Goal: Information Seeking & Learning: Learn about a topic

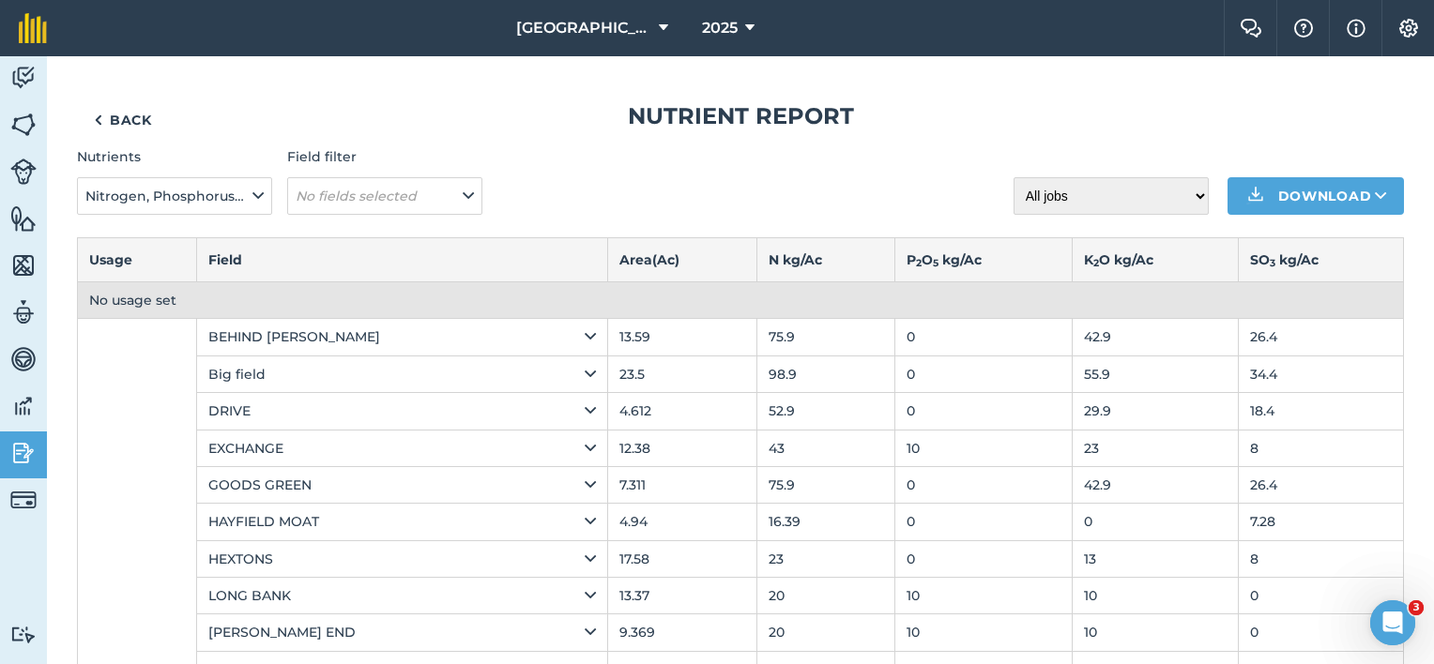
scroll to position [28, 0]
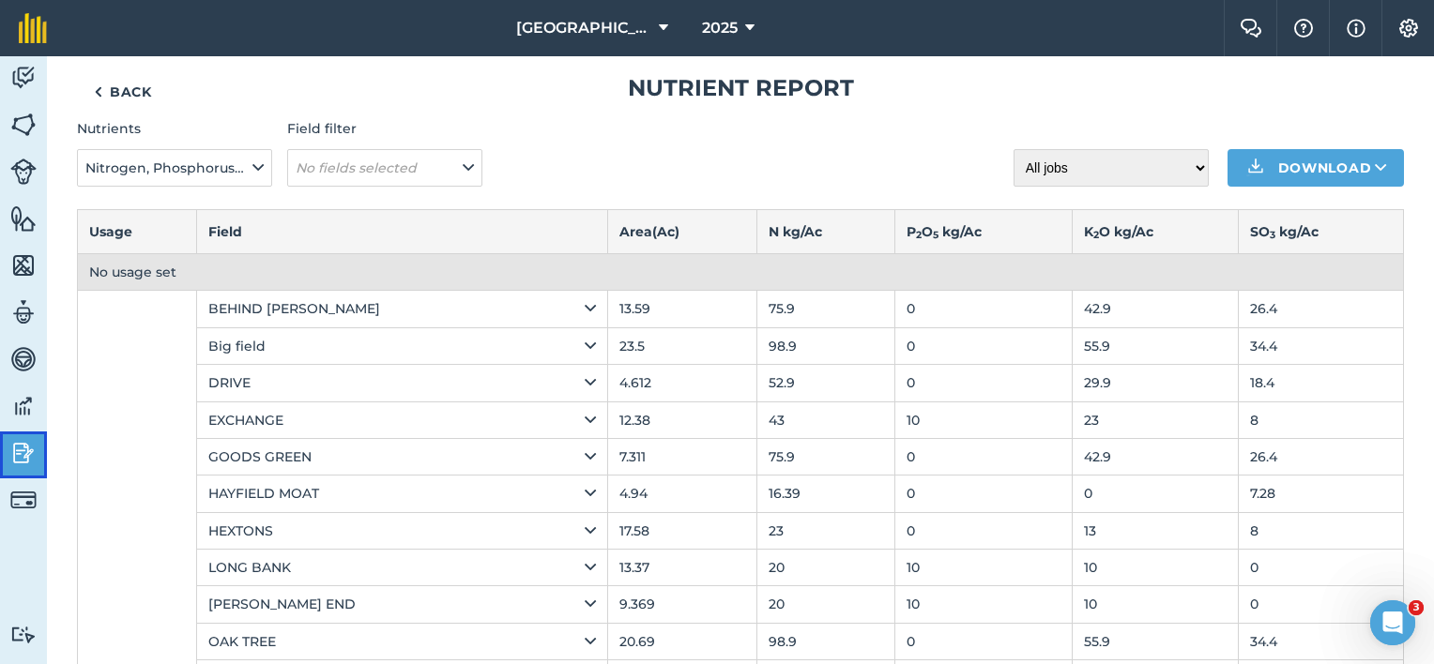
click at [19, 450] on img at bounding box center [23, 453] width 26 height 28
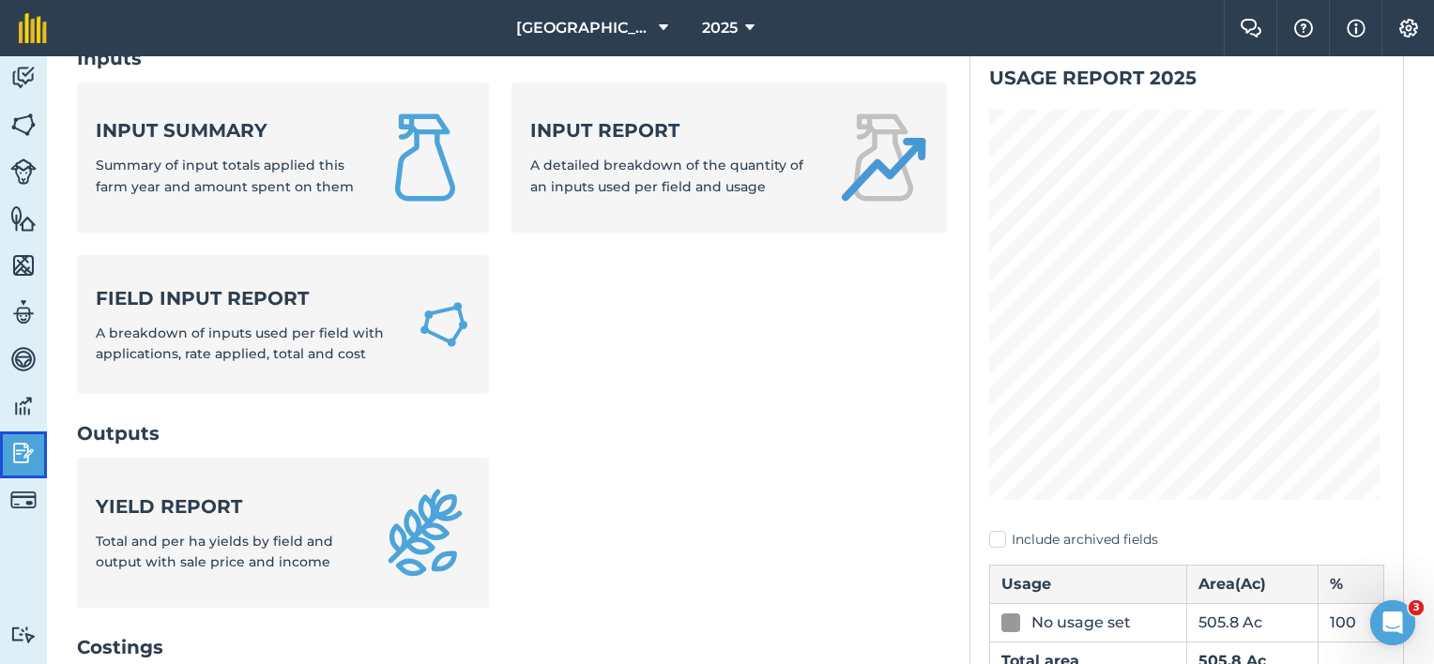
scroll to position [122, 0]
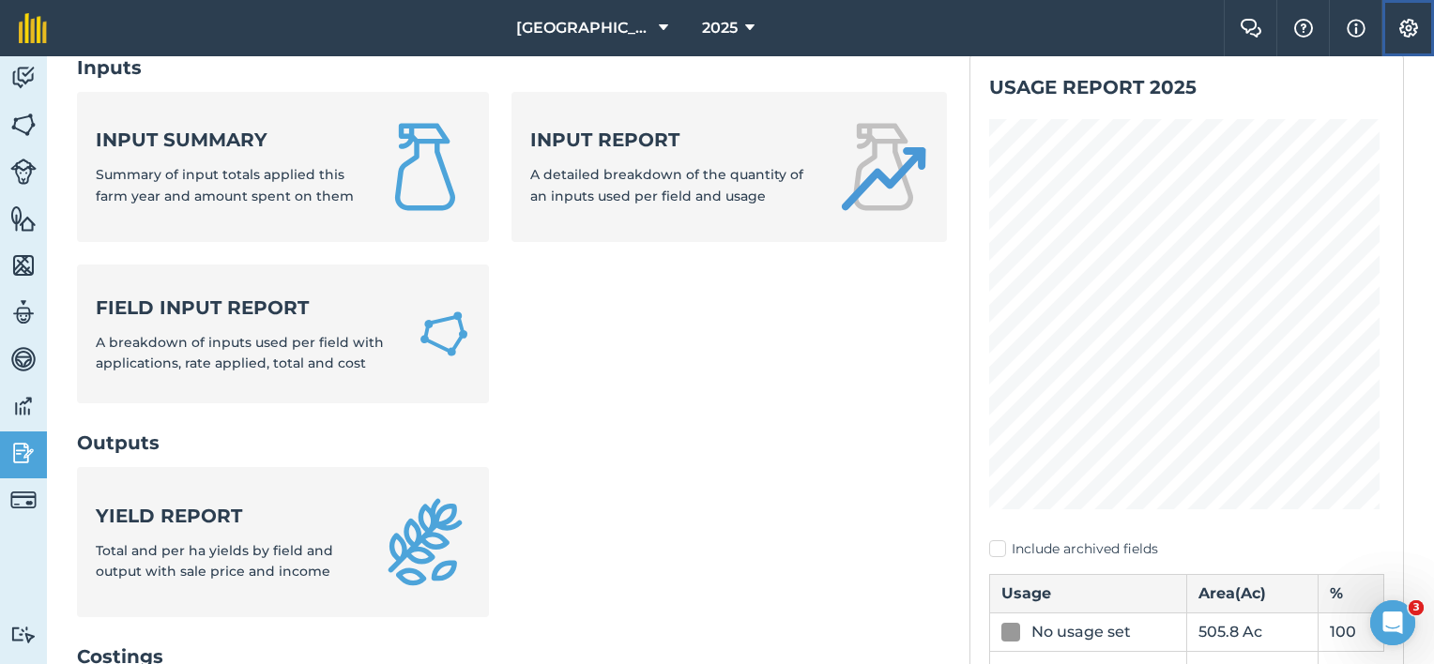
click at [1409, 23] on img at bounding box center [1408, 28] width 23 height 19
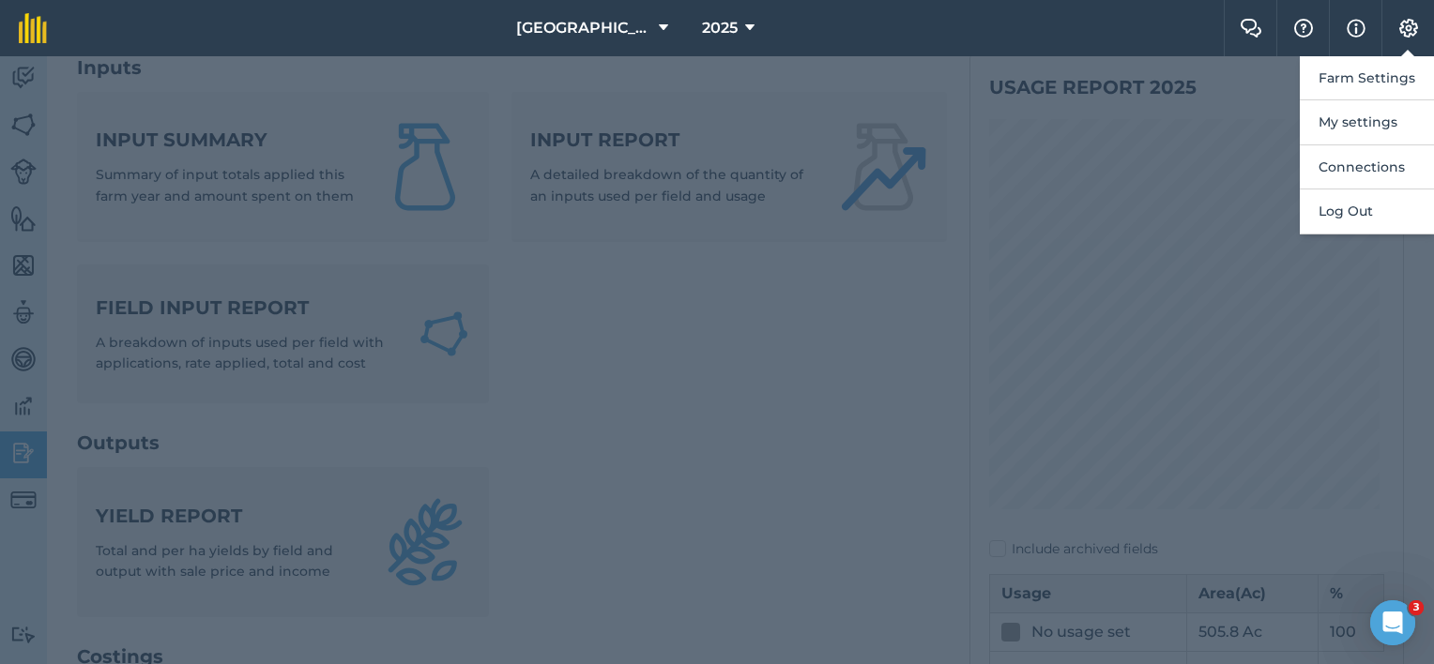
click at [113, 507] on div at bounding box center [717, 360] width 1434 height 608
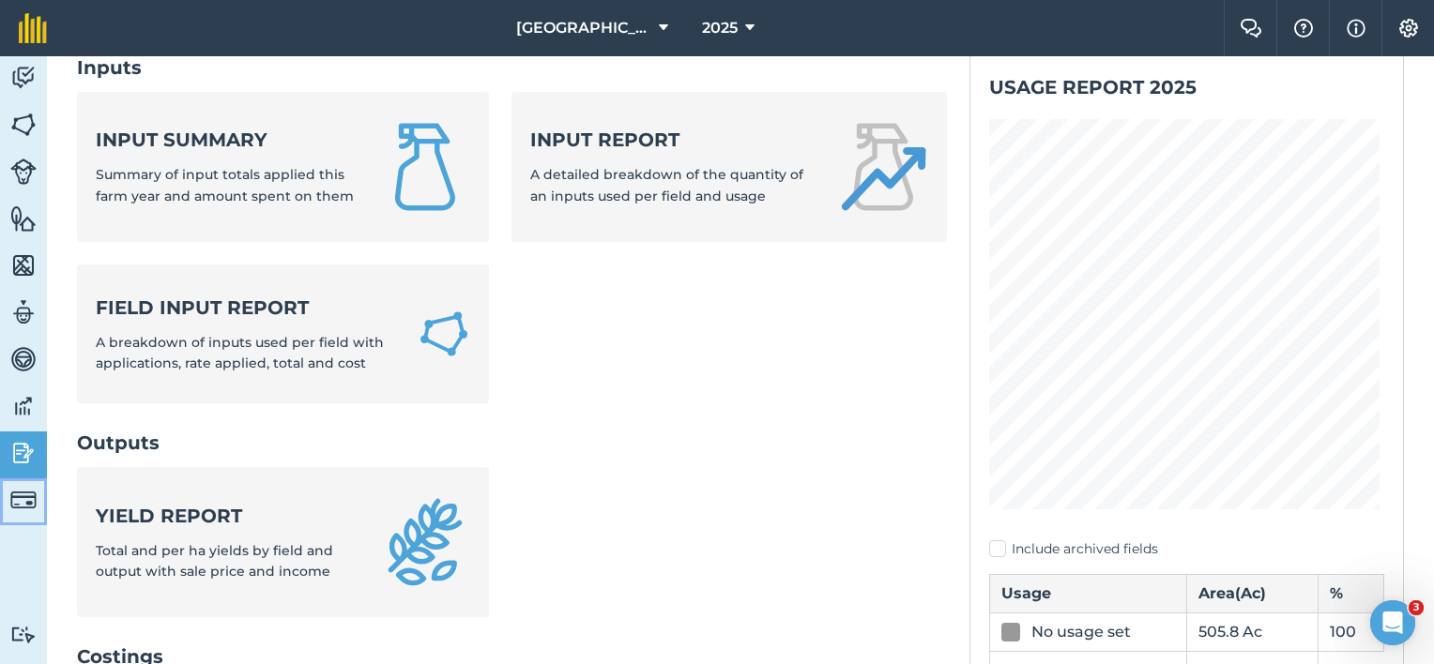
click at [26, 499] on img at bounding box center [23, 500] width 26 height 26
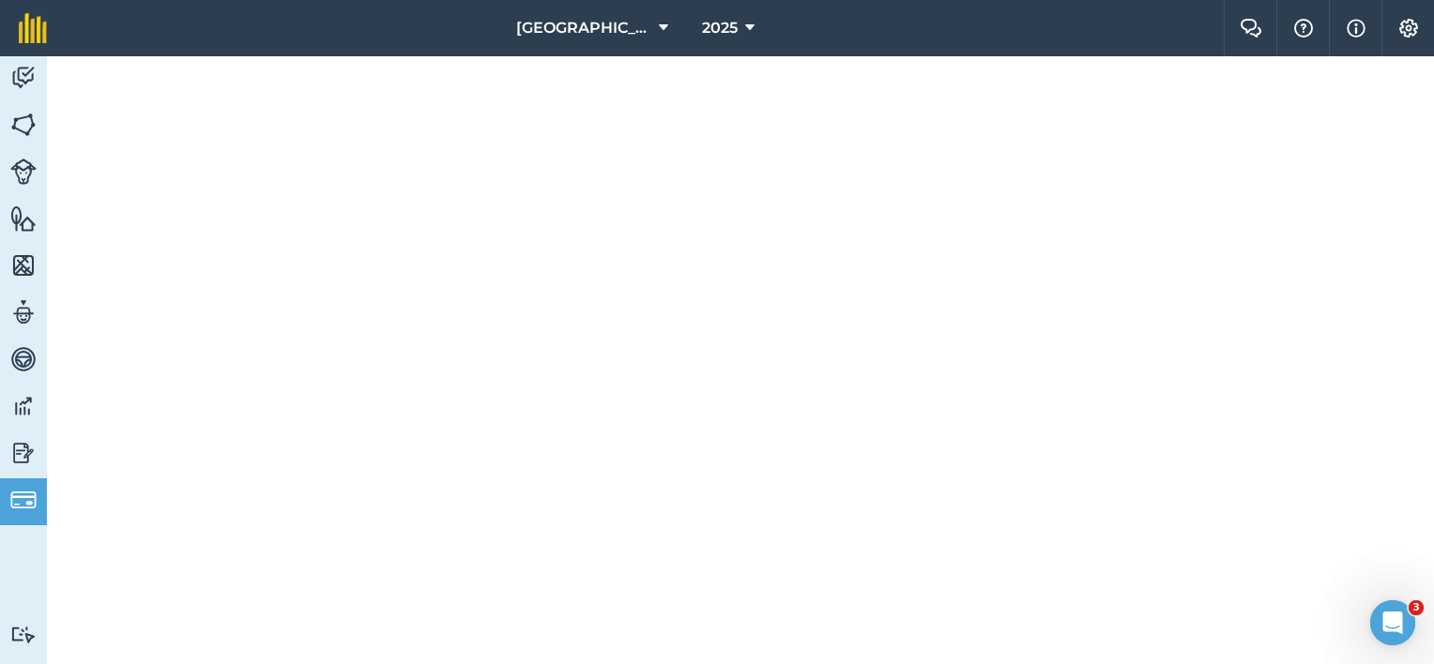
scroll to position [771, 0]
click at [32, 461] on img at bounding box center [23, 453] width 26 height 28
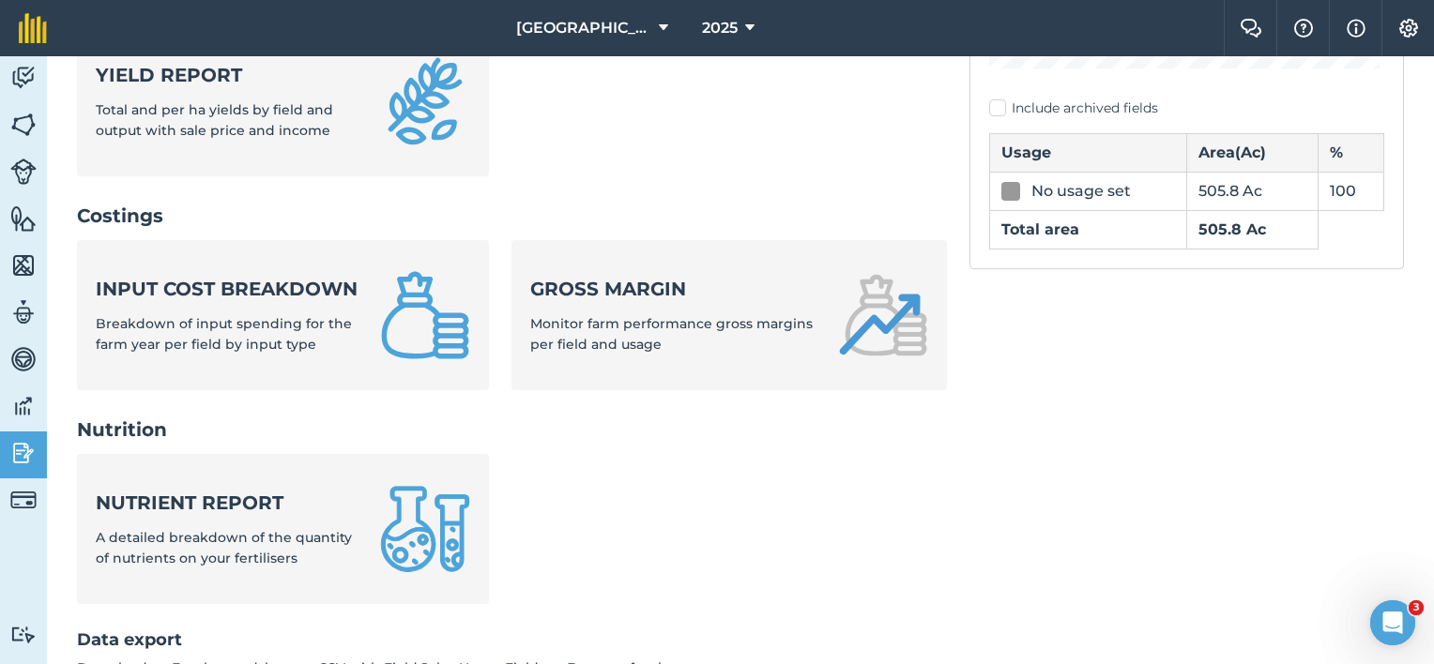
scroll to position [657, 0]
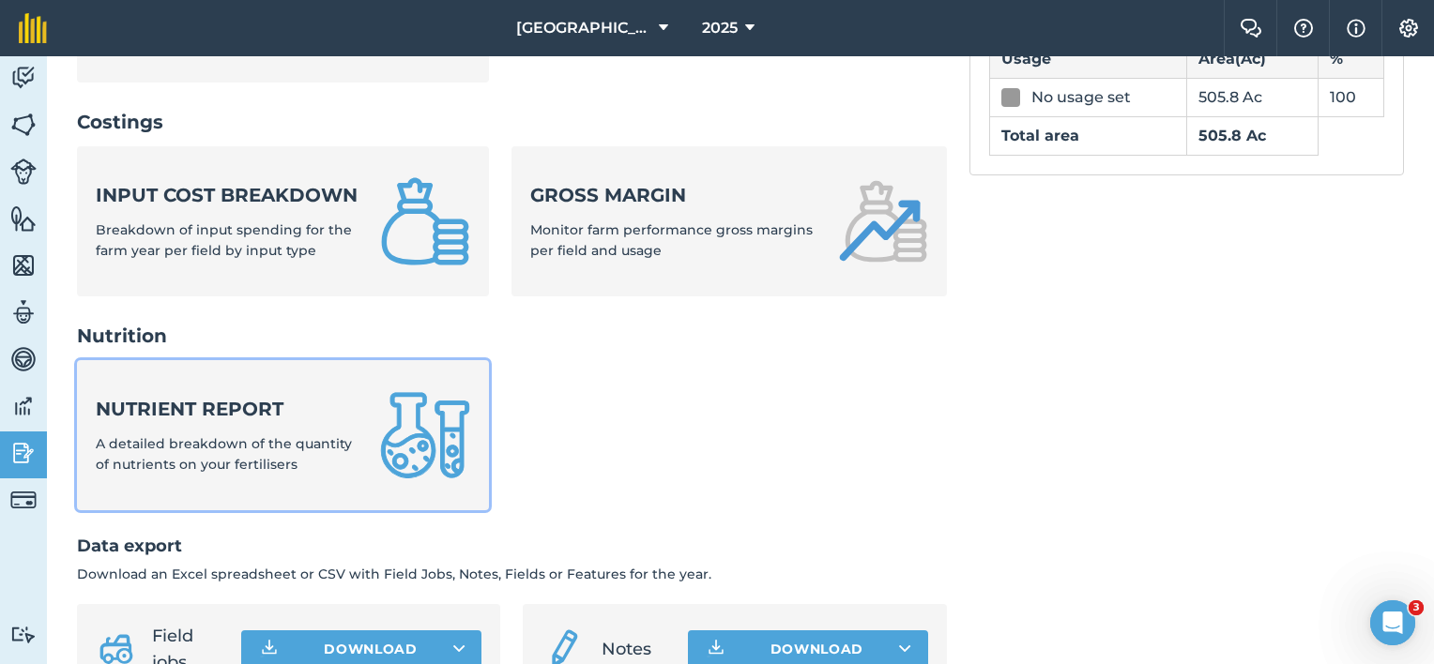
click at [435, 468] on img at bounding box center [425, 435] width 90 height 90
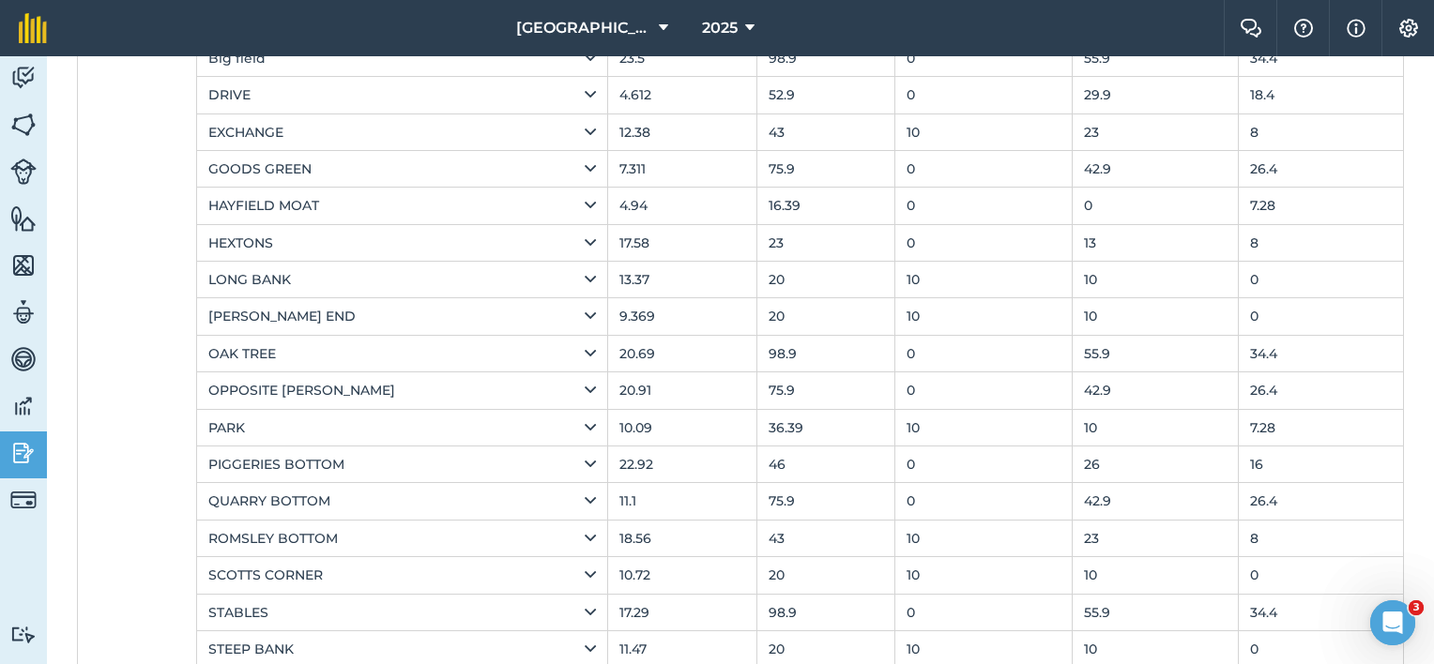
scroll to position [346, 0]
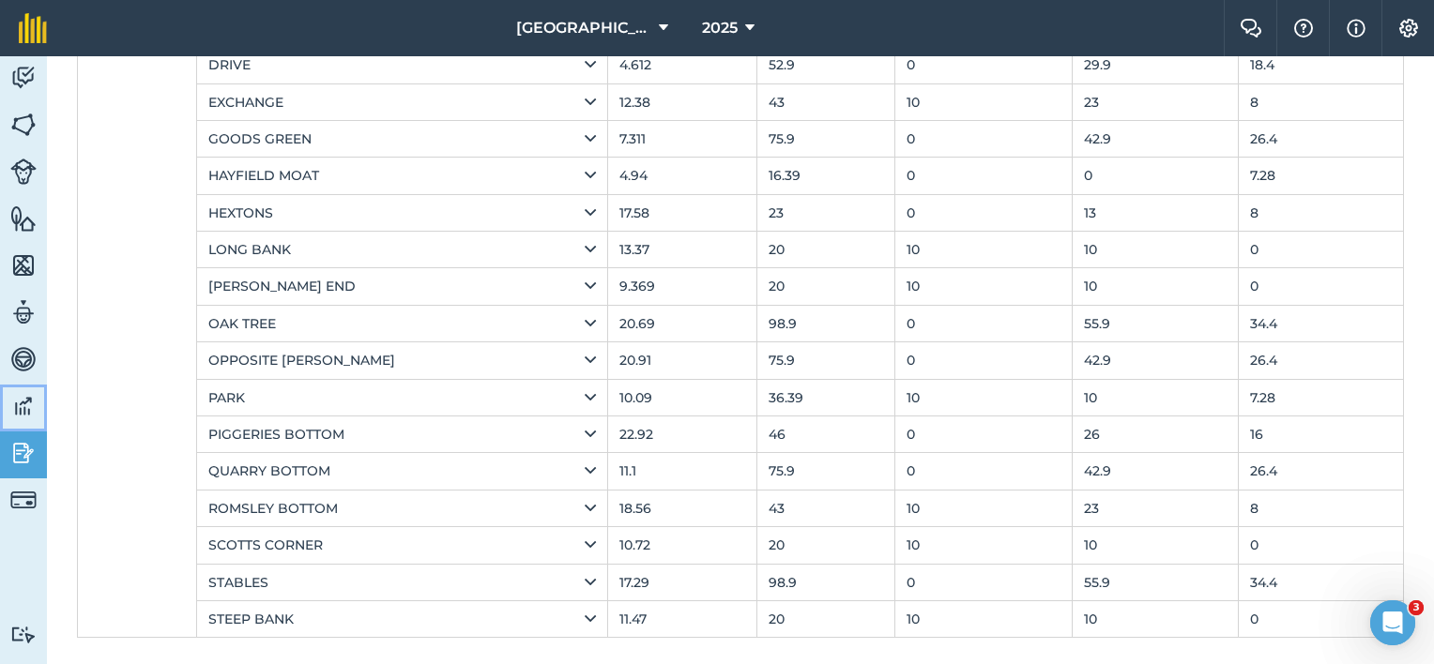
click at [24, 403] on img at bounding box center [23, 406] width 26 height 28
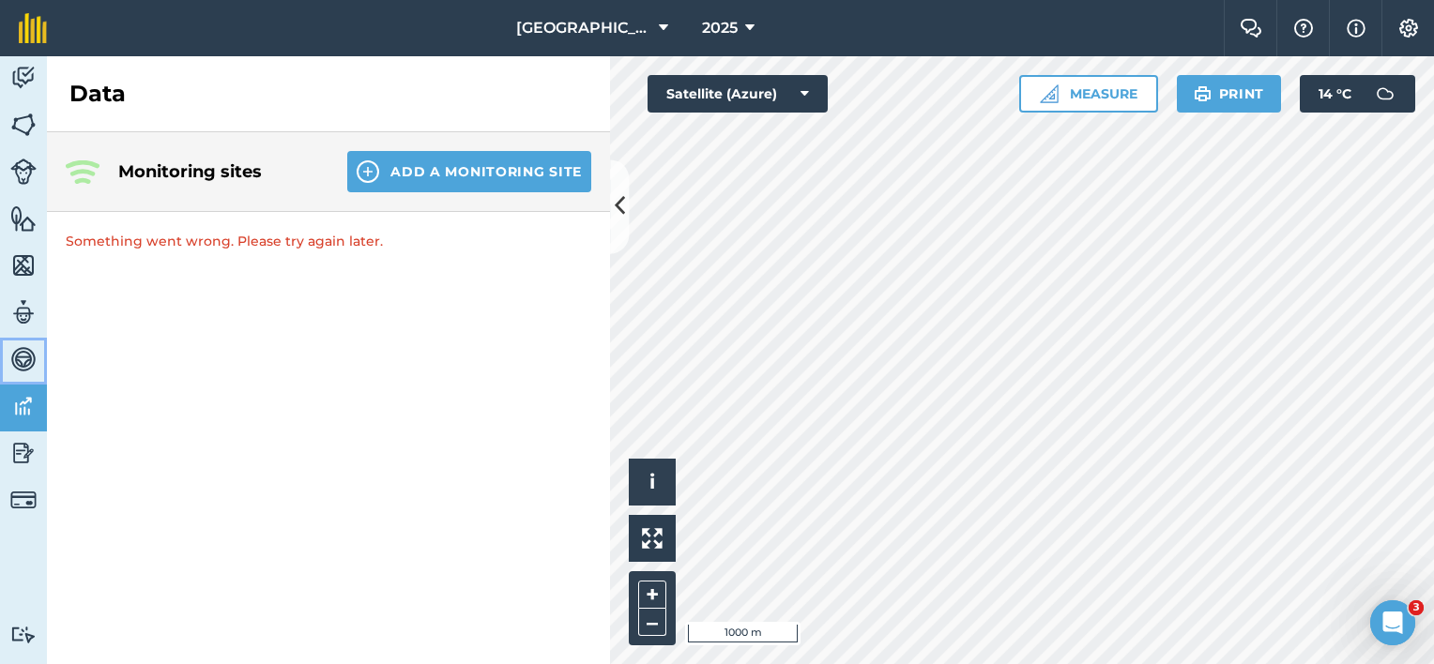
click at [8, 357] on link "Vehicles" at bounding box center [23, 361] width 47 height 47
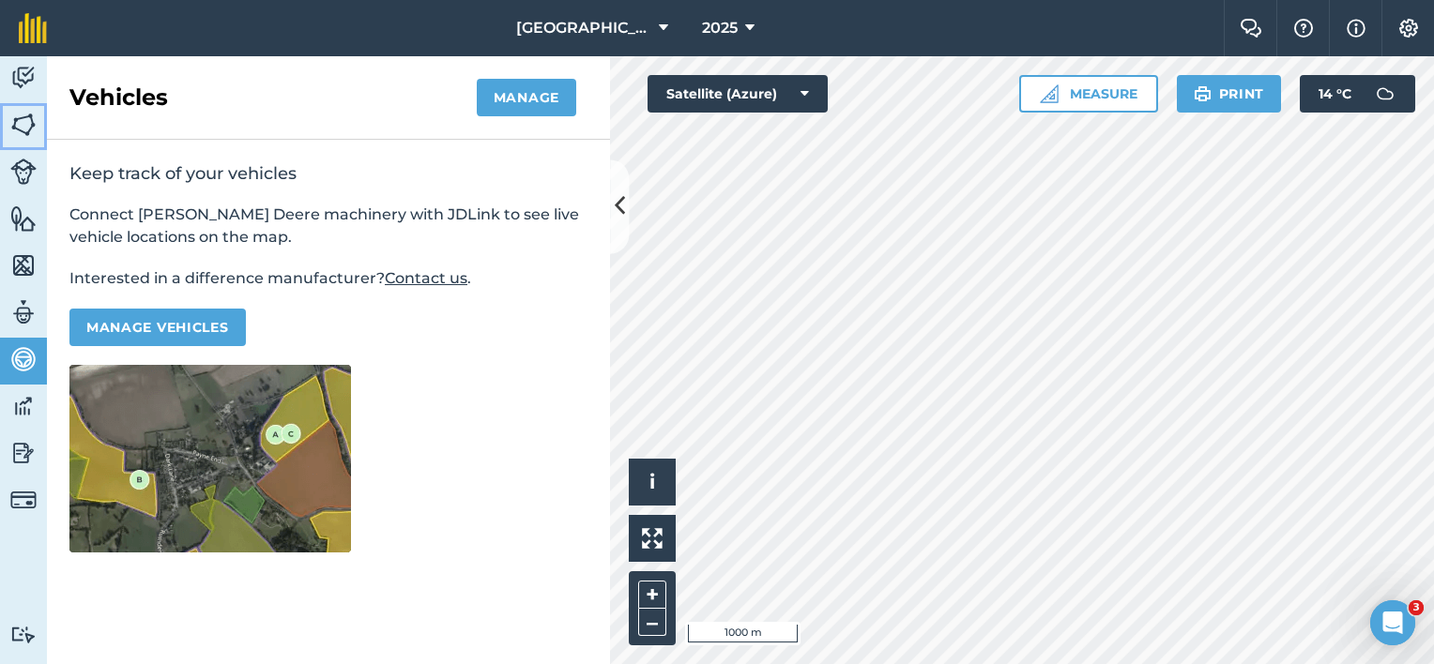
click at [23, 124] on img at bounding box center [23, 125] width 26 height 28
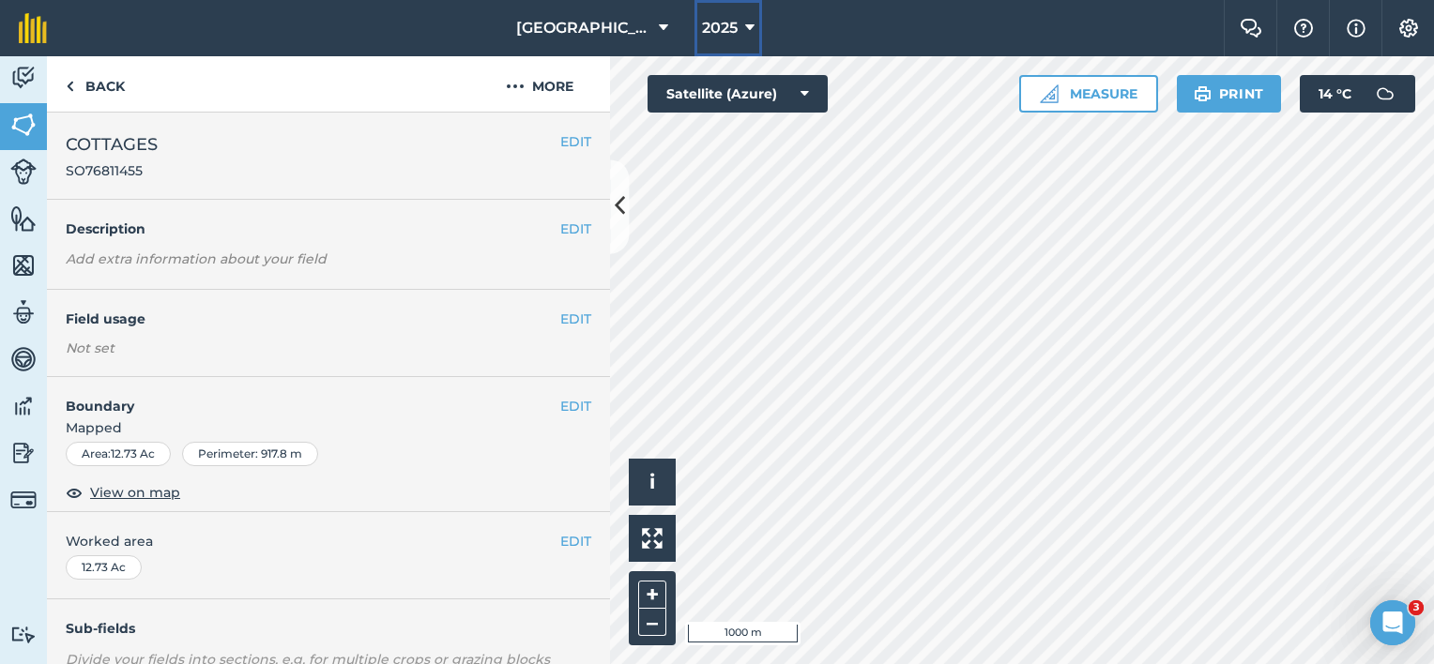
click at [728, 17] on button "2025" at bounding box center [728, 28] width 68 height 56
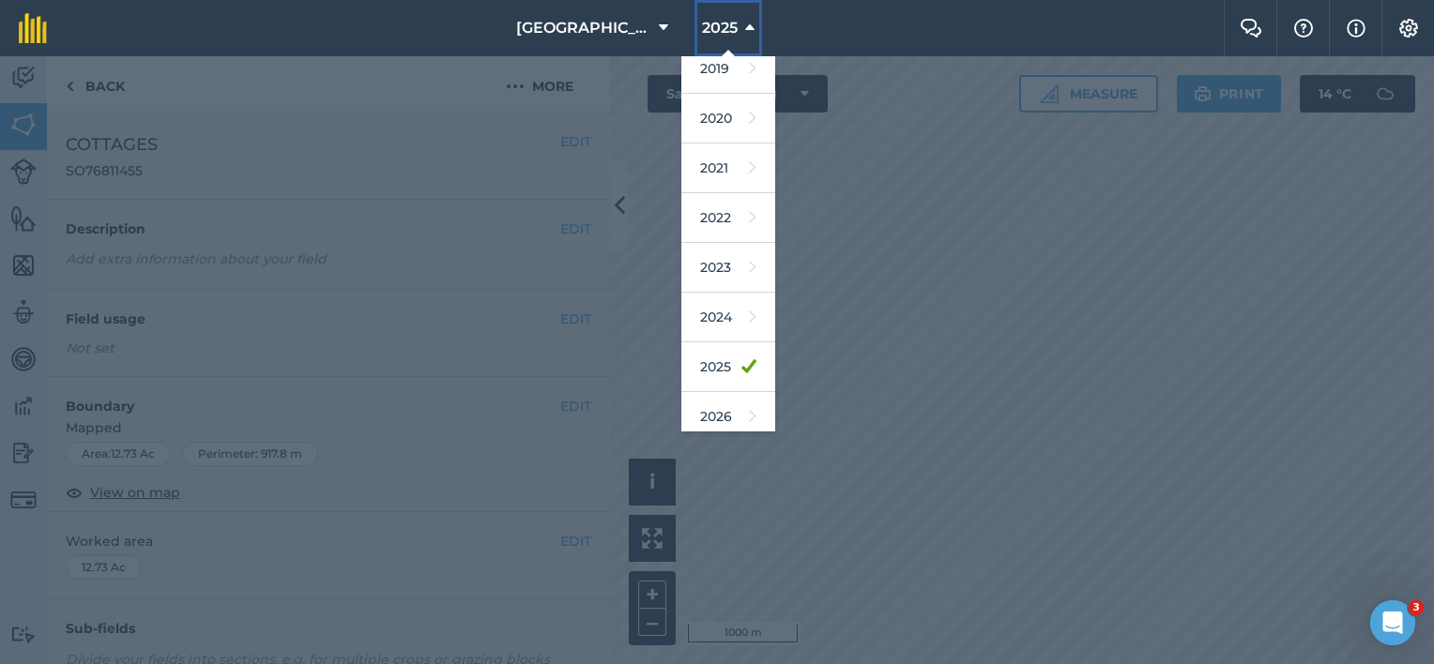
scroll to position [123, 0]
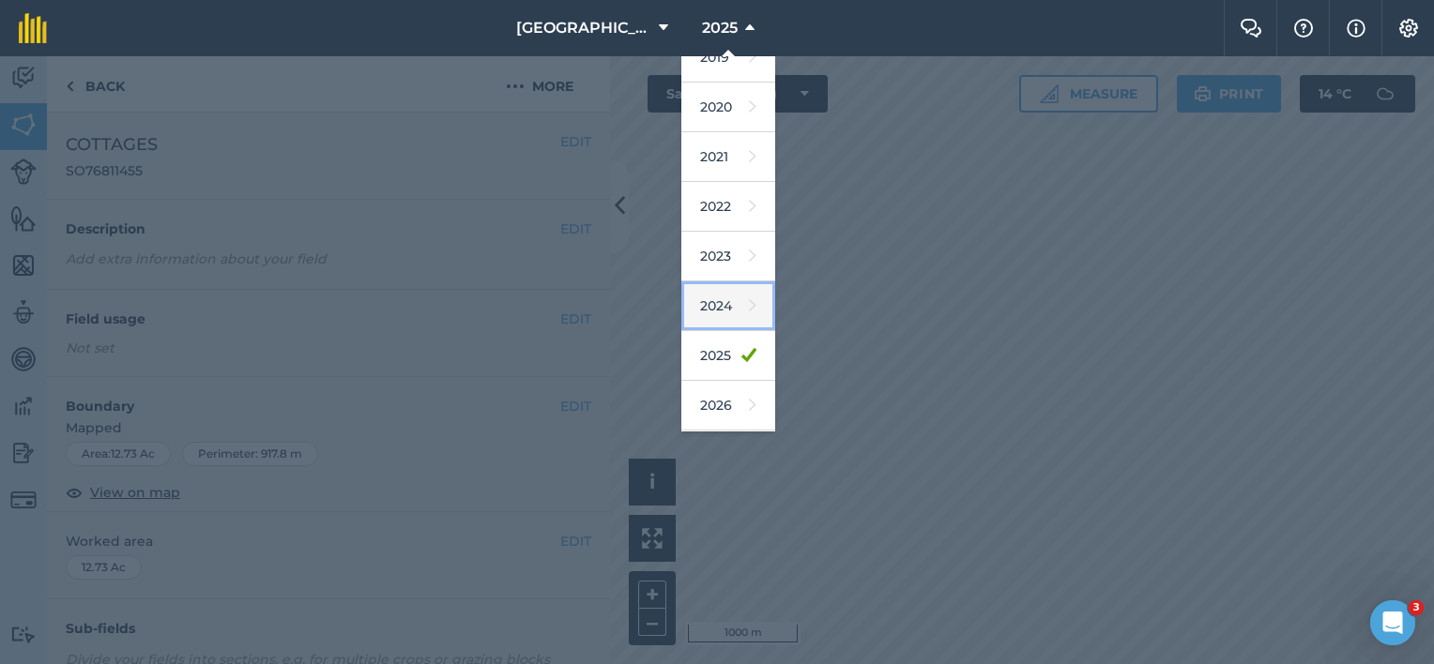
click at [691, 310] on link "2024" at bounding box center [728, 307] width 94 height 50
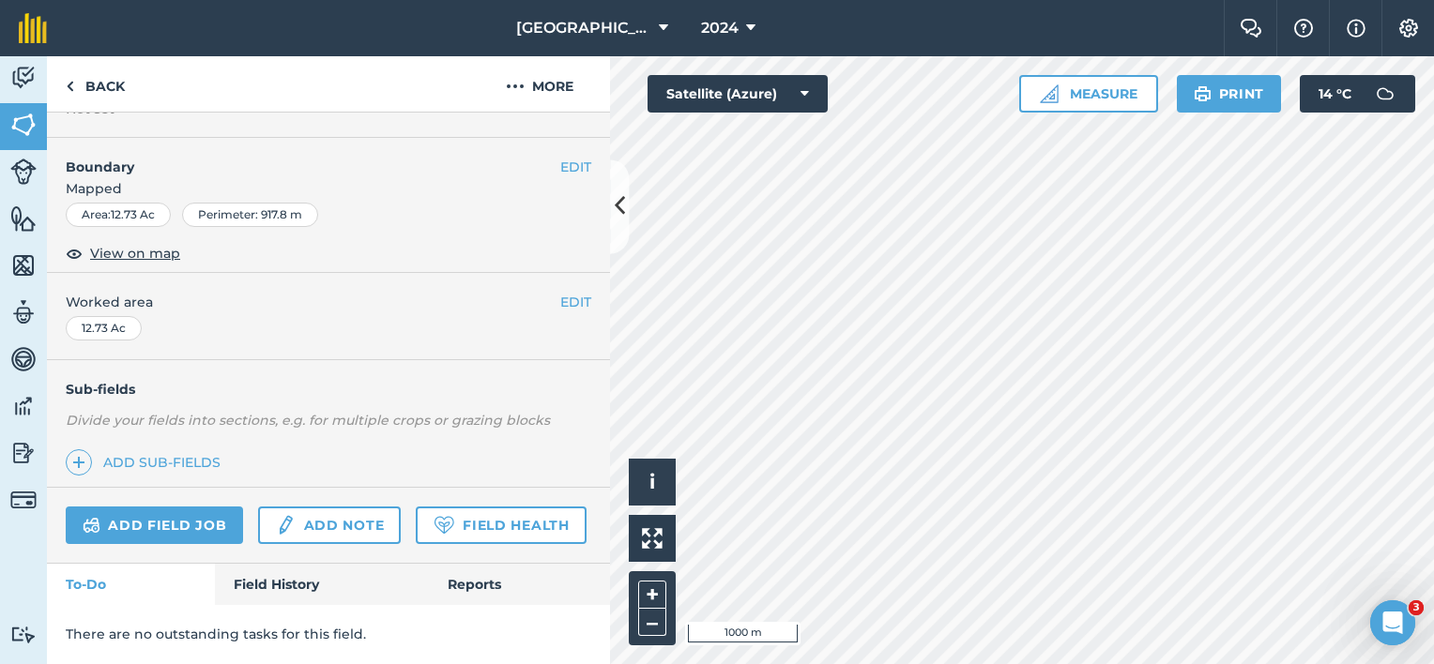
scroll to position [289, 0]
click at [285, 596] on link "Field History" at bounding box center [321, 584] width 213 height 41
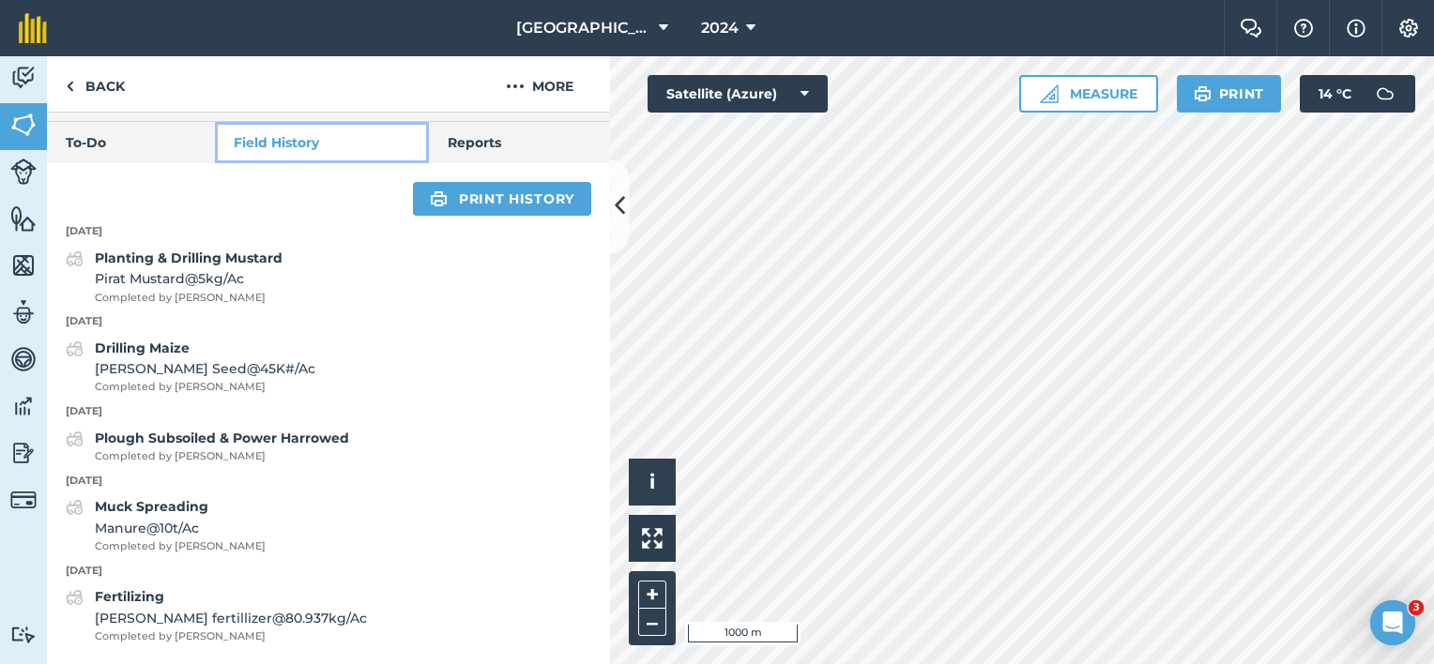
scroll to position [730, 0]
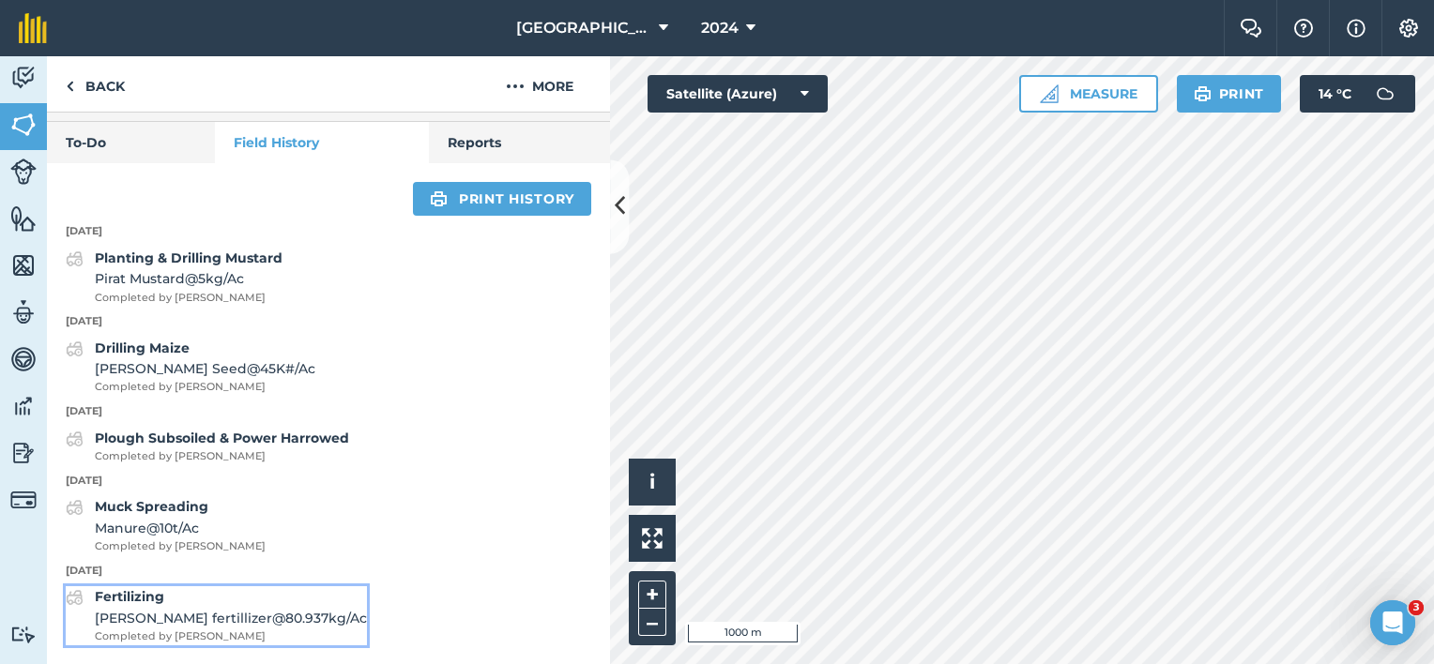
click at [215, 620] on span "[PERSON_NAME] fertillizer @ 80.937 kg / Ac" at bounding box center [231, 618] width 272 height 21
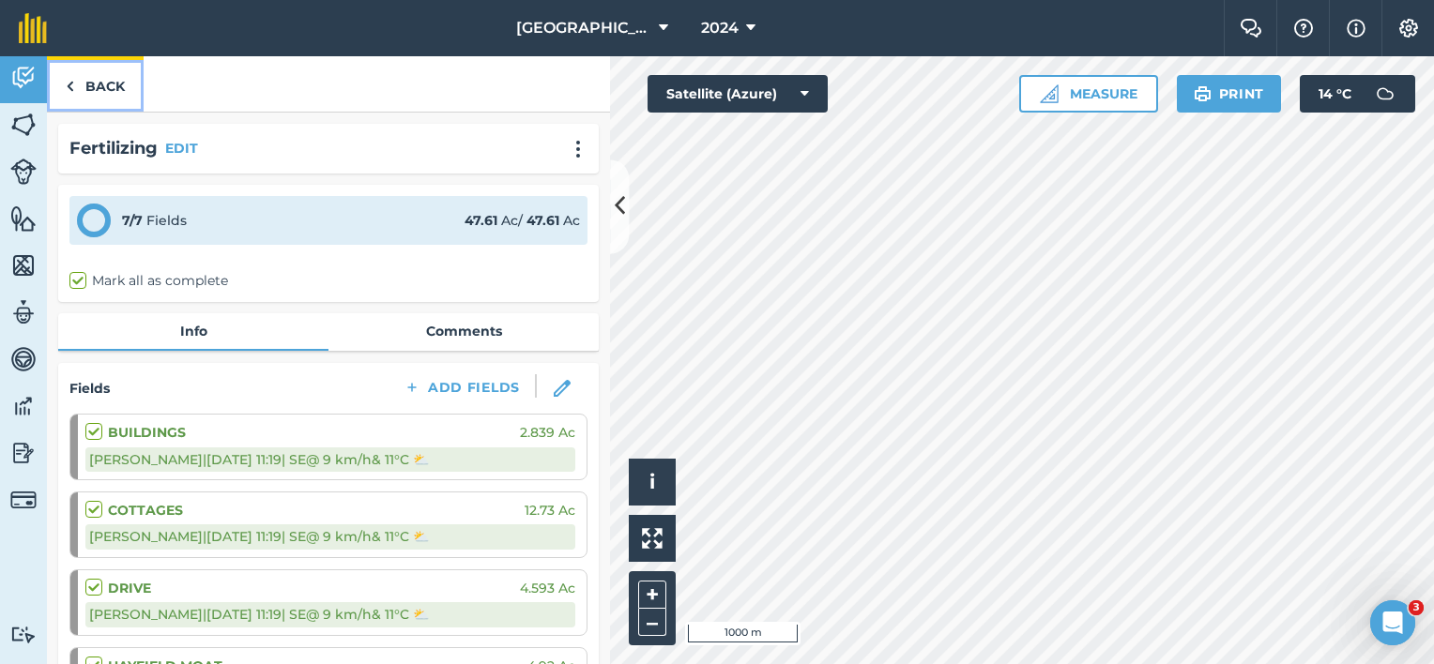
click at [105, 90] on link "Back" at bounding box center [95, 83] width 97 height 55
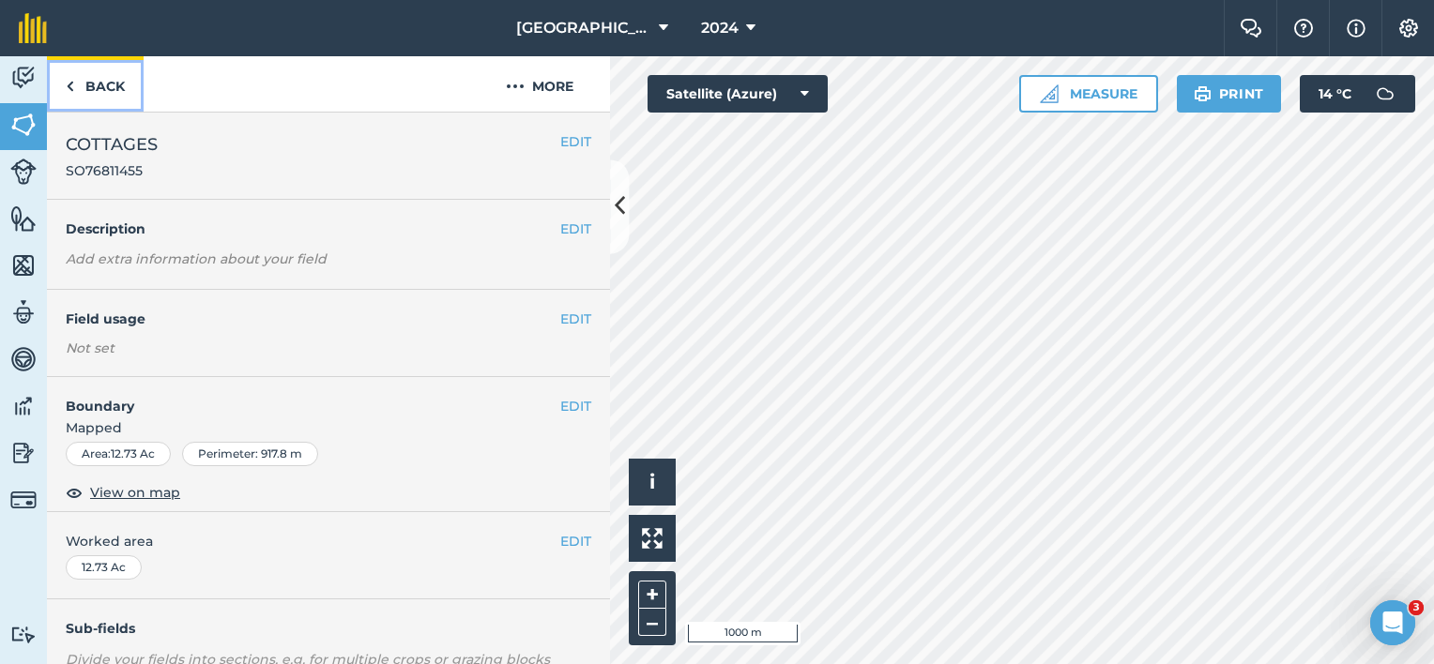
click at [86, 78] on link "Back" at bounding box center [95, 83] width 97 height 55
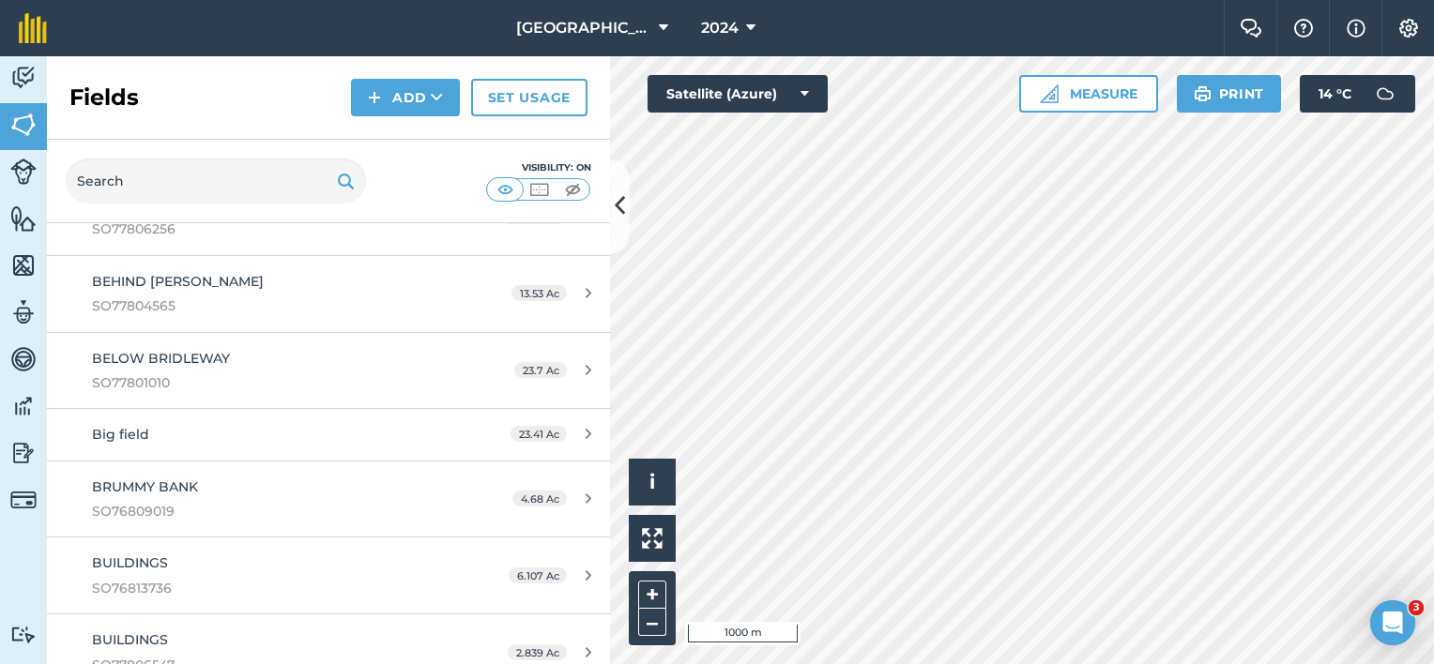
scroll to position [282, 0]
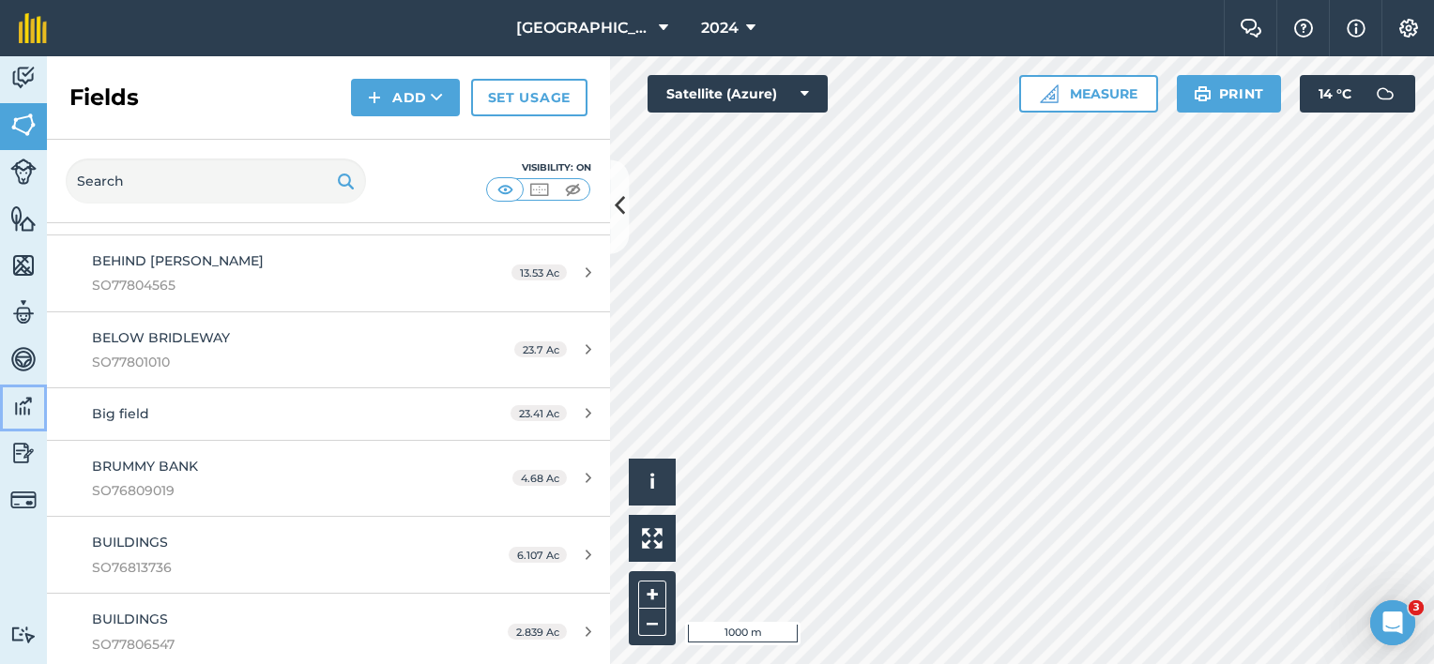
click at [28, 406] on img at bounding box center [23, 406] width 26 height 28
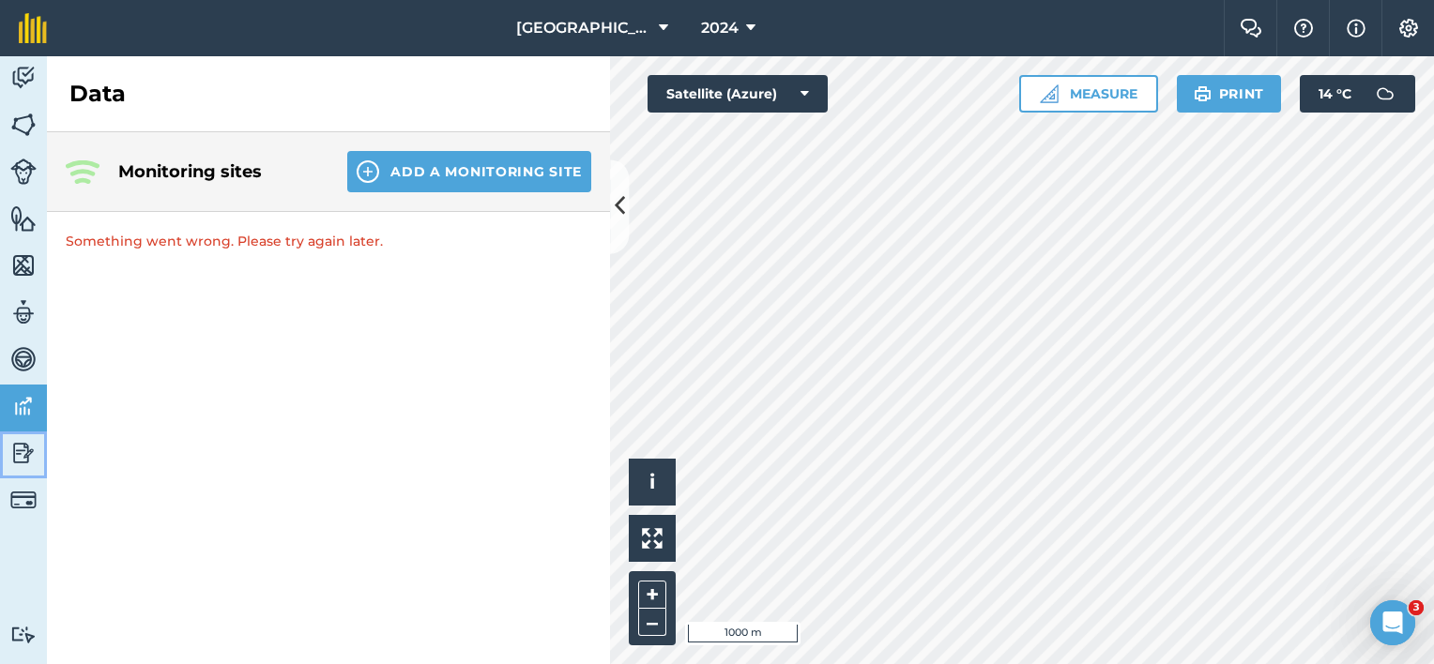
click at [23, 454] on img at bounding box center [23, 453] width 26 height 28
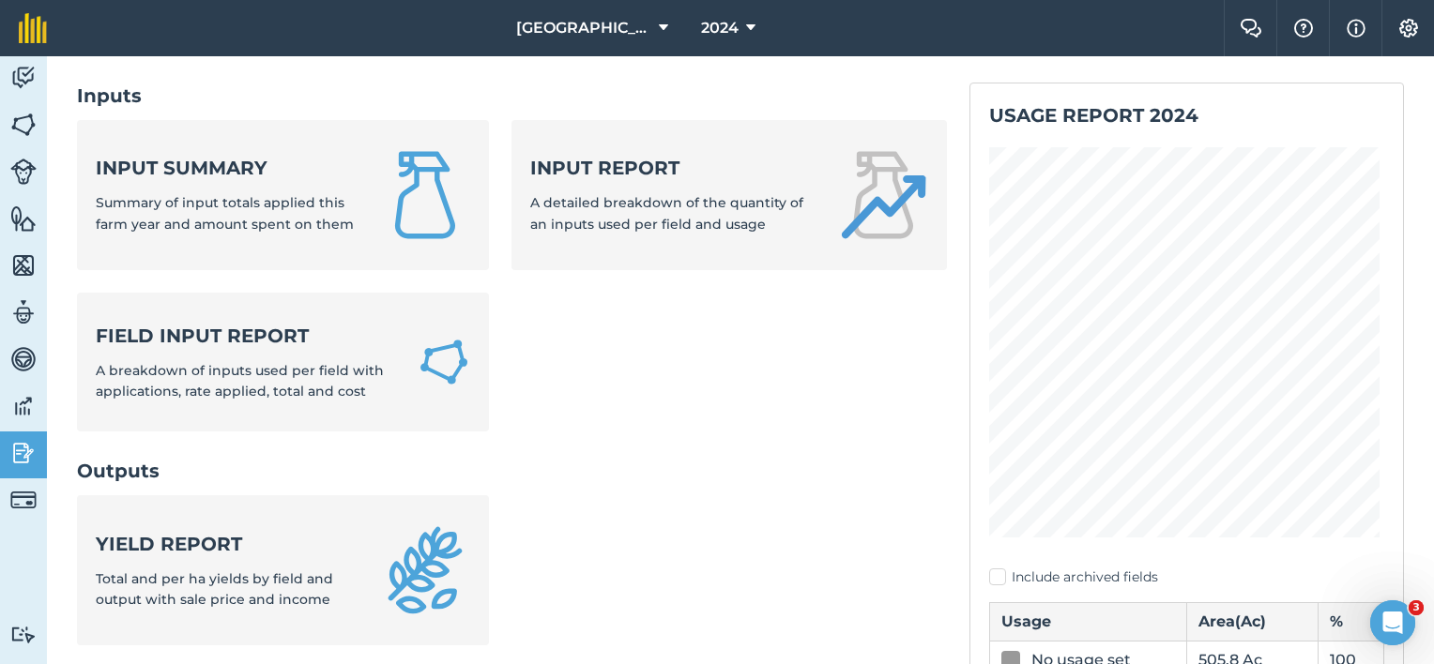
scroll to position [188, 0]
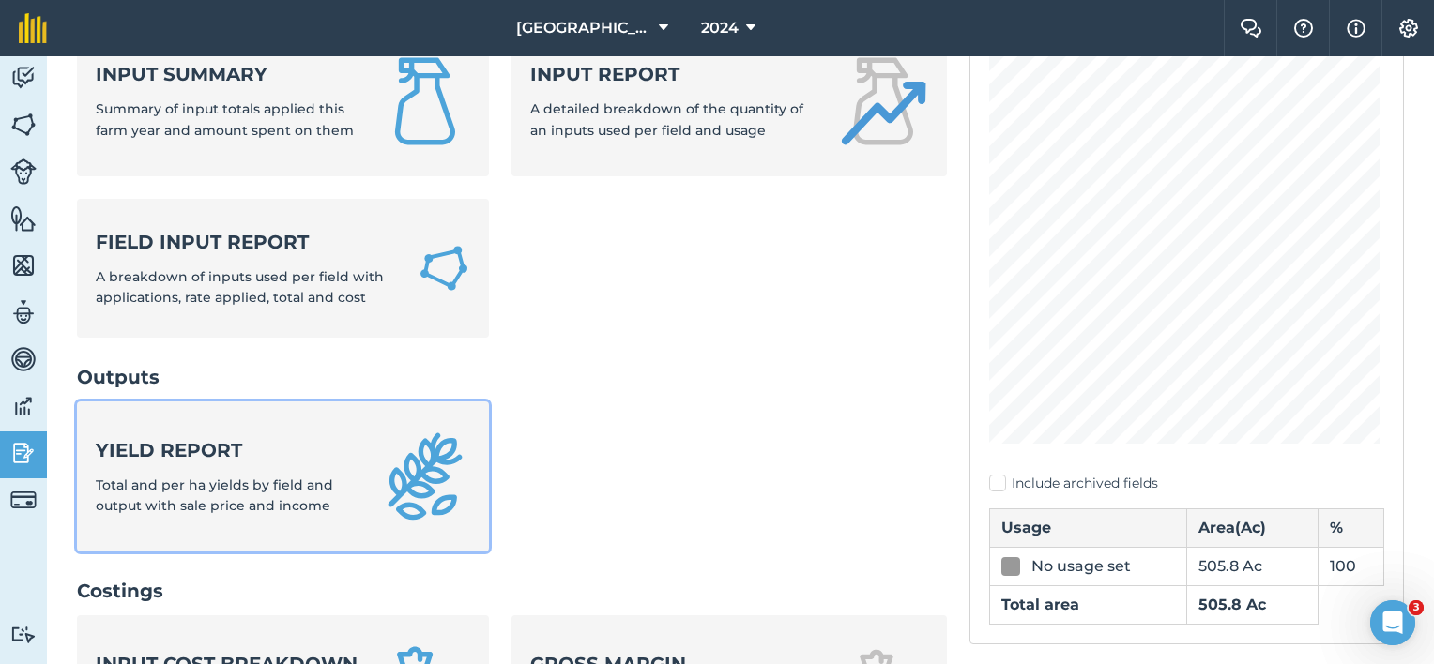
click at [164, 478] on span "Total and per ha yields by field and output with sale price and income" at bounding box center [214, 496] width 237 height 38
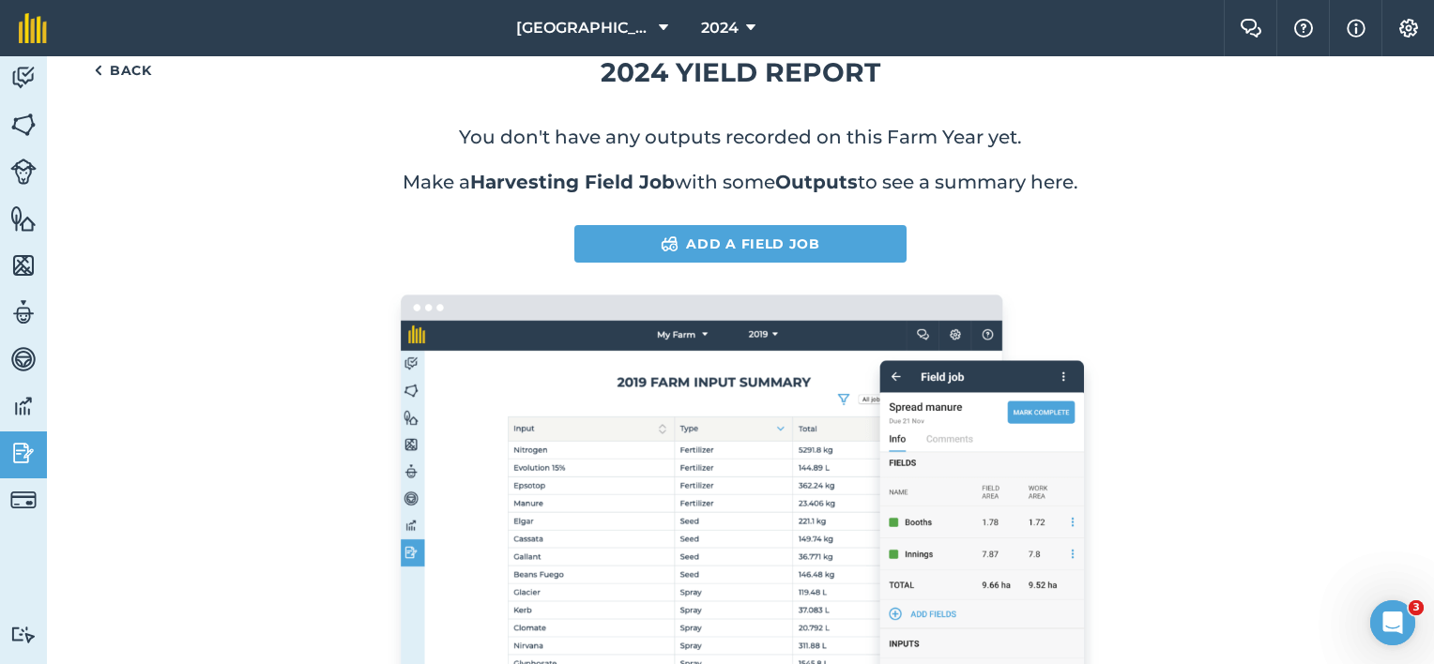
scroll to position [94, 0]
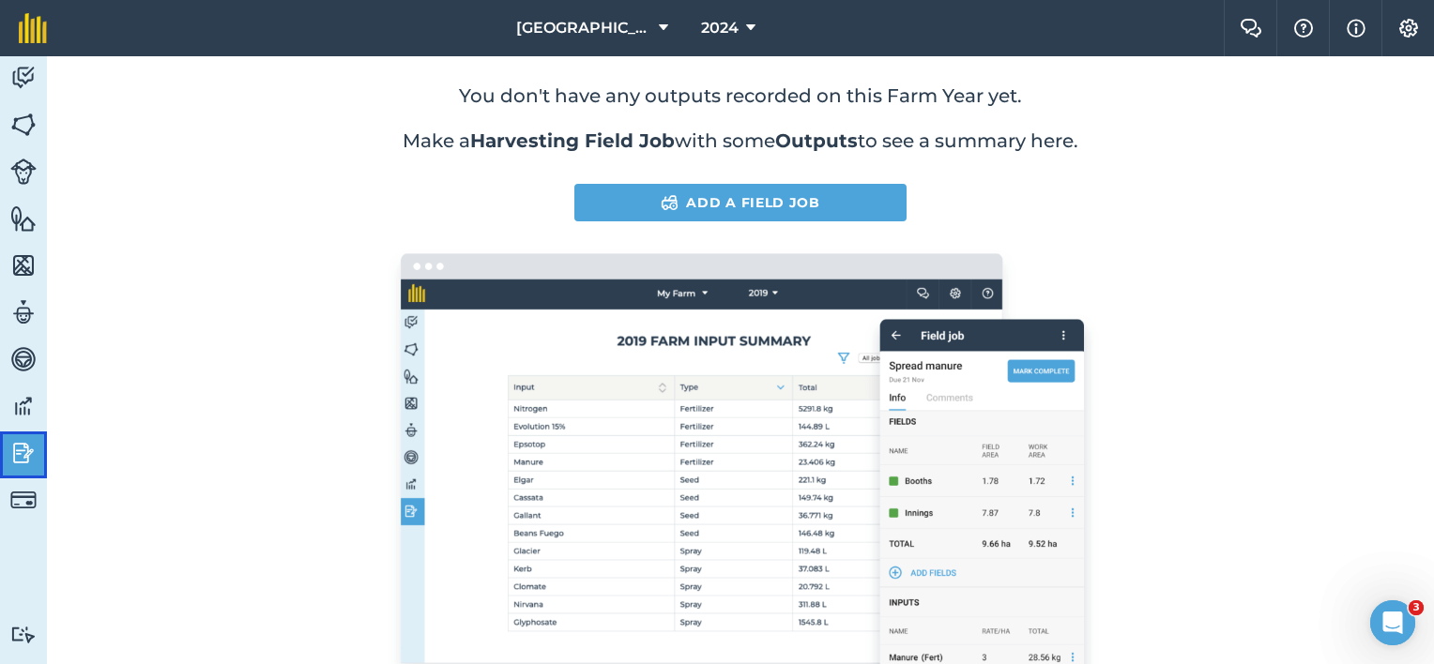
click at [30, 452] on img at bounding box center [23, 453] width 26 height 28
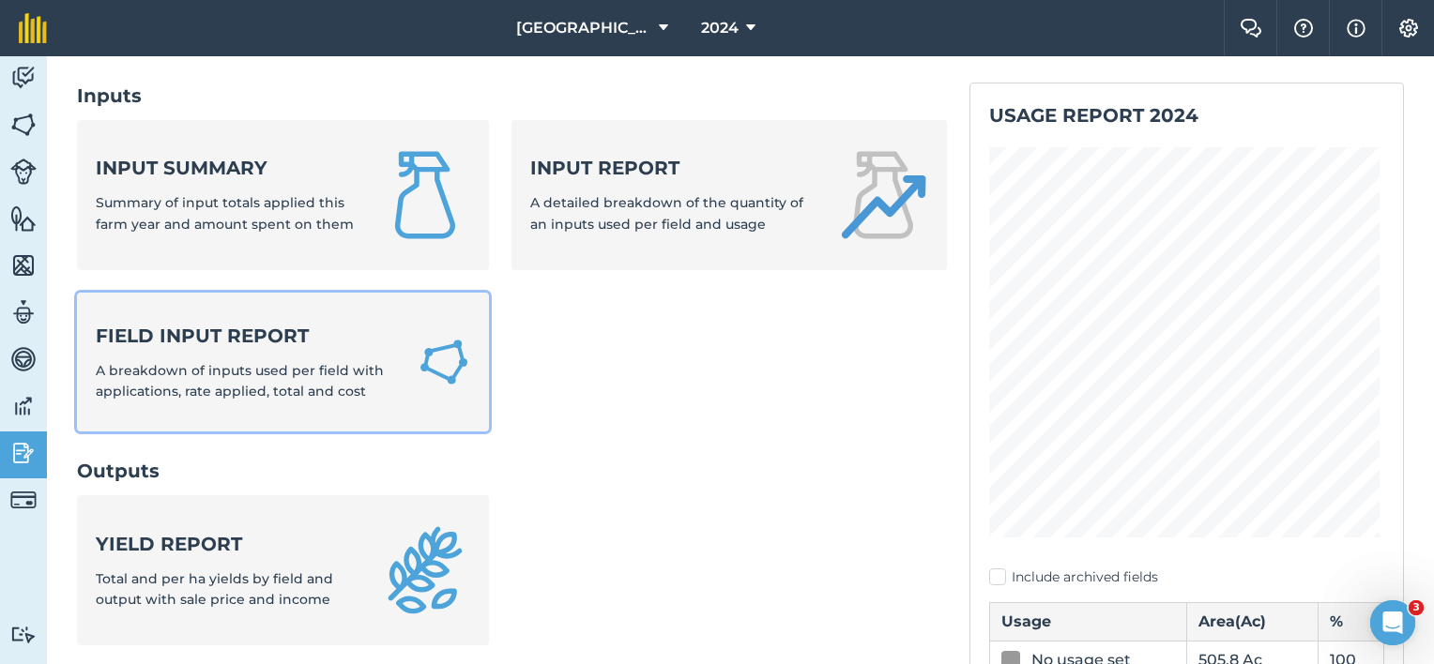
click at [213, 394] on span "A breakdown of inputs used per field with applications, rate applied, total and…" at bounding box center [240, 381] width 288 height 38
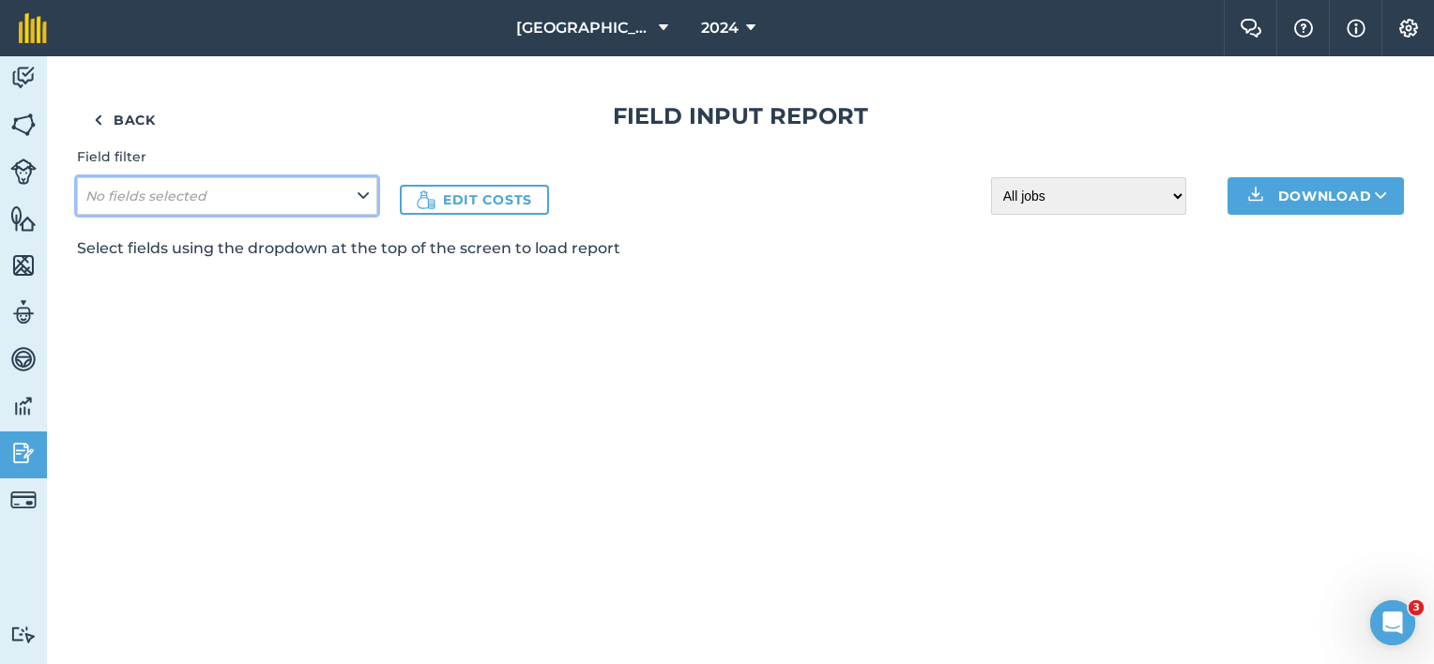
click at [363, 197] on icon at bounding box center [363, 196] width 11 height 21
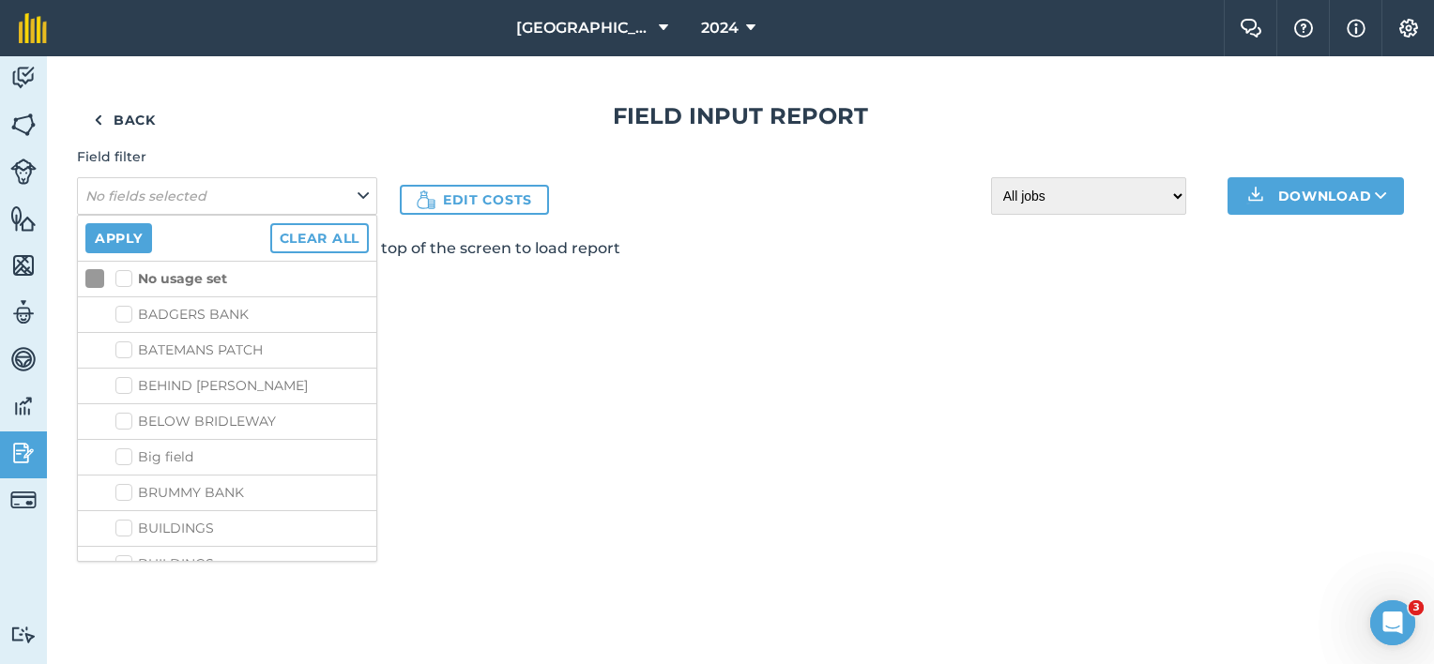
click at [159, 282] on strong "No usage set" at bounding box center [182, 278] width 89 height 17
click at [128, 282] on input "No usage set" at bounding box center [121, 275] width 12 height 12
checkbox input "true"
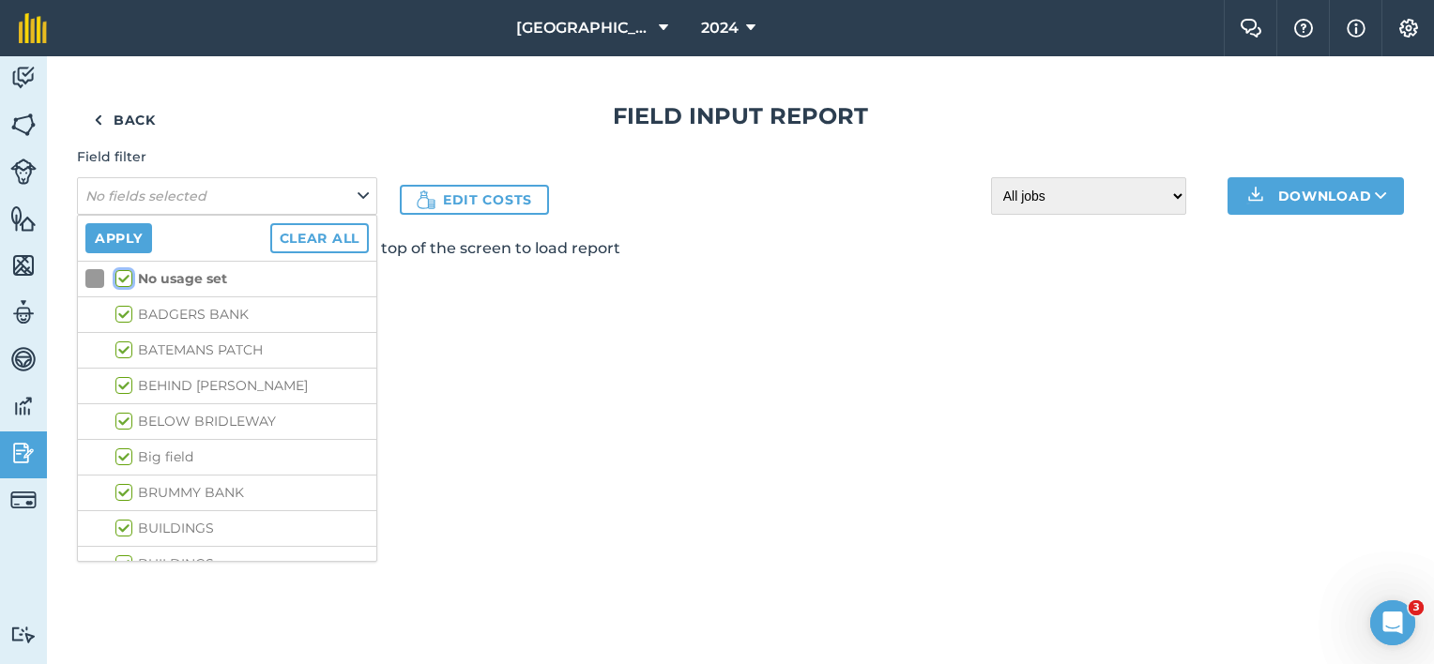
checkbox input "true"
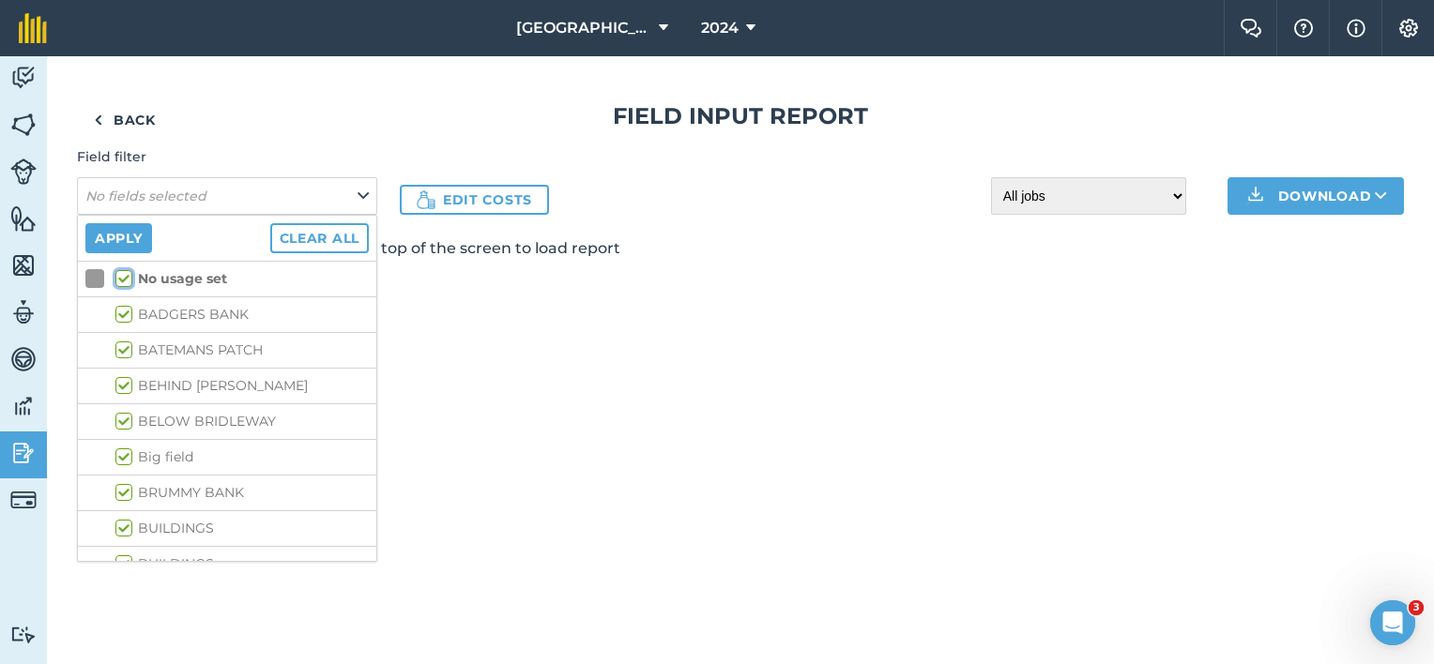
checkbox input "true"
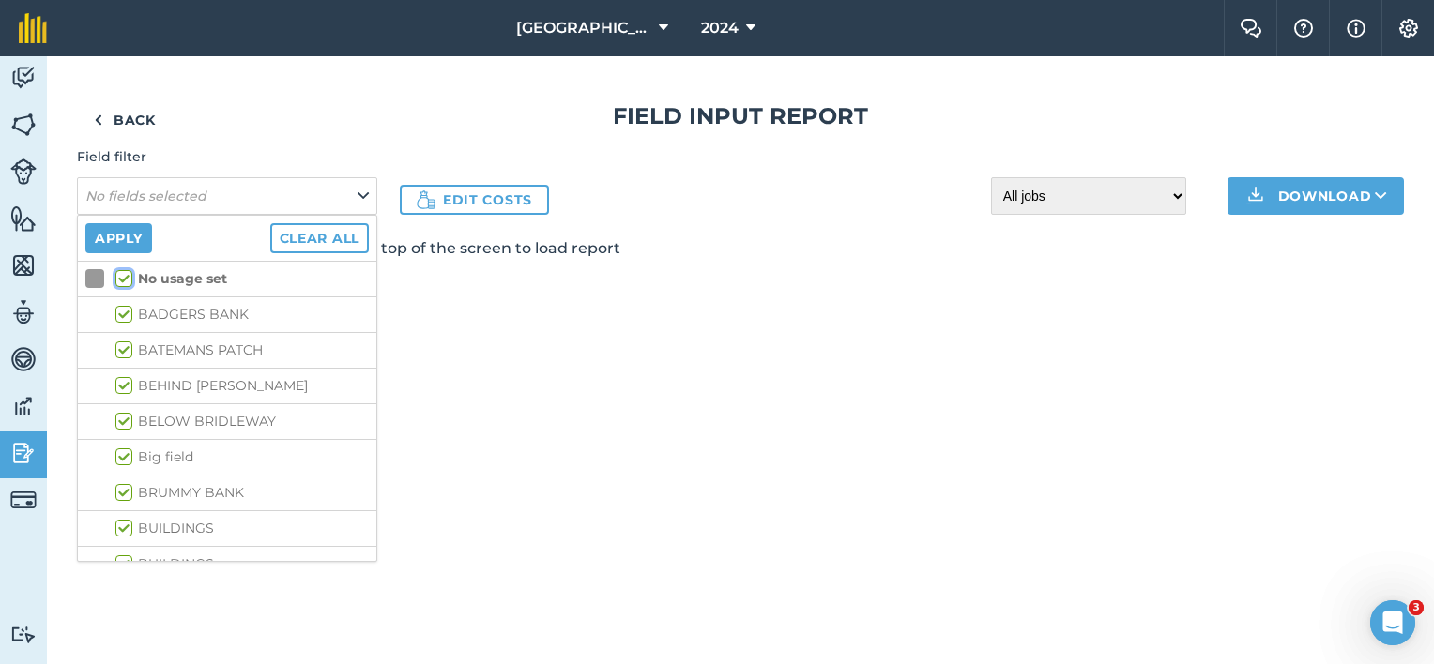
checkbox input "true"
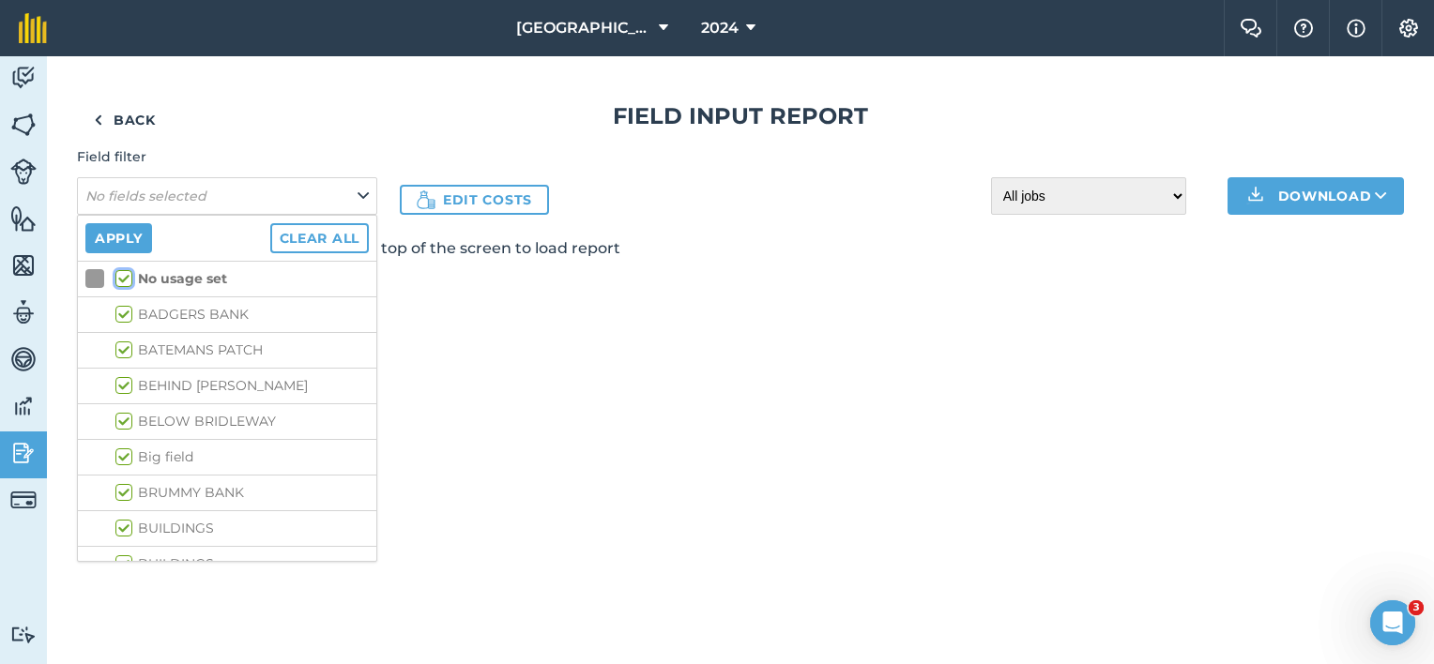
checkbox input "true"
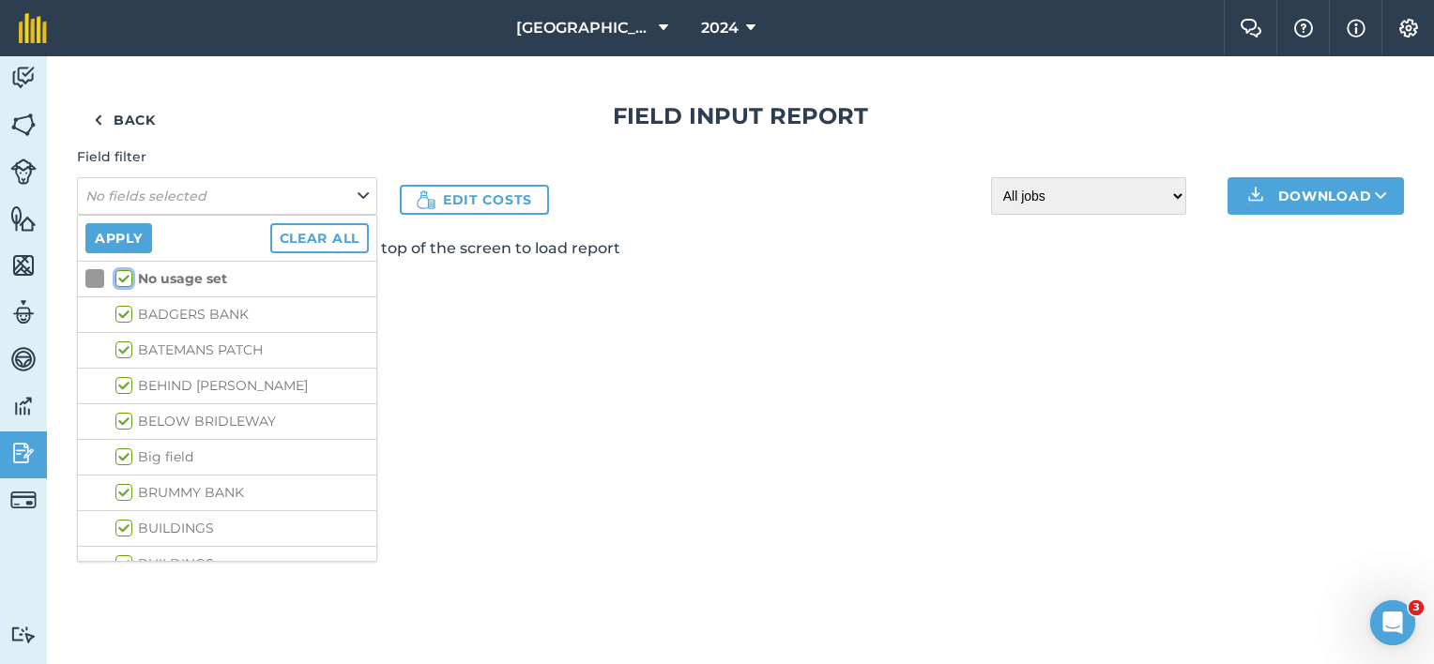
checkbox input "true"
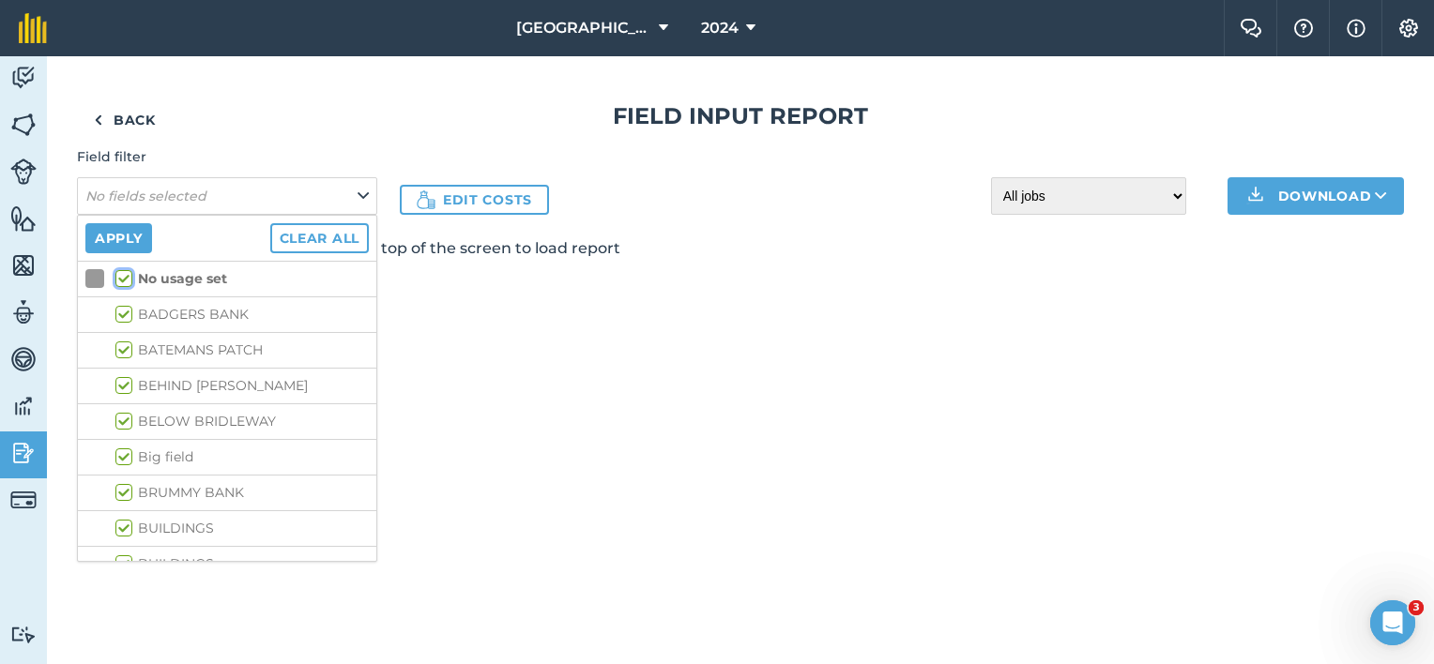
checkbox input "true"
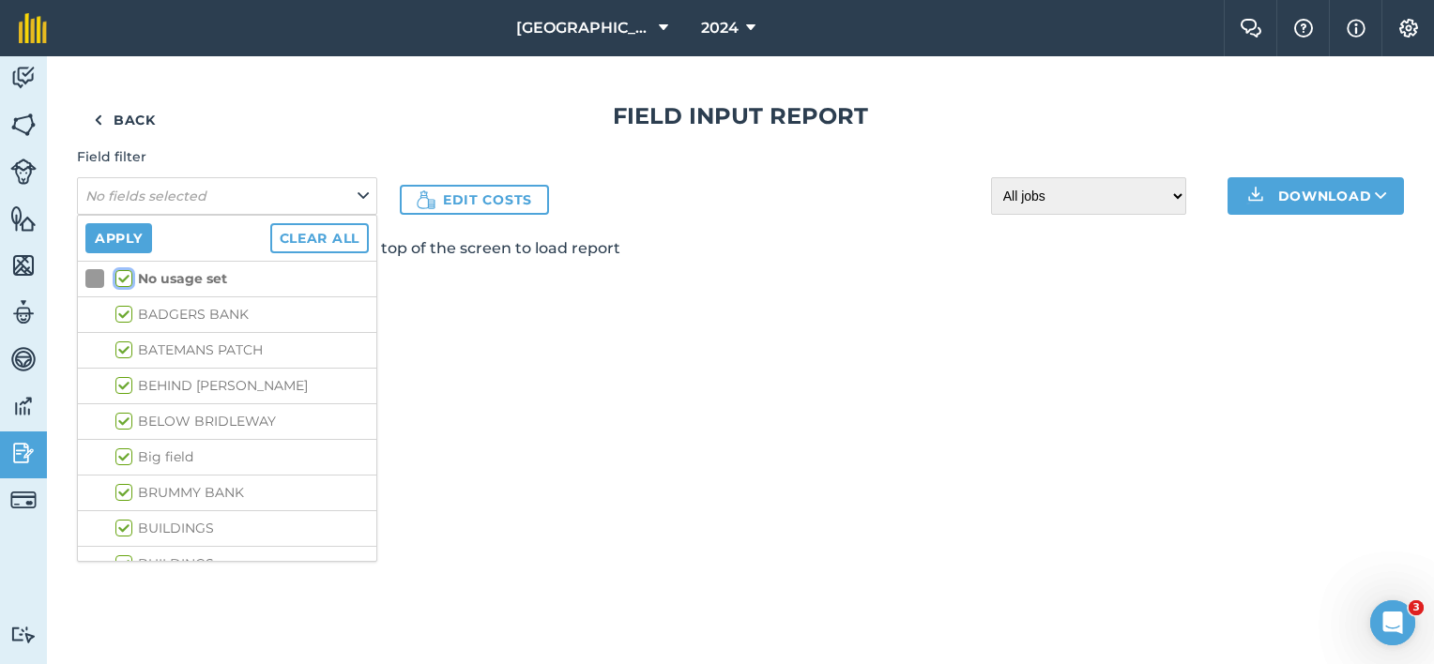
checkbox input "true"
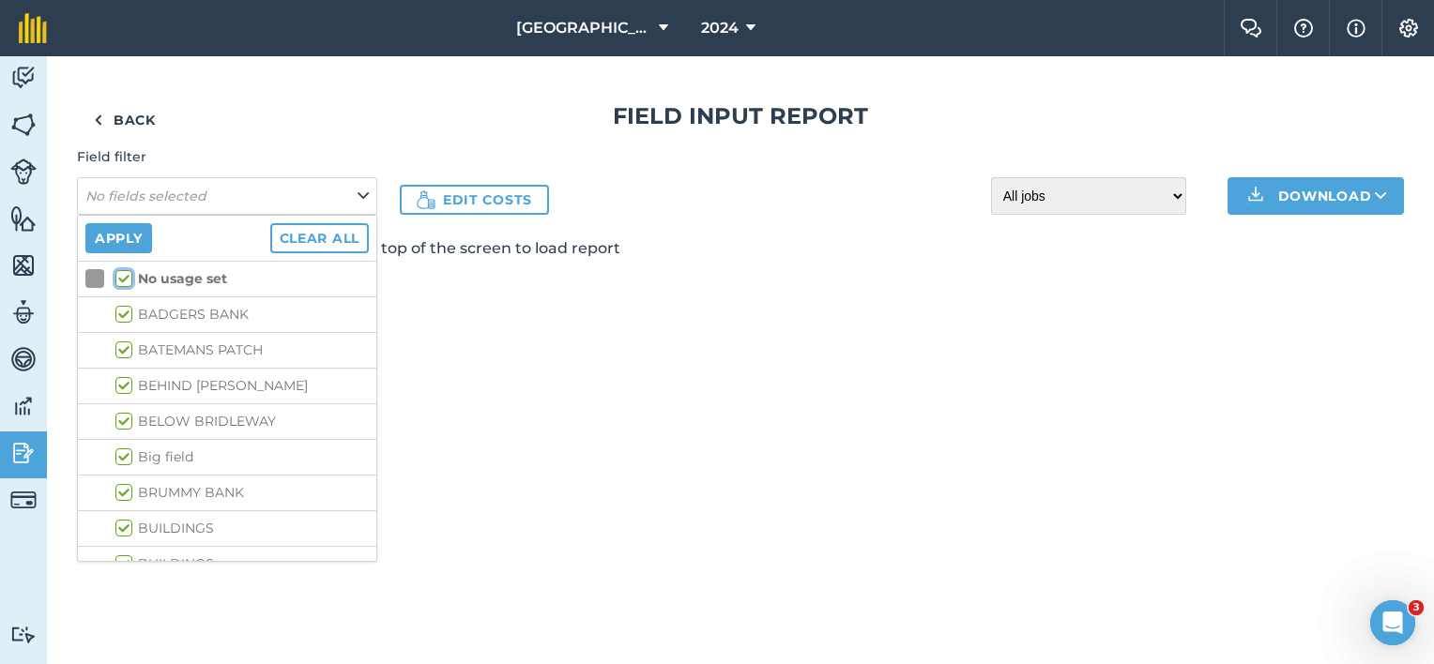
checkbox input "true"
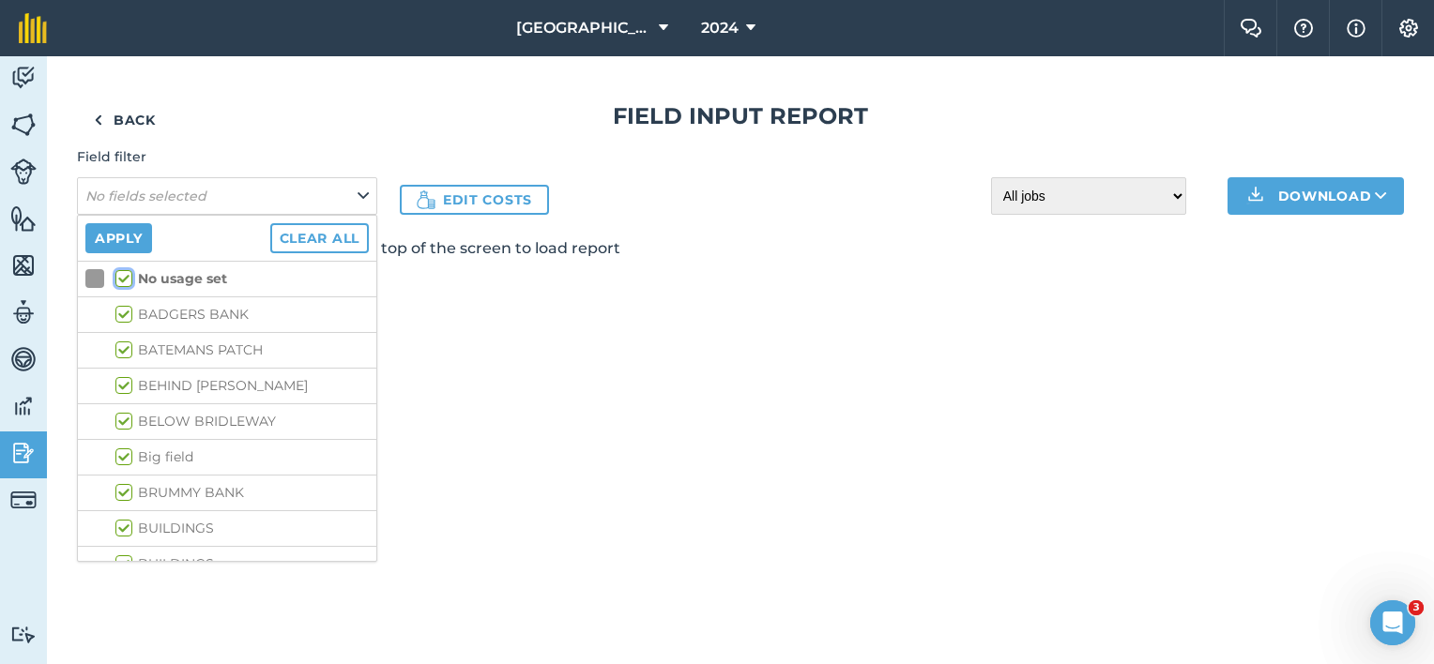
checkbox input "true"
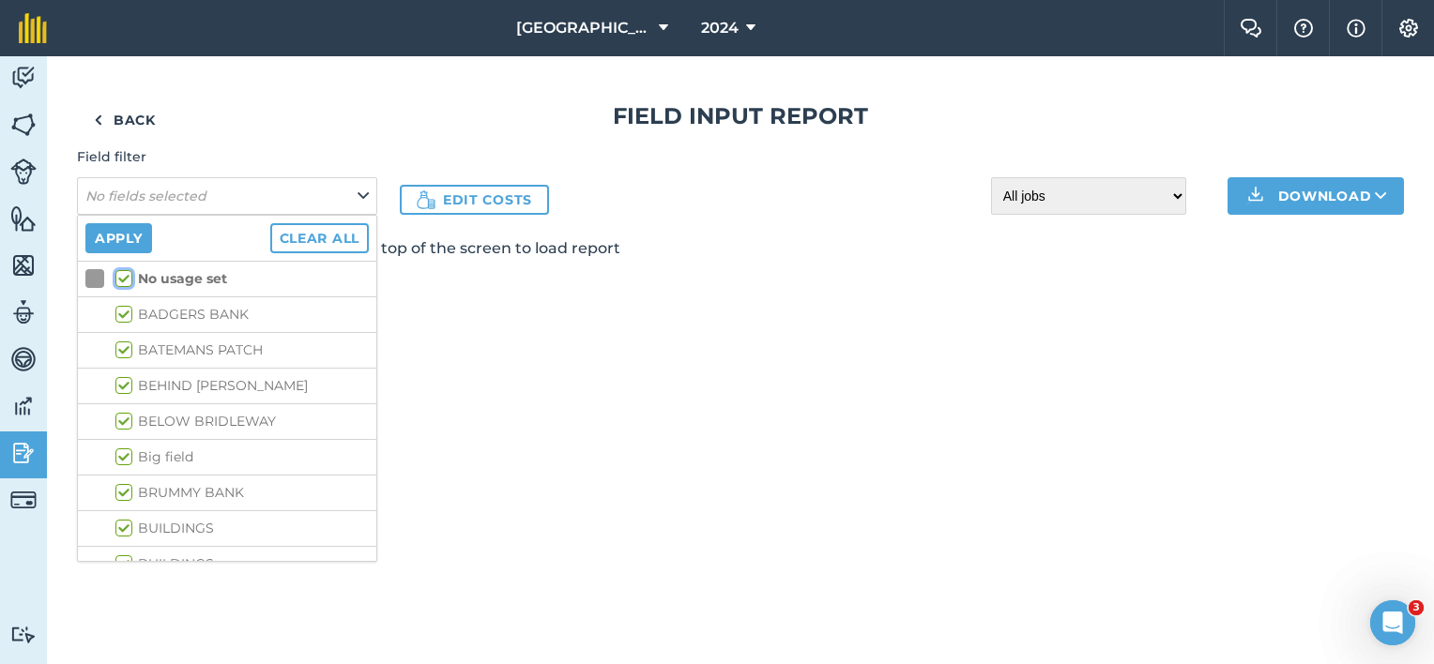
checkbox input "true"
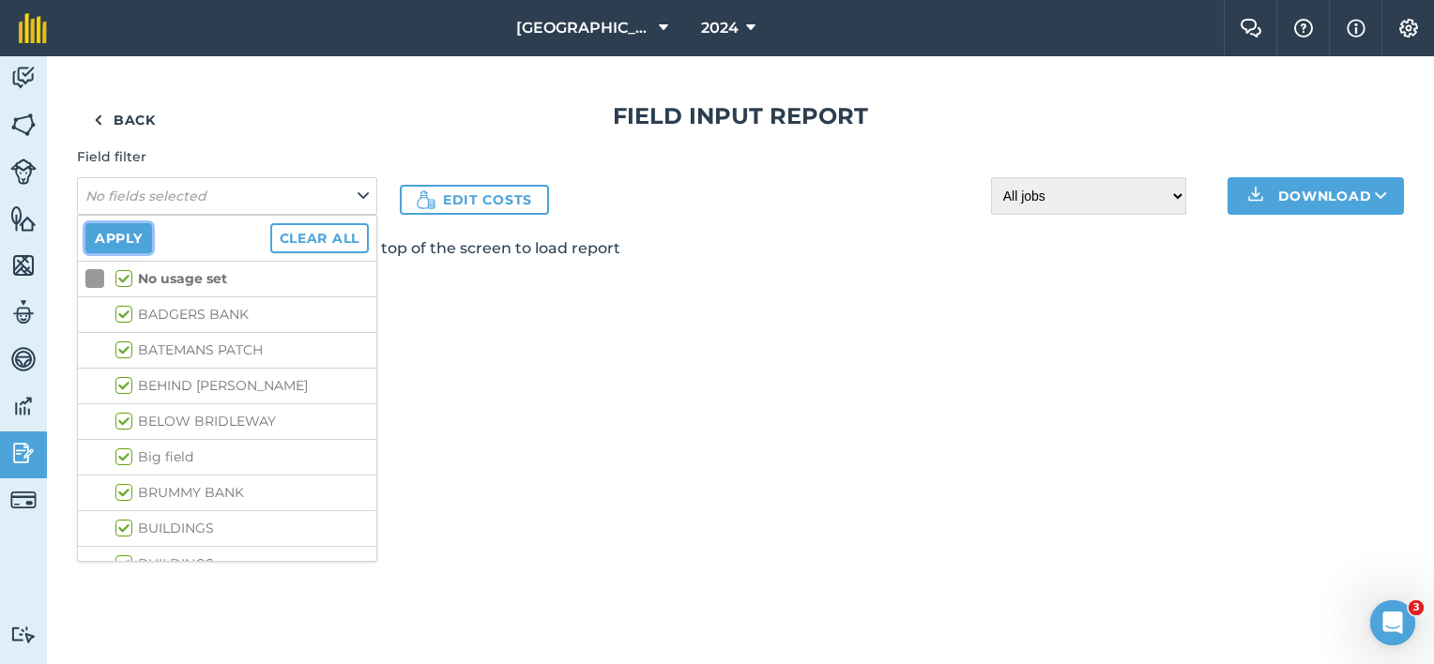
click at [126, 241] on button "Apply" at bounding box center [118, 238] width 67 height 30
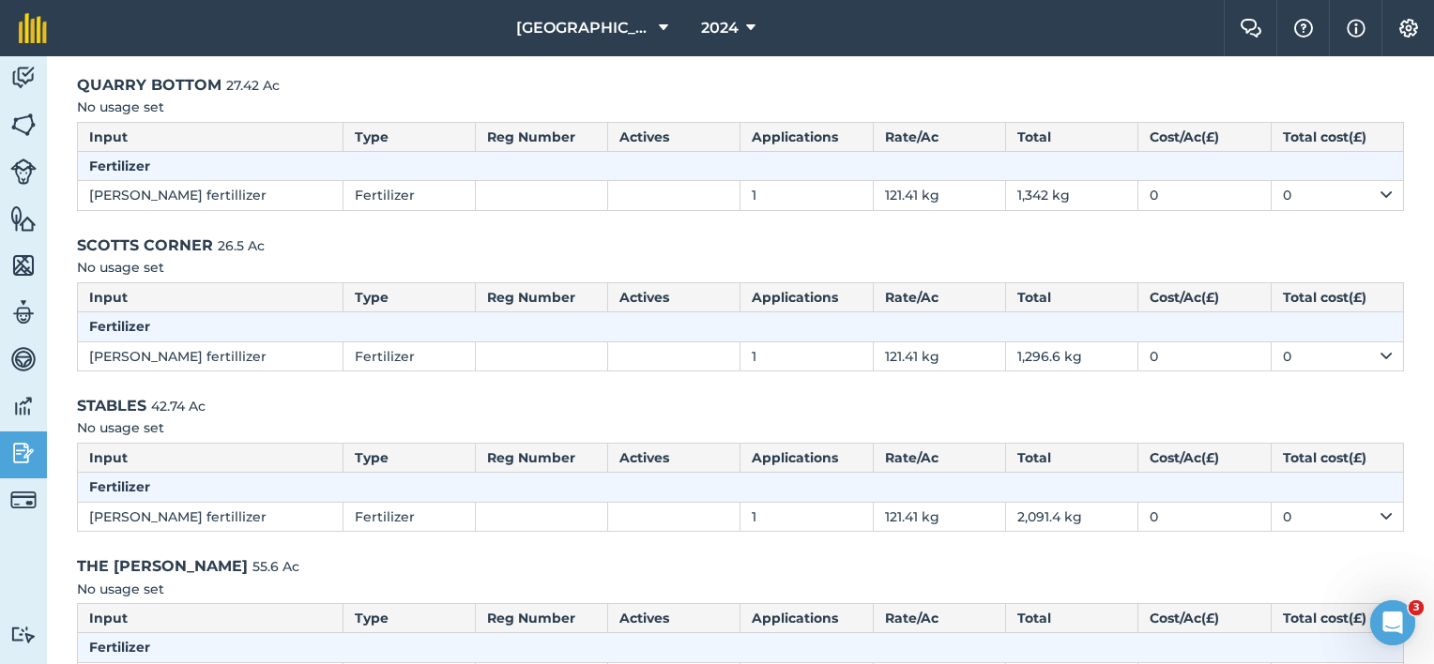
scroll to position [2321, 0]
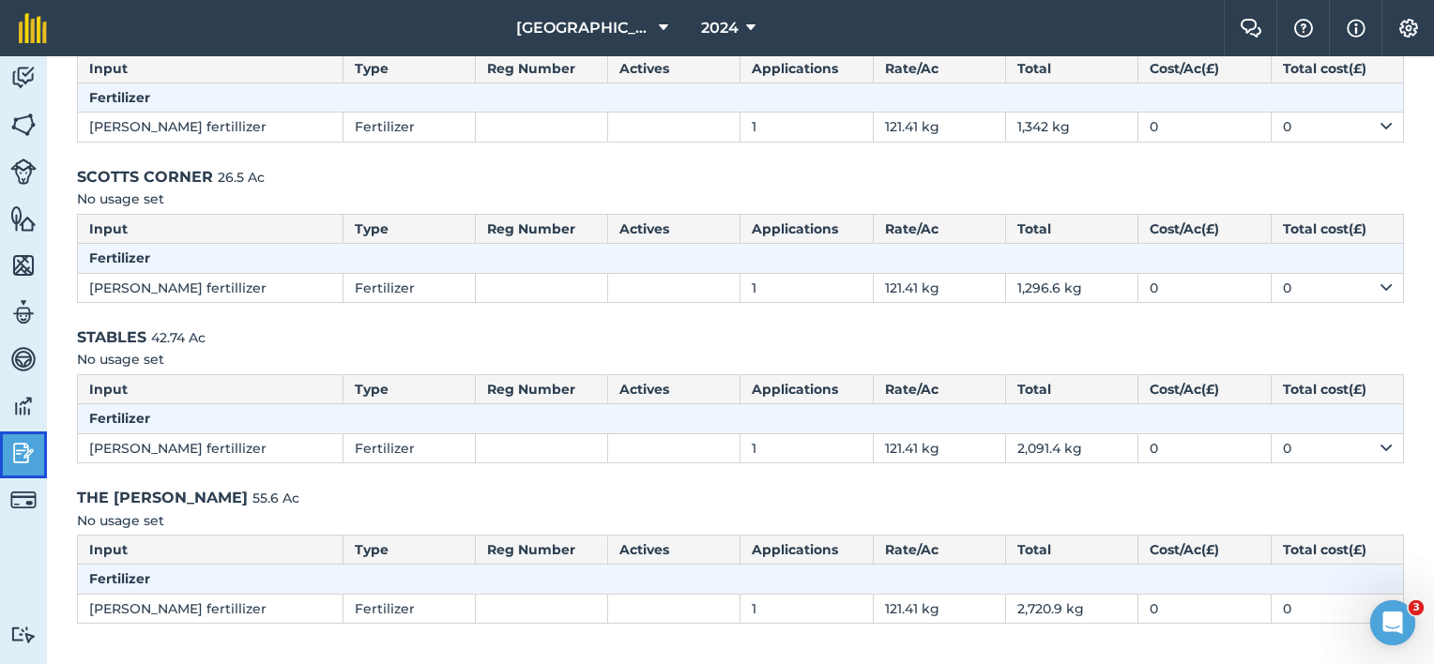
click at [26, 464] on img at bounding box center [23, 453] width 26 height 28
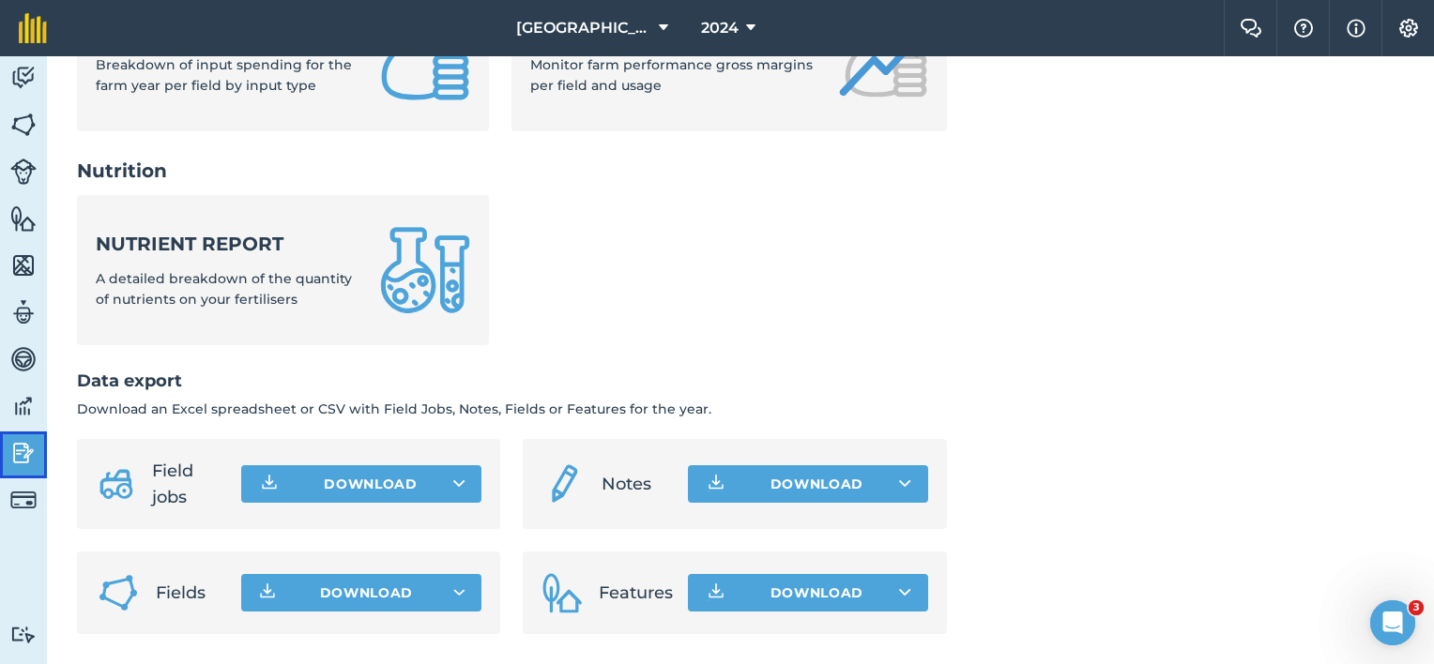
scroll to position [837, 0]
click at [278, 486] on button "Download" at bounding box center [361, 484] width 240 height 38
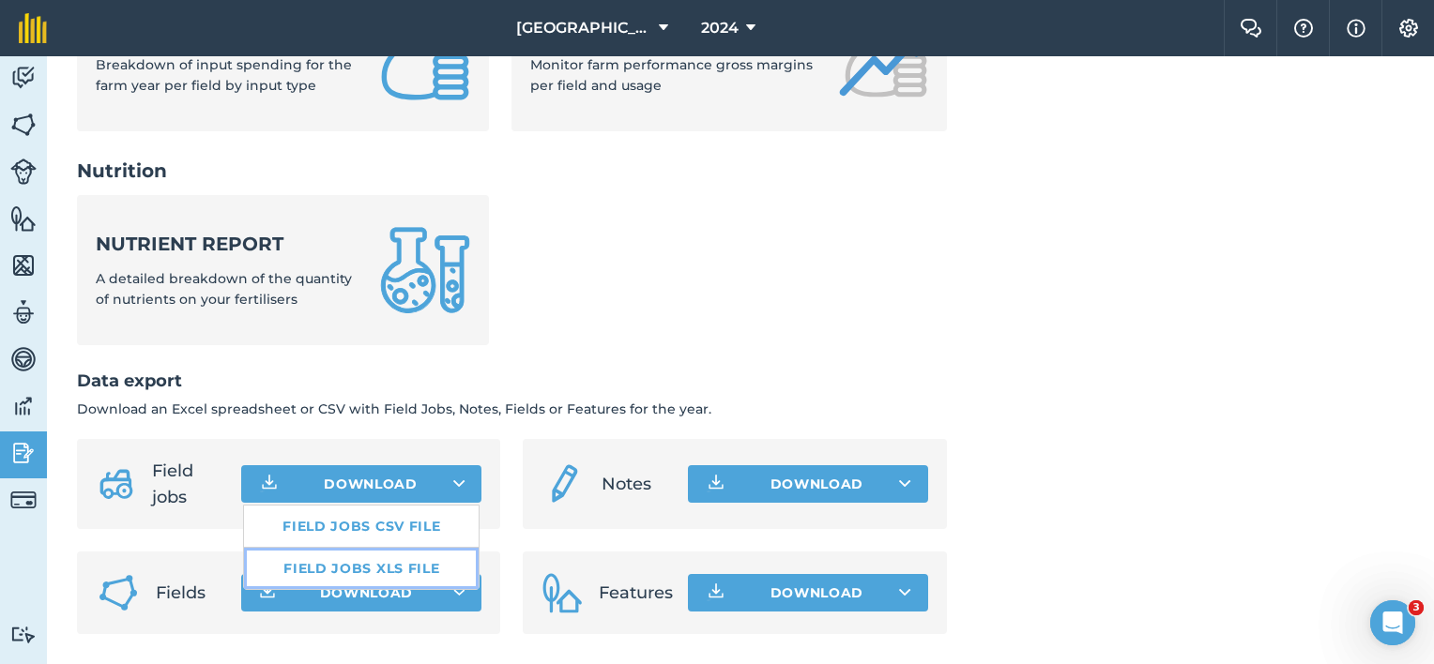
click at [288, 567] on link "Field jobs XLS file" at bounding box center [361, 568] width 235 height 41
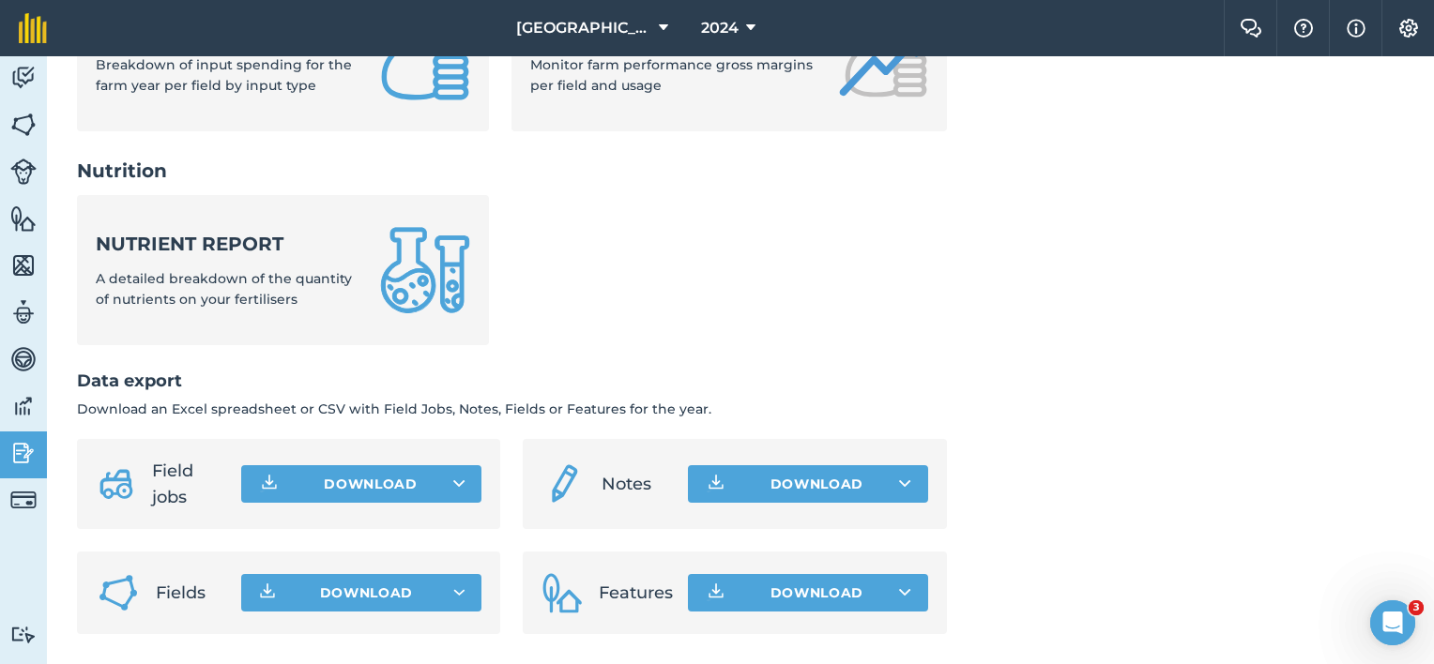
click at [729, 315] on ul "Nutrient report A detailed breakdown of the quantity of nutrients on your ferti…" at bounding box center [512, 281] width 870 height 173
click at [30, 450] on img at bounding box center [23, 453] width 26 height 28
click at [156, 595] on span "Fields" at bounding box center [191, 593] width 70 height 26
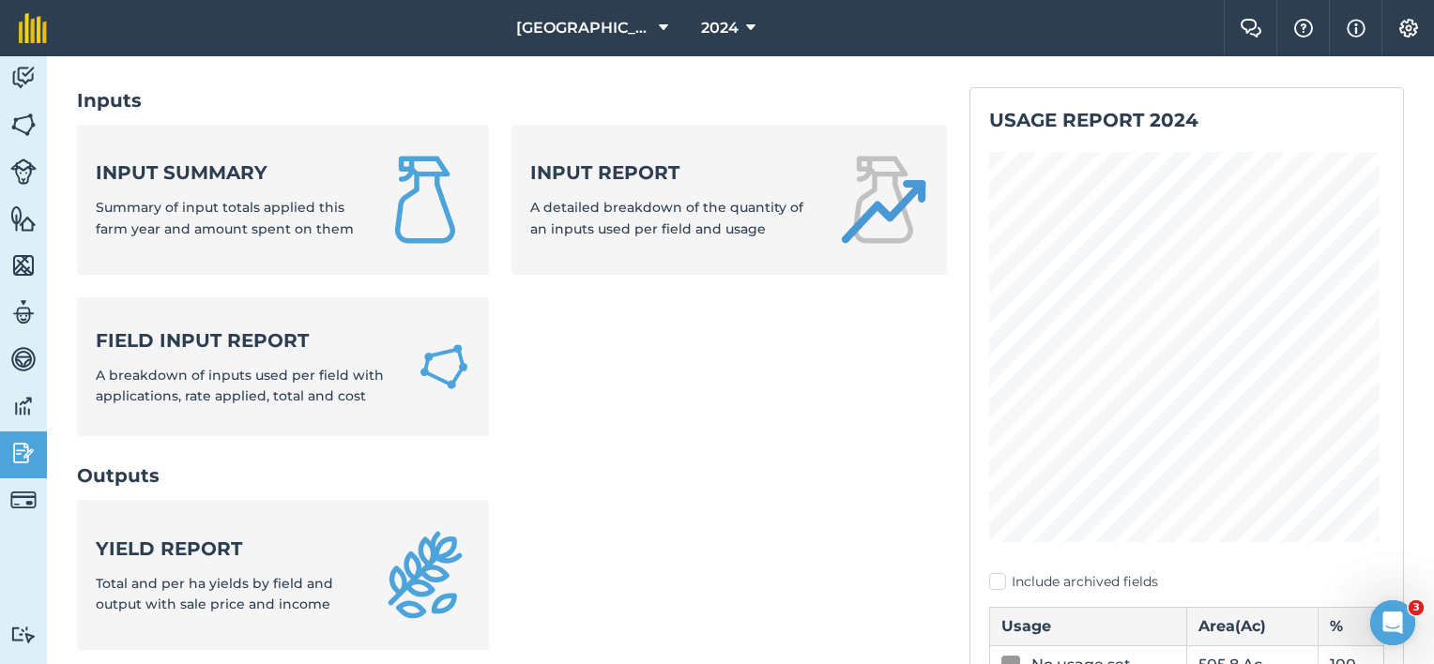
scroll to position [86, 0]
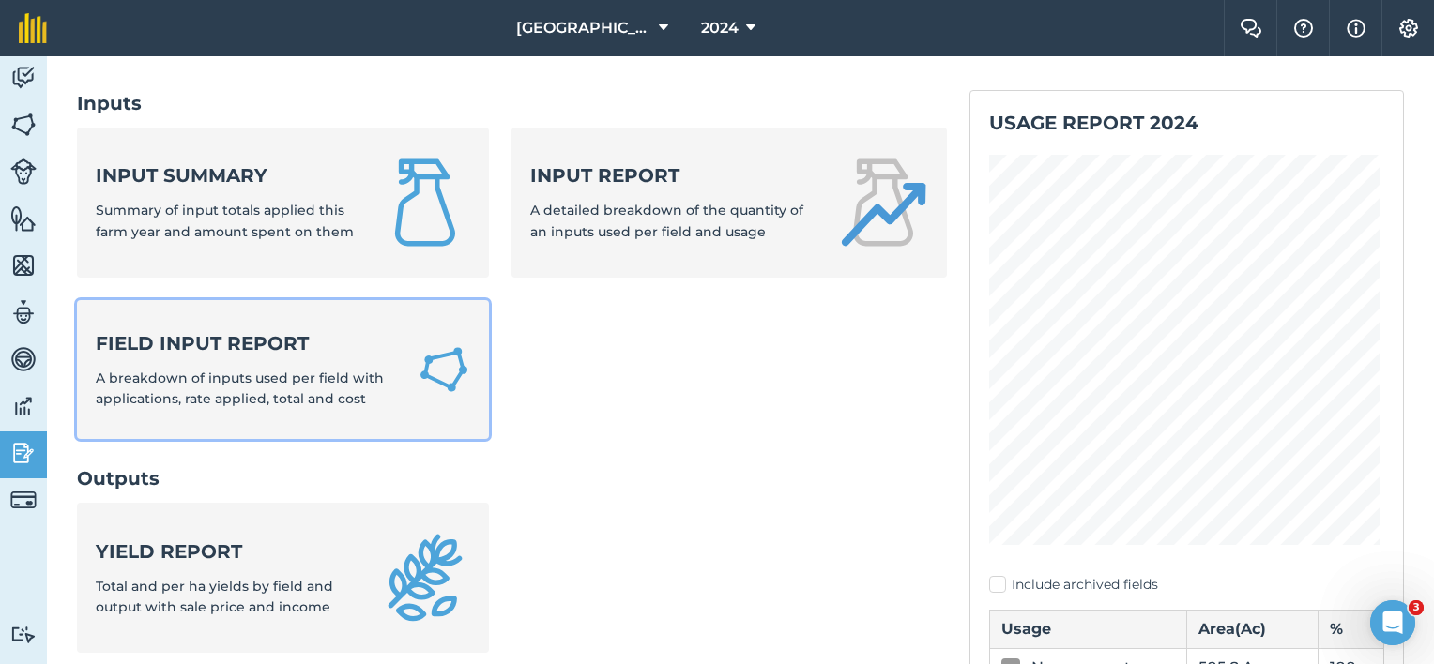
click at [195, 338] on strong "Field Input Report" at bounding box center [245, 343] width 299 height 26
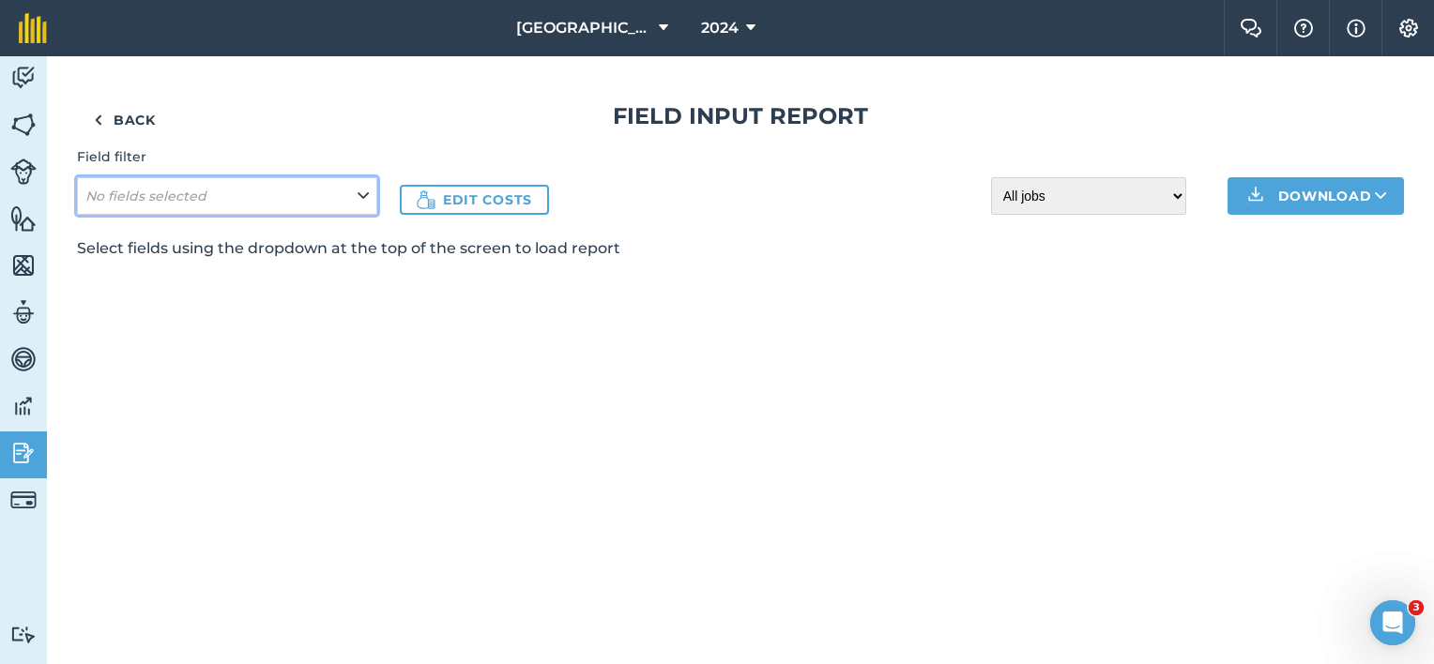
click at [370, 199] on button "No fields selected" at bounding box center [227, 196] width 300 height 38
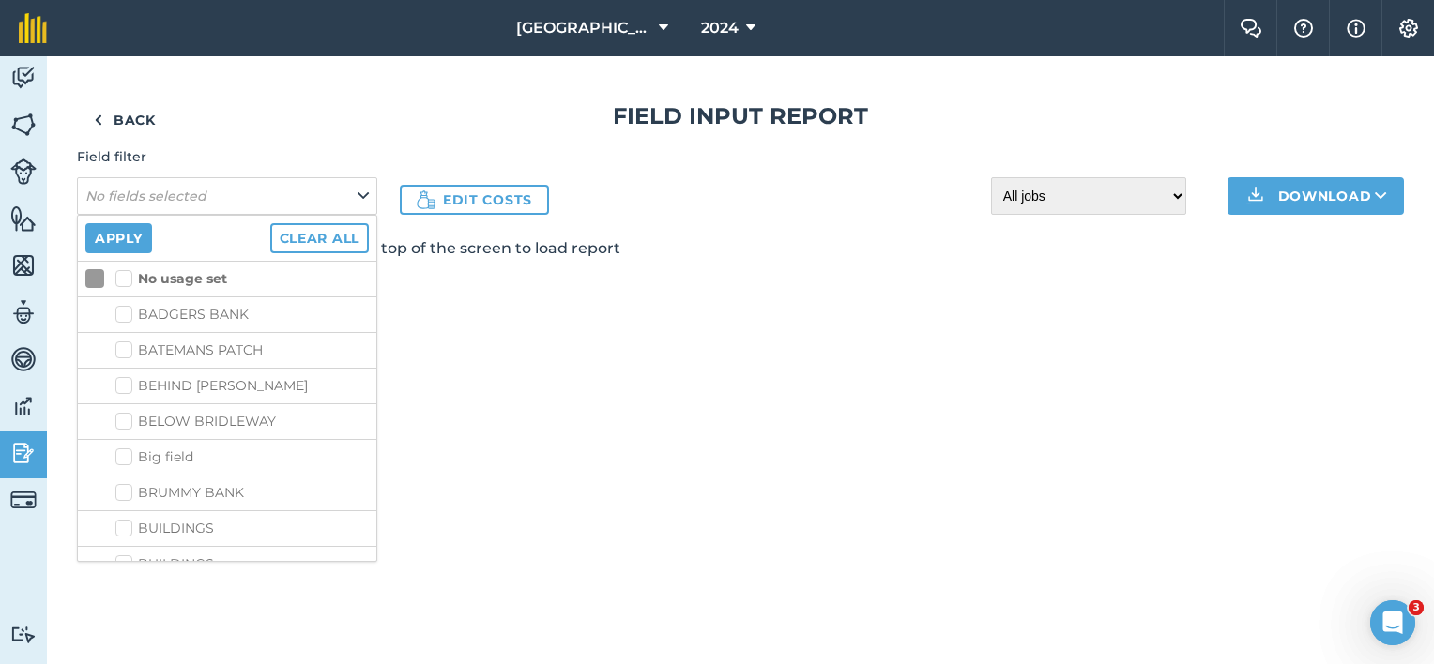
click at [160, 277] on strong "No usage set" at bounding box center [182, 278] width 89 height 17
click at [128, 277] on input "No usage set" at bounding box center [121, 275] width 12 height 12
checkbox input "true"
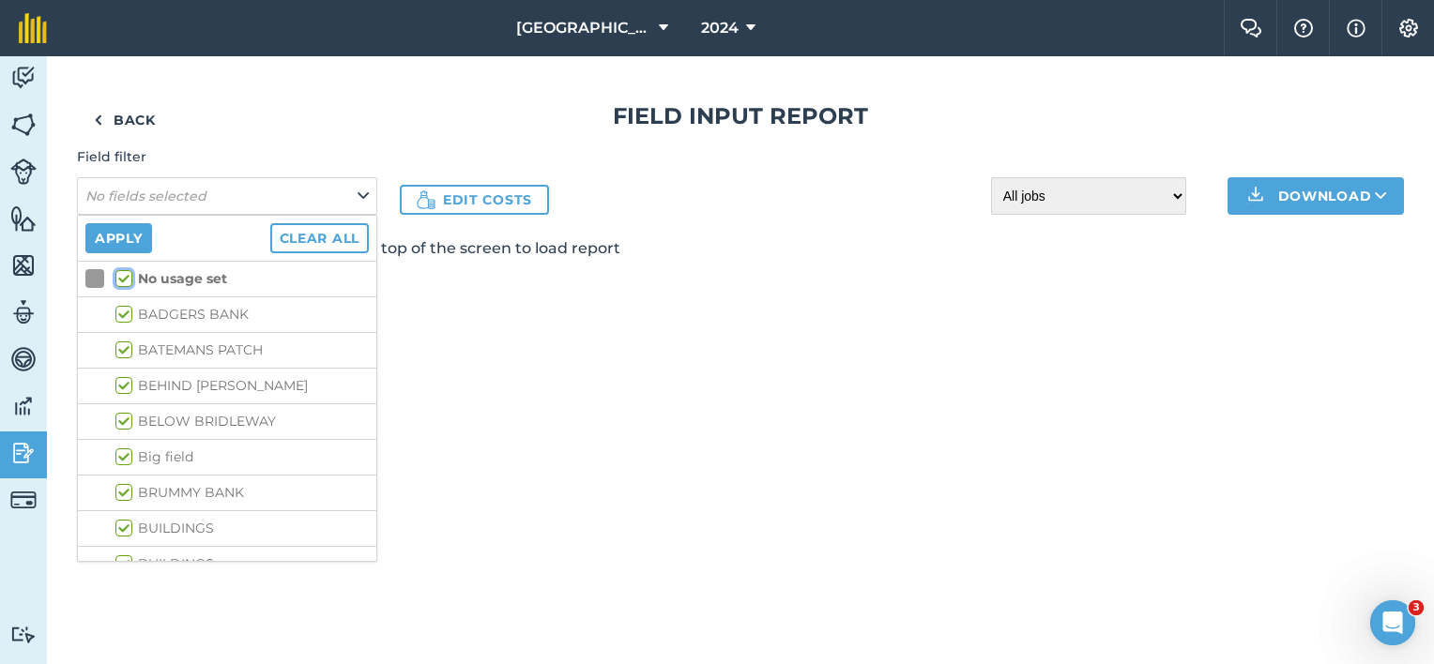
checkbox input "true"
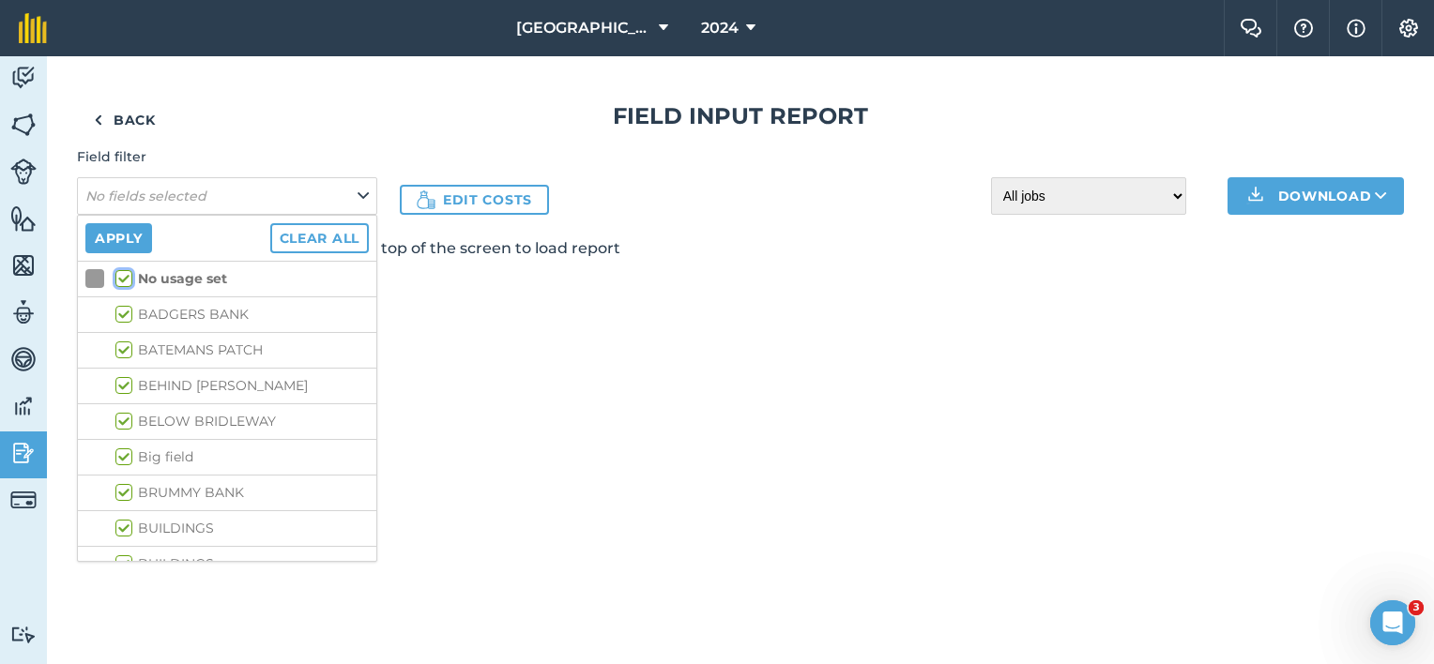
checkbox input "true"
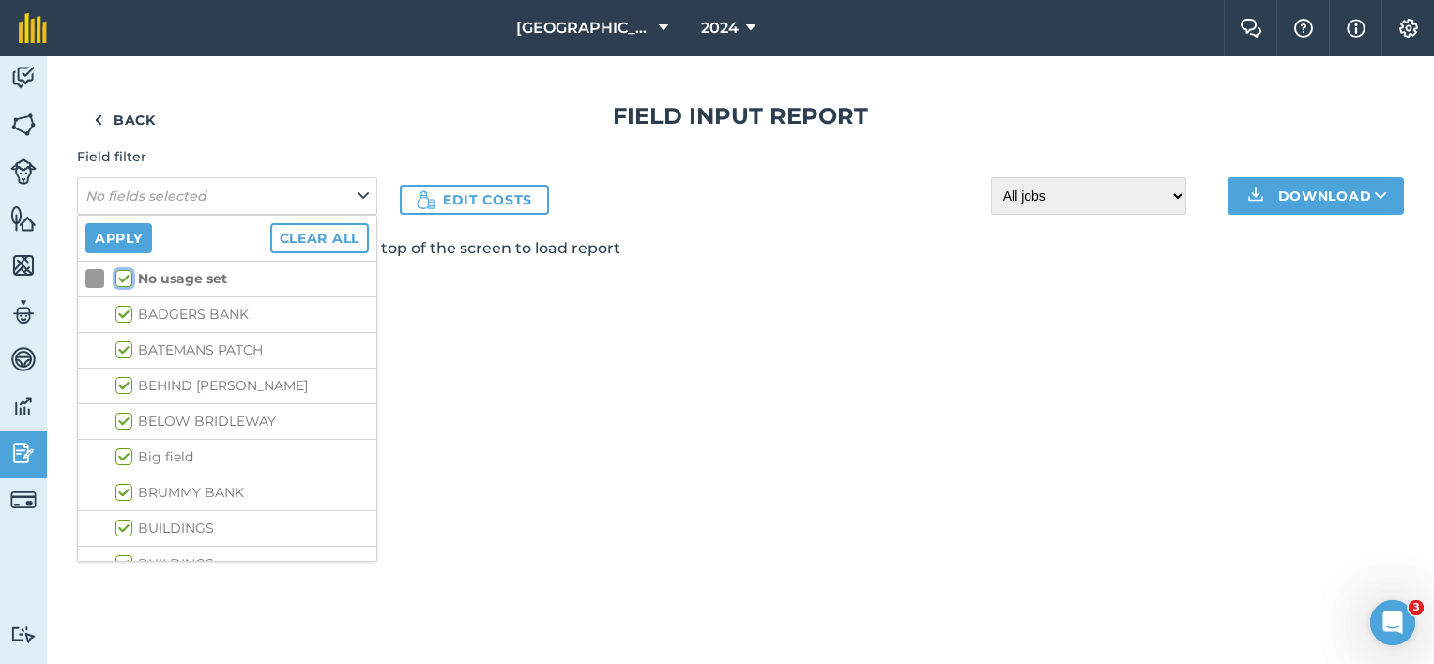
checkbox input "true"
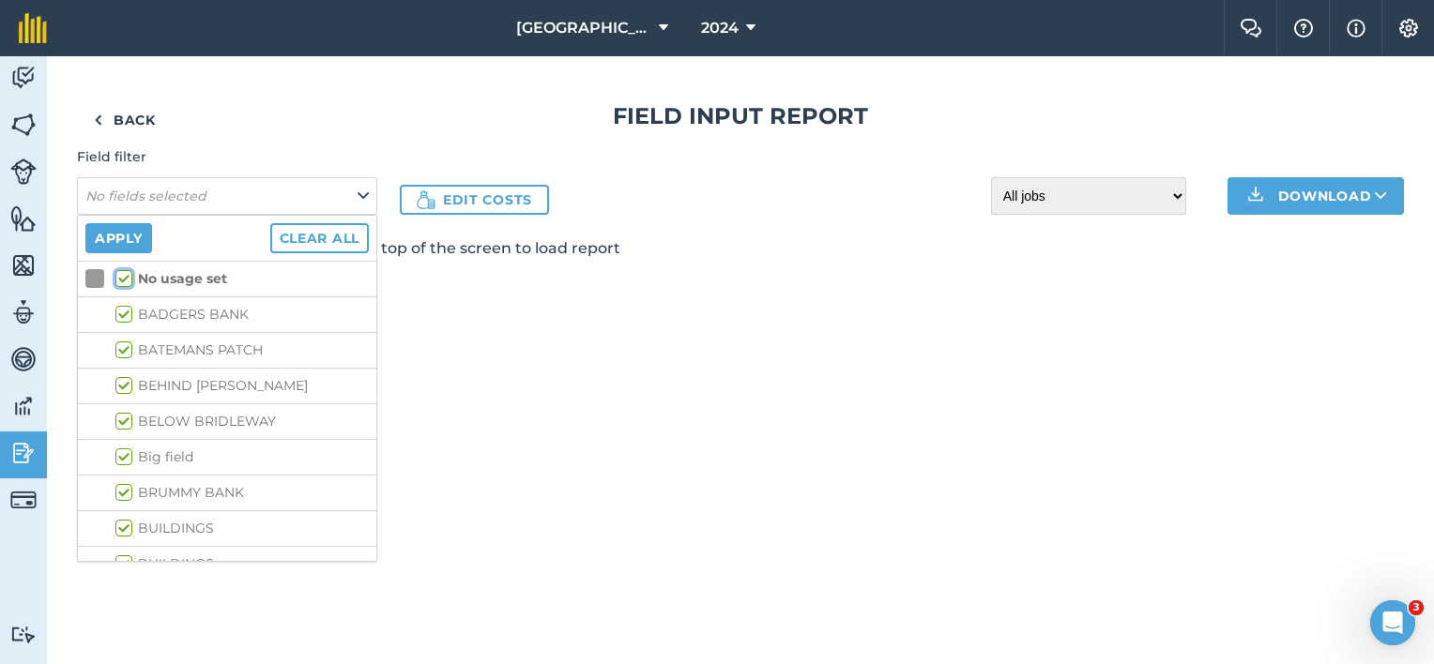
checkbox input "true"
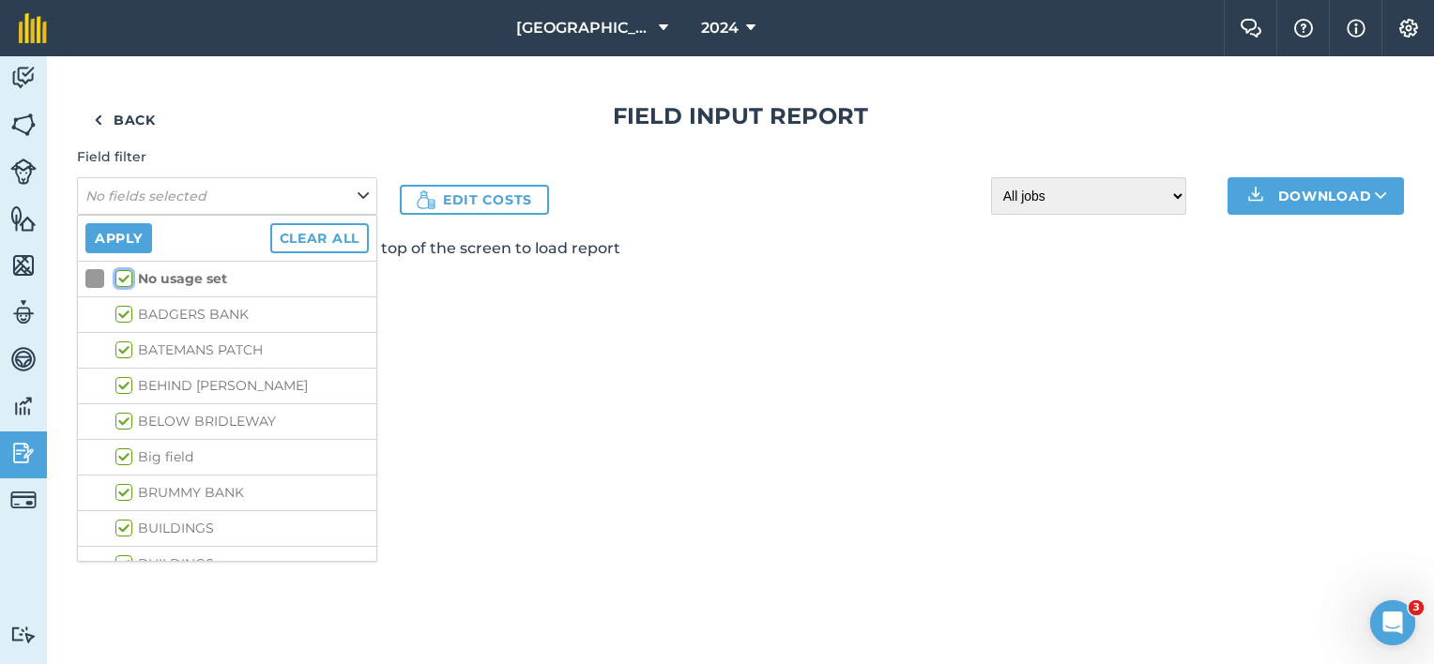
checkbox input "true"
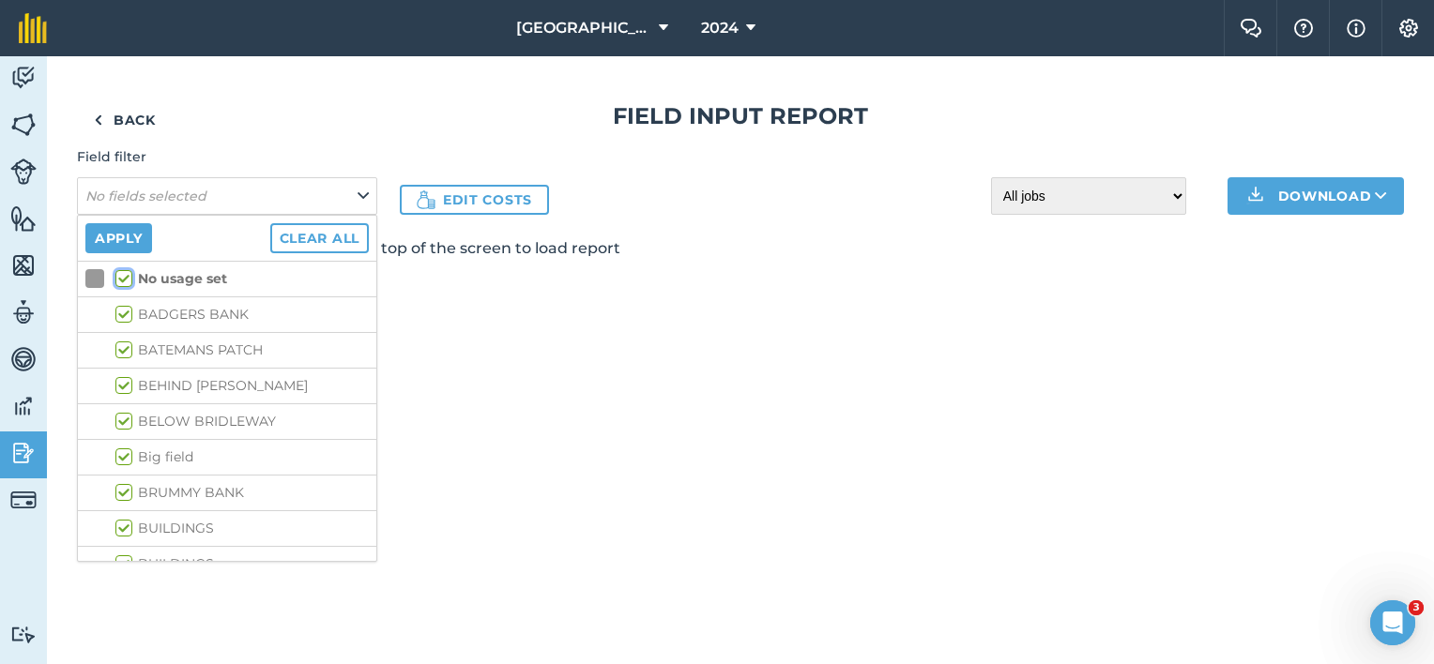
checkbox input "true"
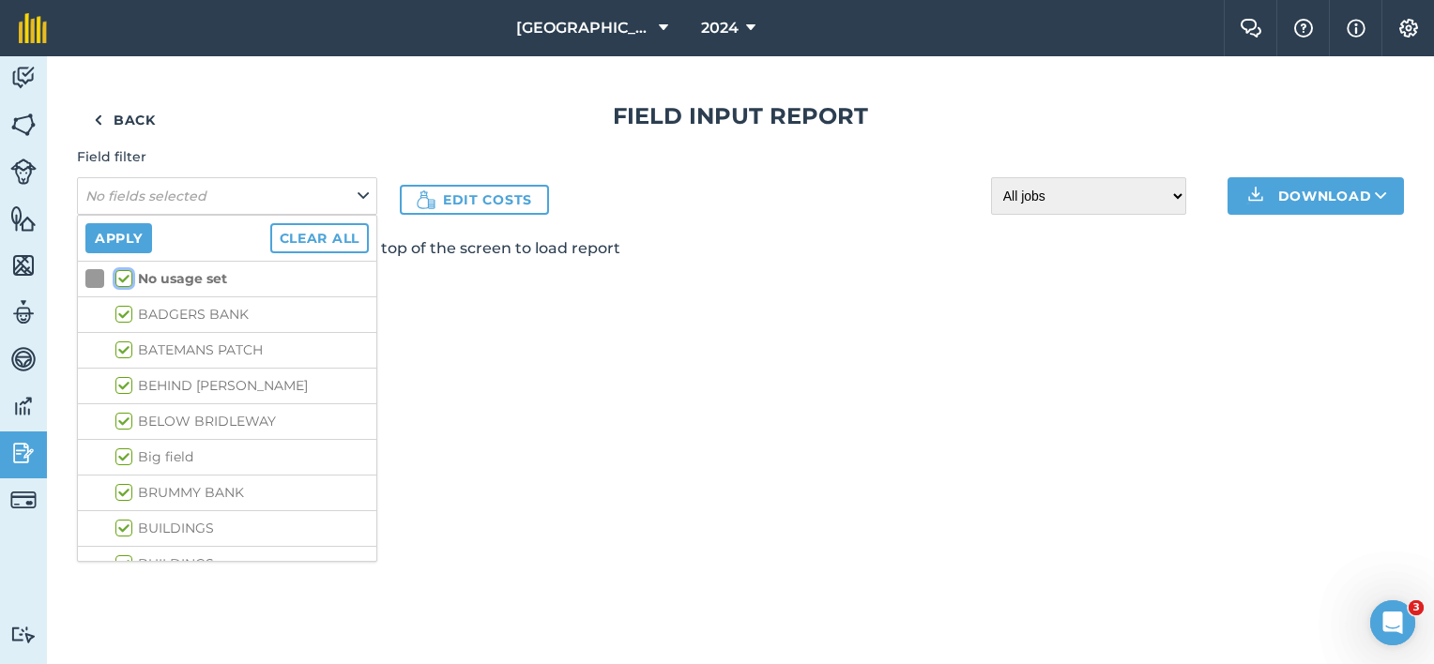
checkbox input "true"
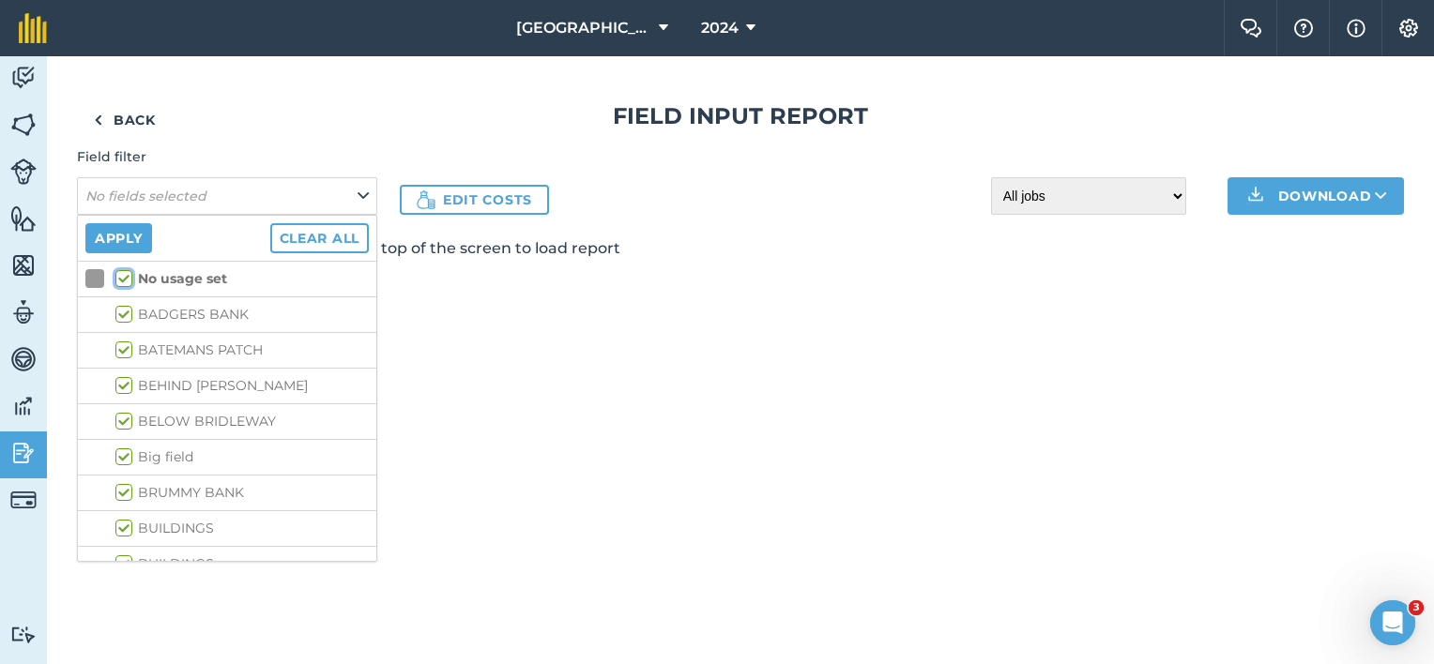
checkbox input "true"
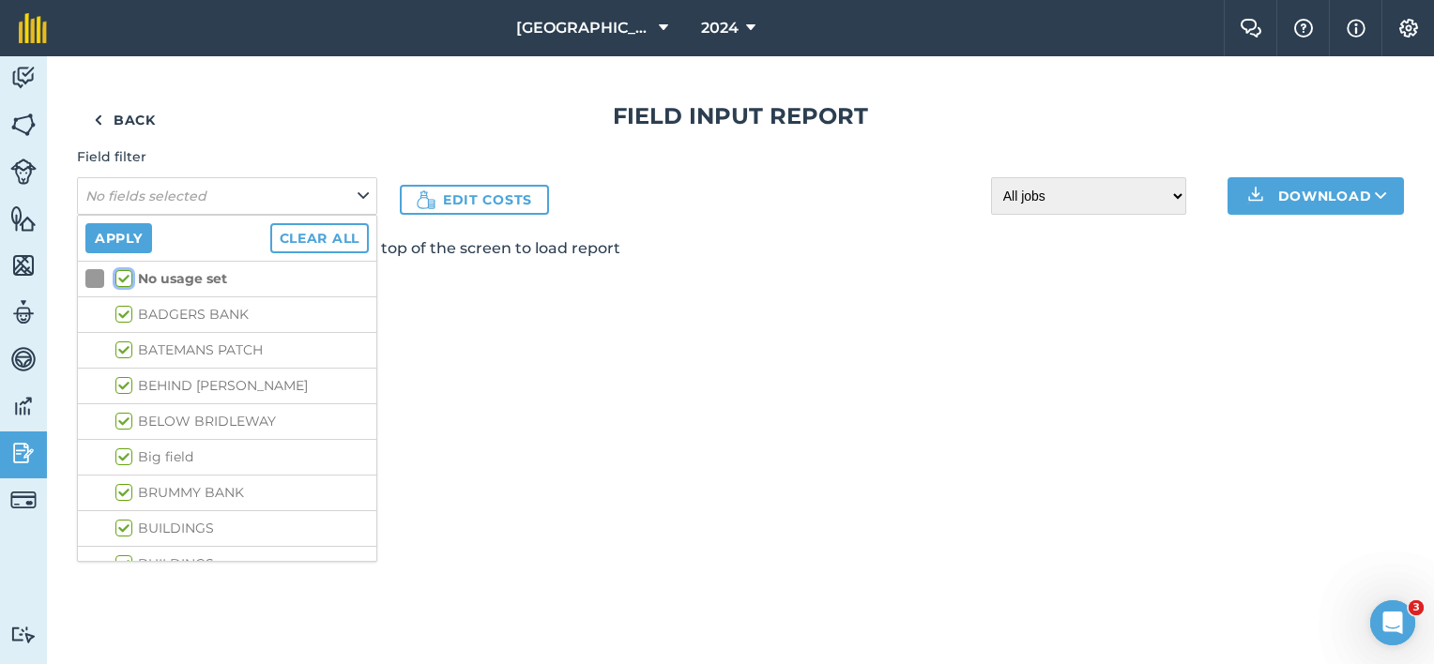
checkbox input "true"
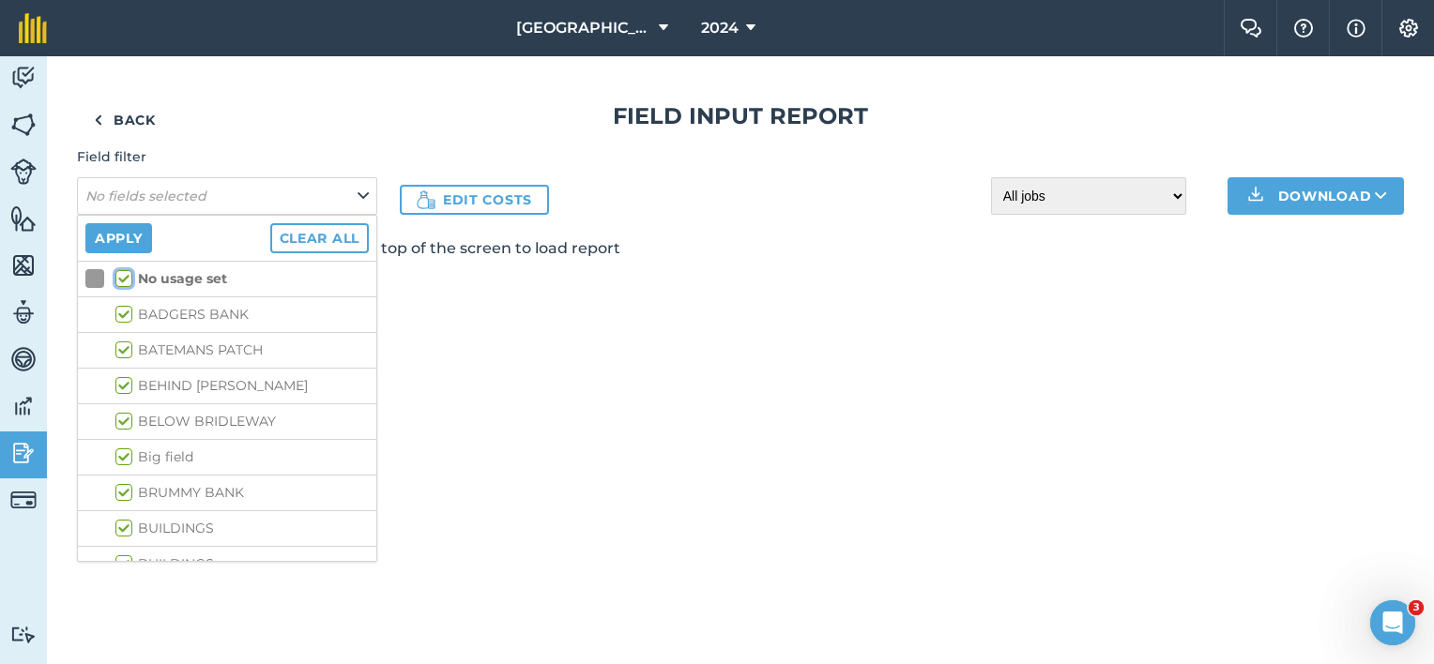
checkbox input "true"
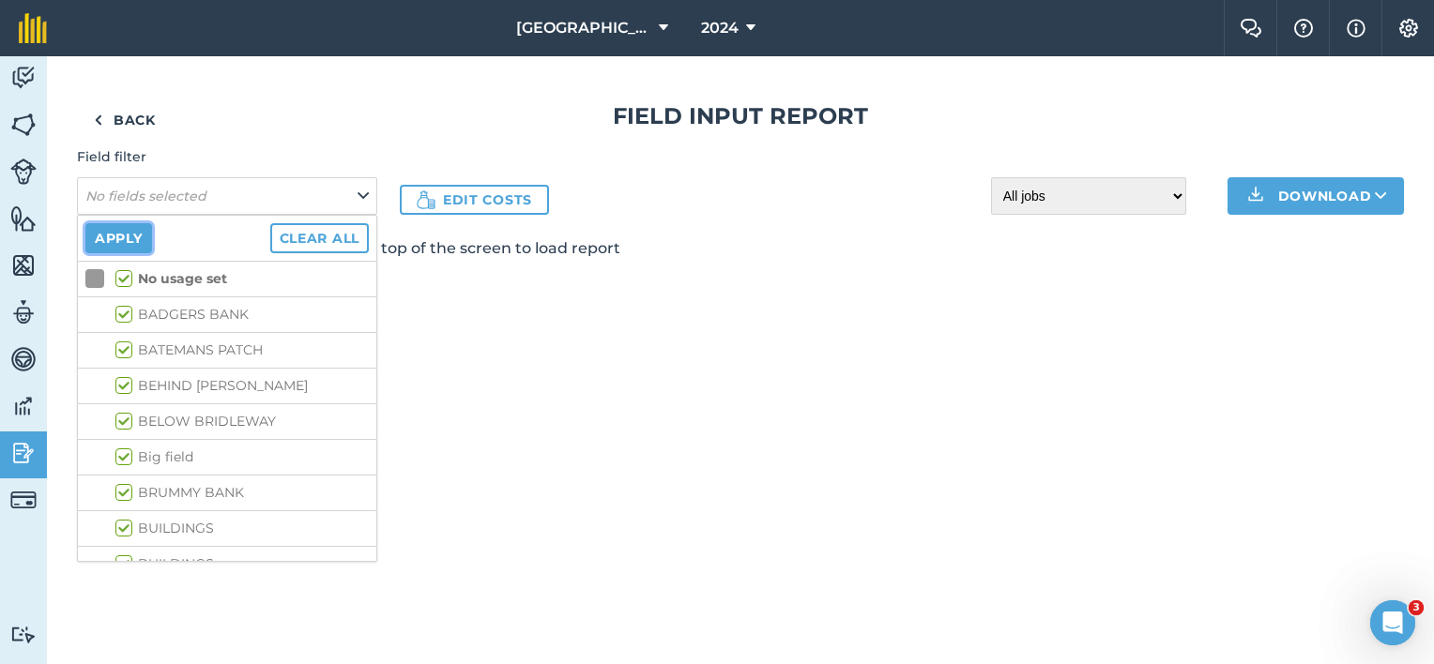
click at [131, 233] on button "Apply" at bounding box center [118, 238] width 67 height 30
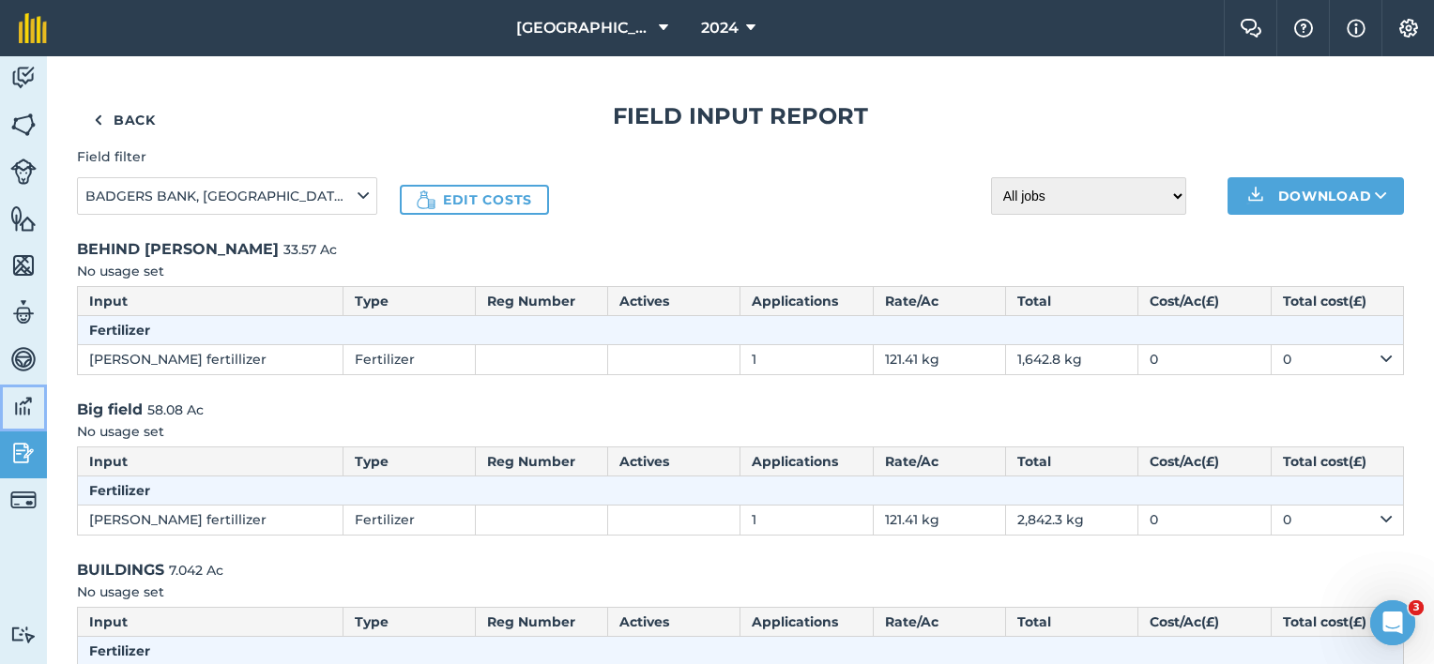
click at [23, 412] on img at bounding box center [23, 406] width 26 height 28
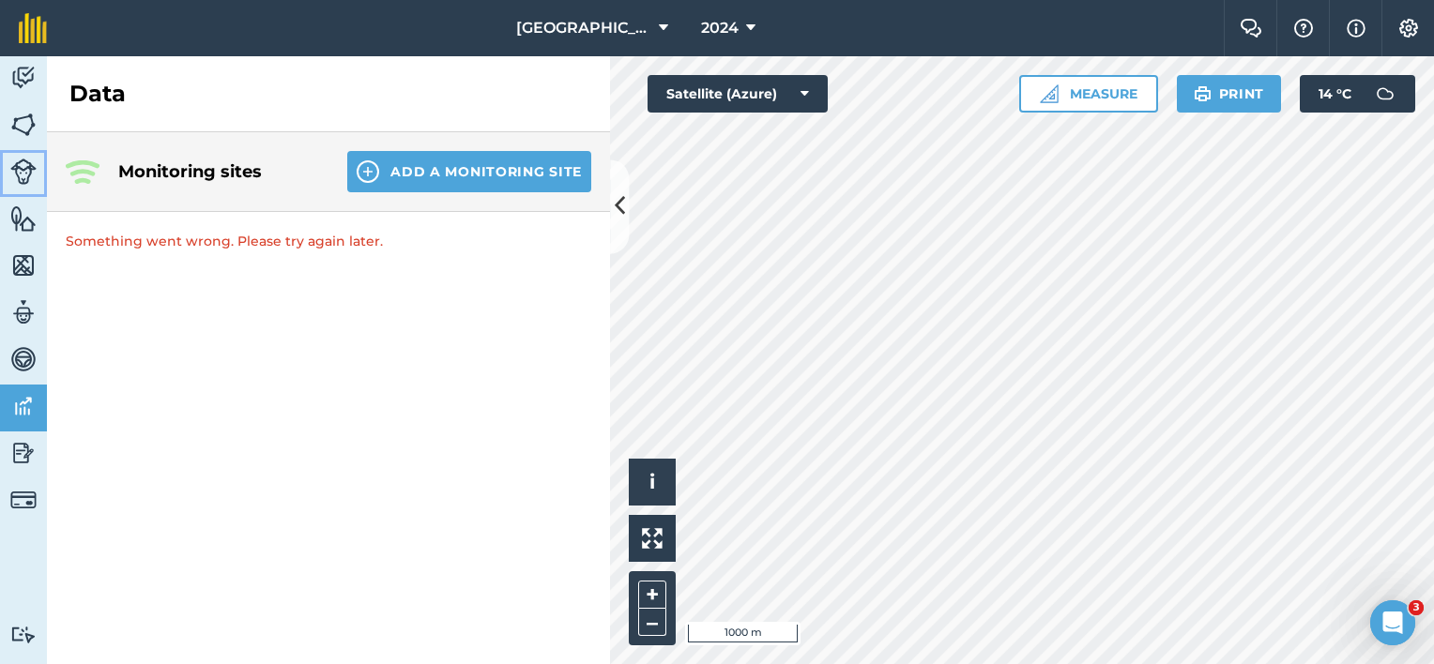
click at [27, 162] on img at bounding box center [23, 172] width 26 height 26
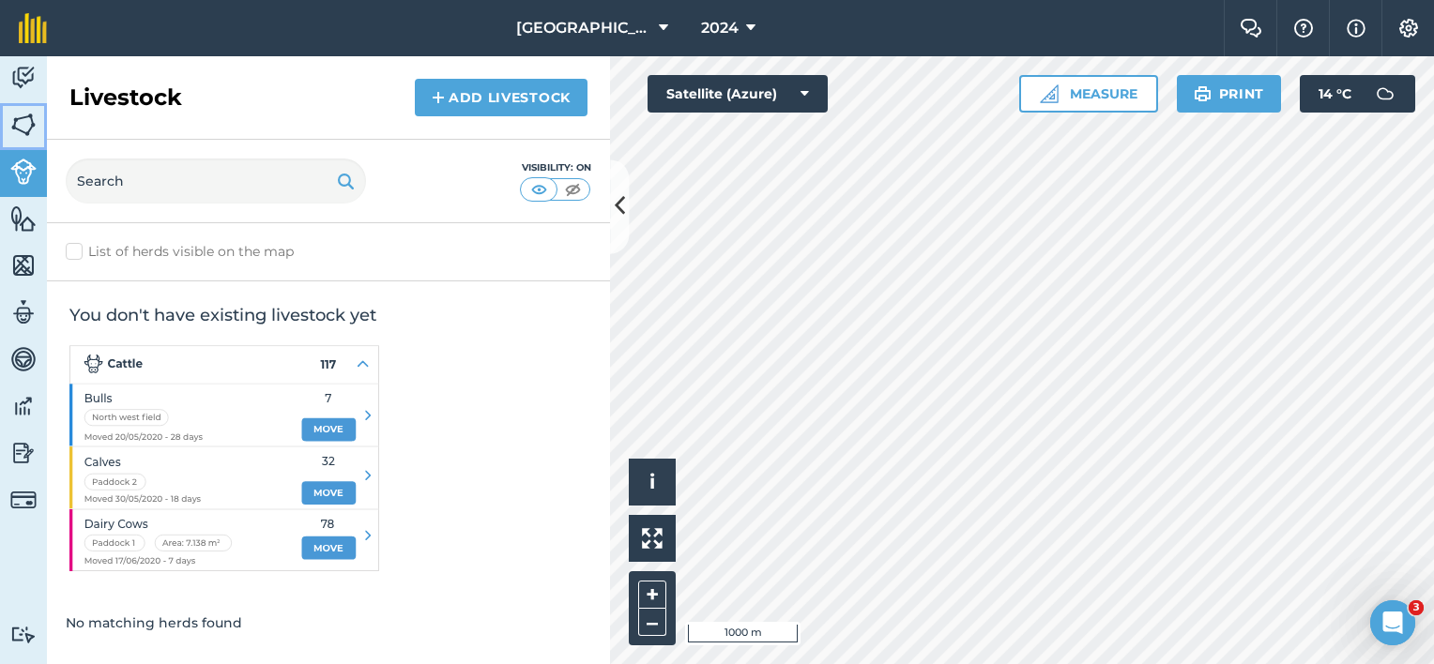
click at [33, 131] on img at bounding box center [23, 125] width 26 height 28
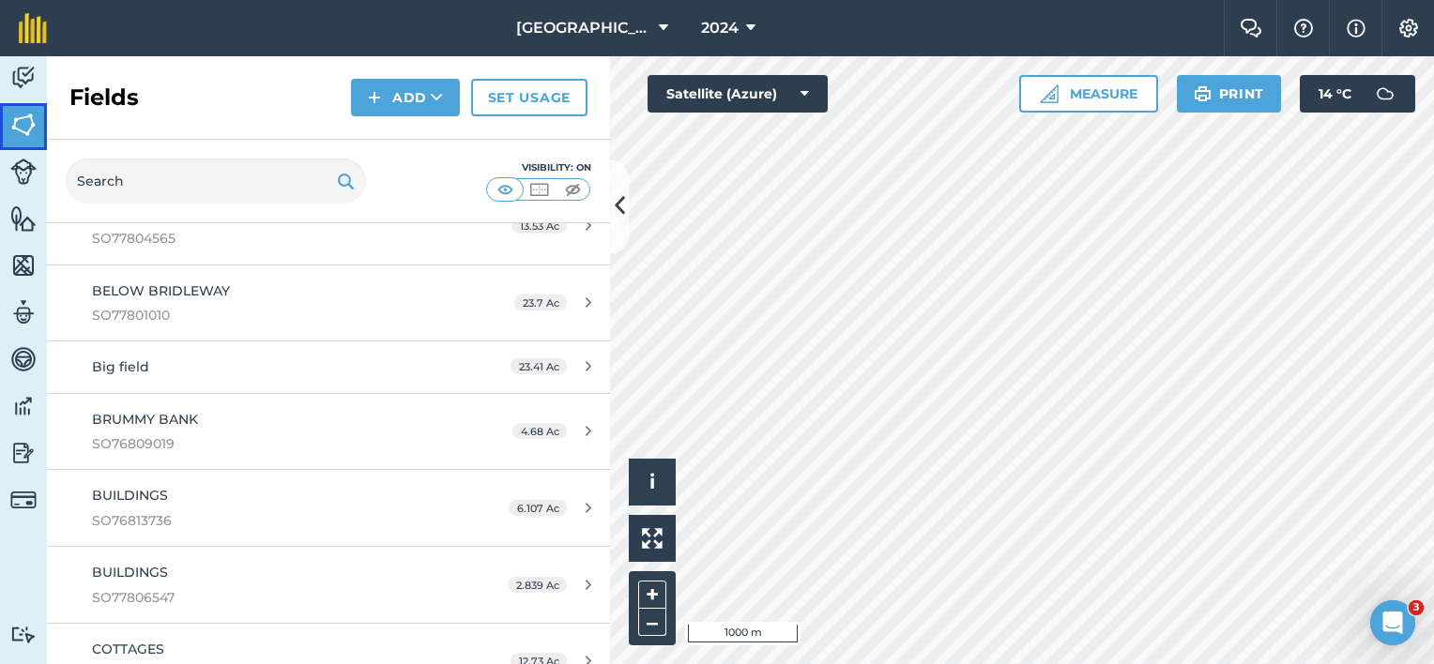
scroll to position [375, 0]
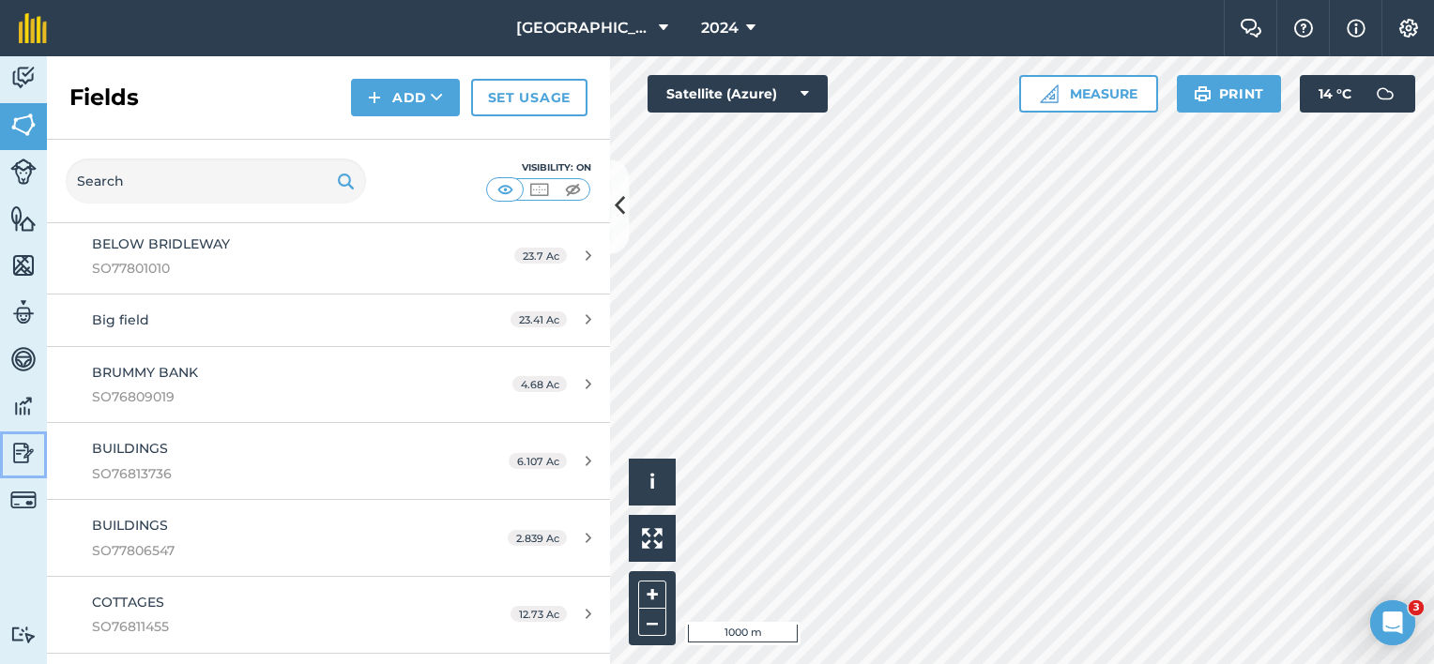
click at [26, 445] on img at bounding box center [23, 453] width 26 height 28
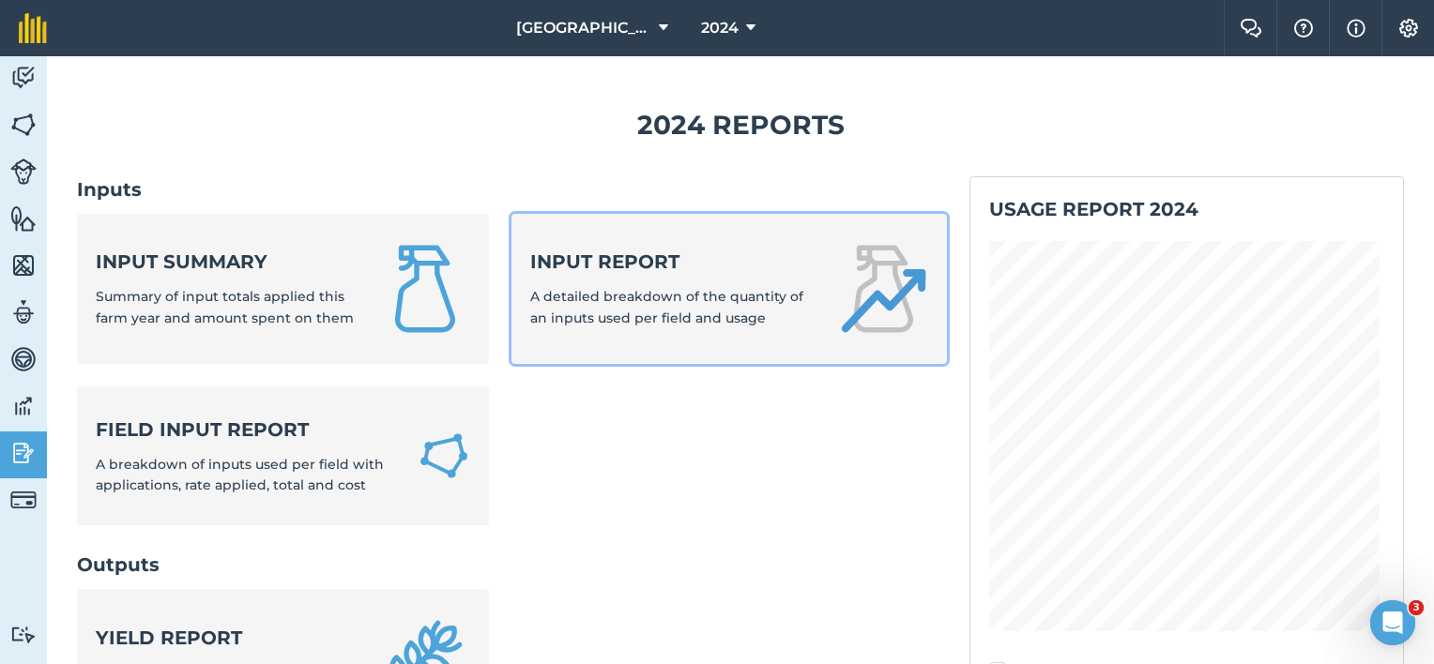
click at [537, 281] on div "Input report A detailed breakdown of the quantity of an inputs used per field a…" at bounding box center [672, 289] width 284 height 80
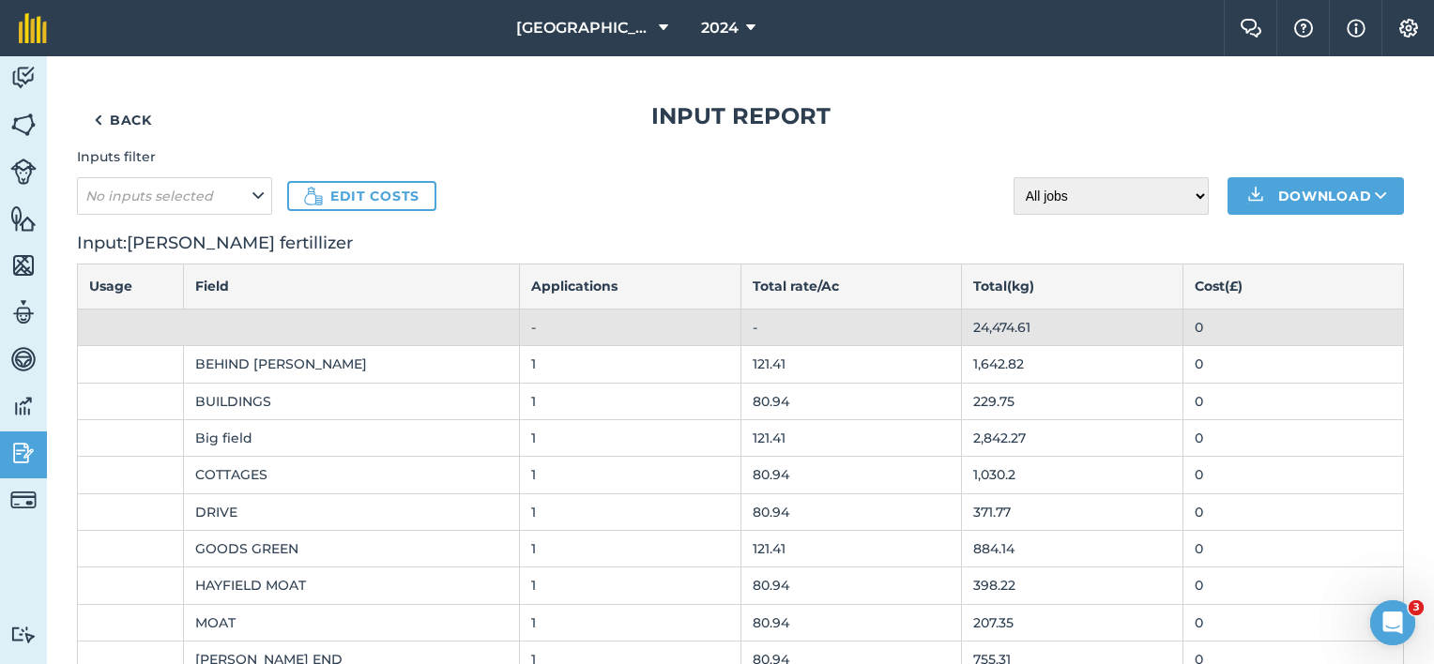
scroll to position [94, 0]
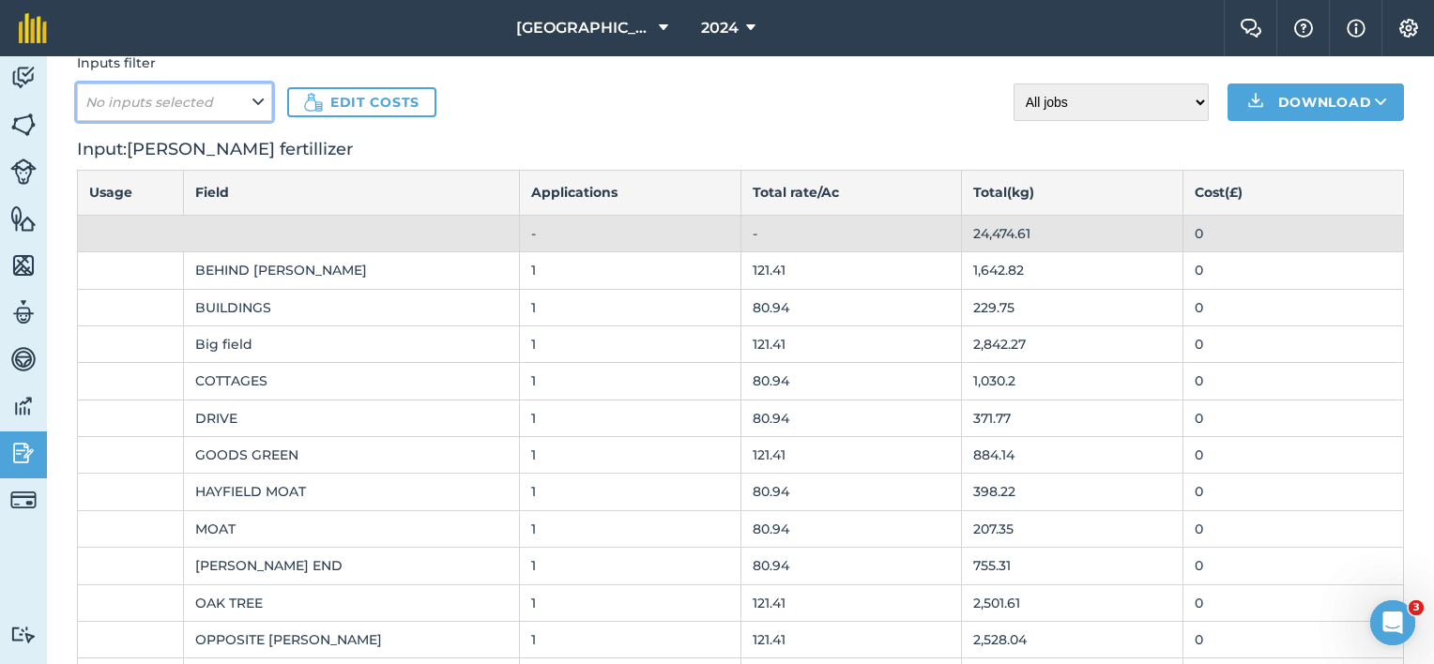
click at [269, 109] on button "No inputs selected" at bounding box center [174, 103] width 195 height 38
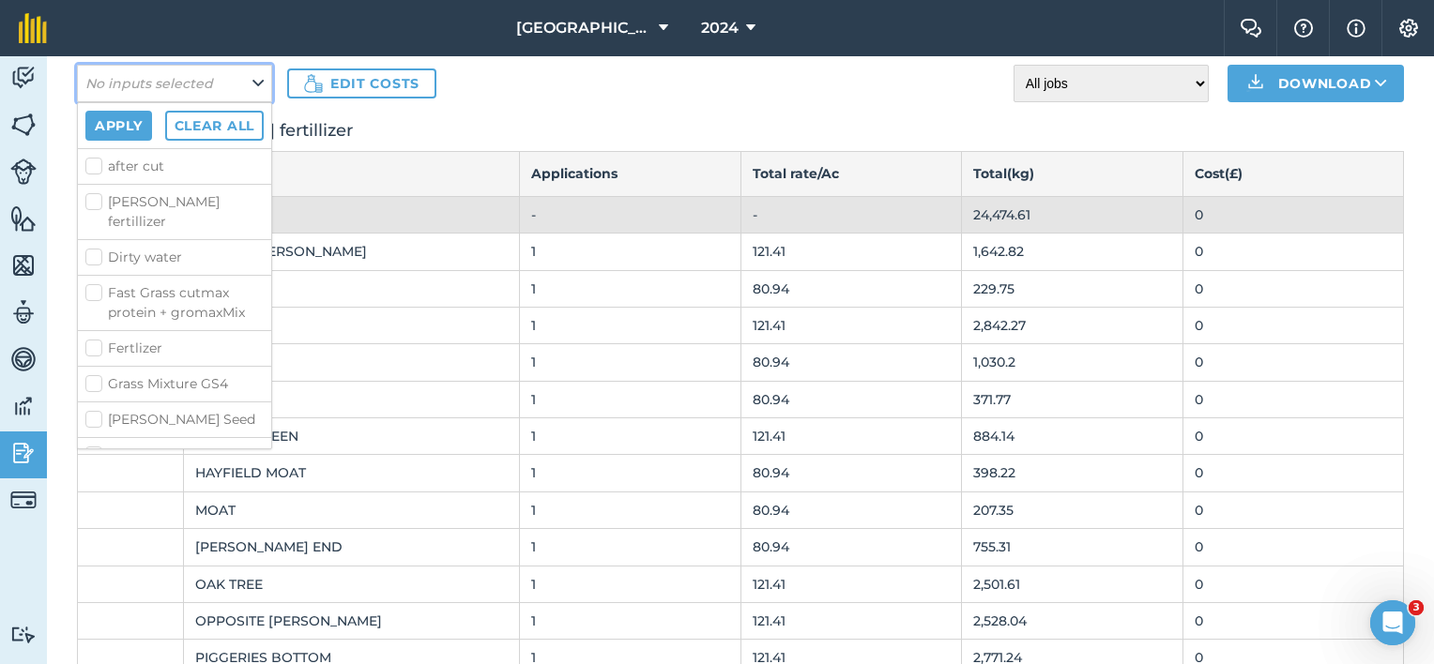
scroll to position [0, 0]
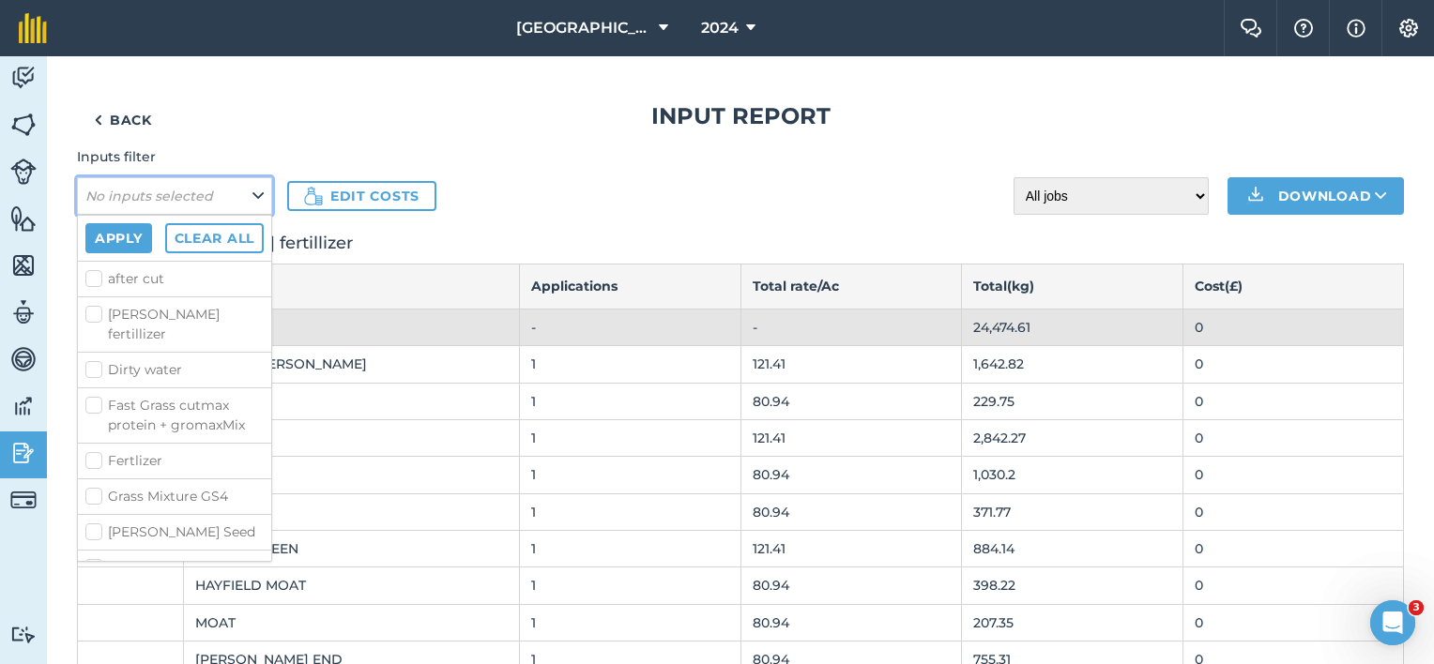
click at [259, 191] on icon at bounding box center [257, 196] width 11 height 21
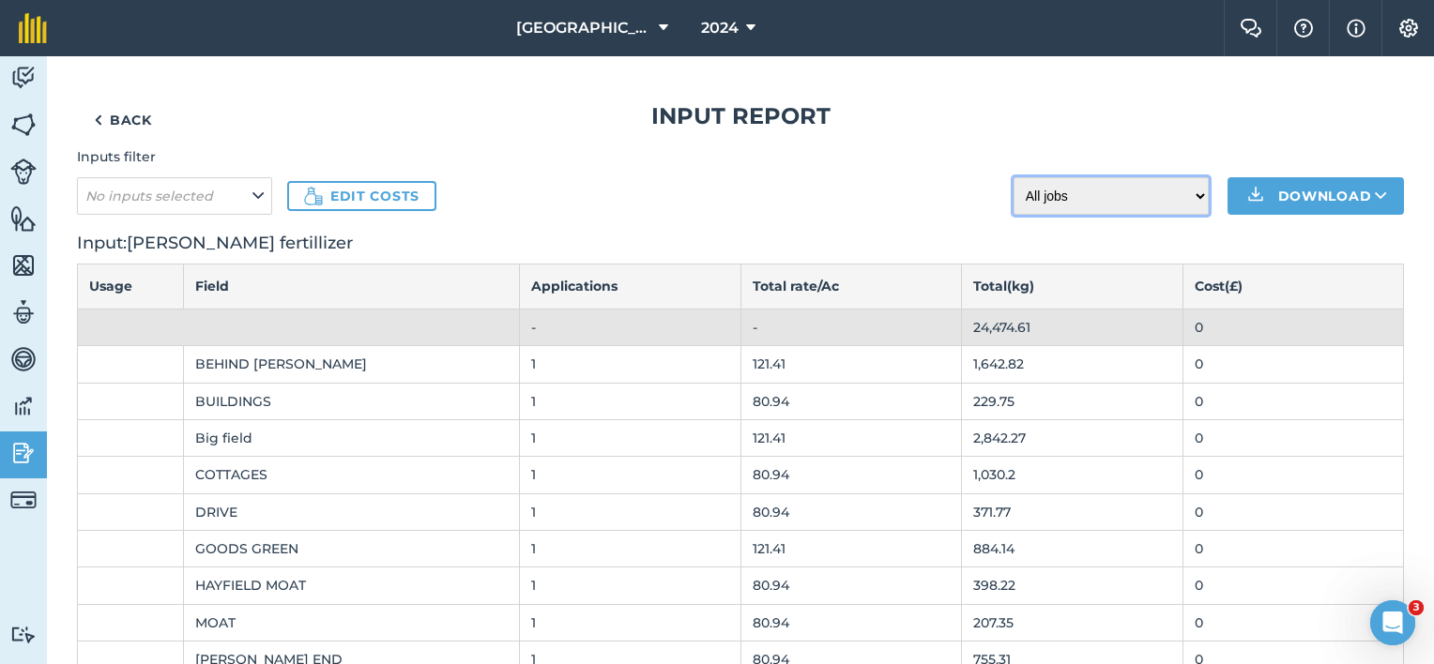
click at [1151, 187] on select "All jobs Incomplete jobs Complete jobs" at bounding box center [1111, 196] width 195 height 38
select select "done"
click at [1014, 177] on select "All jobs Incomplete jobs Complete jobs" at bounding box center [1111, 196] width 195 height 38
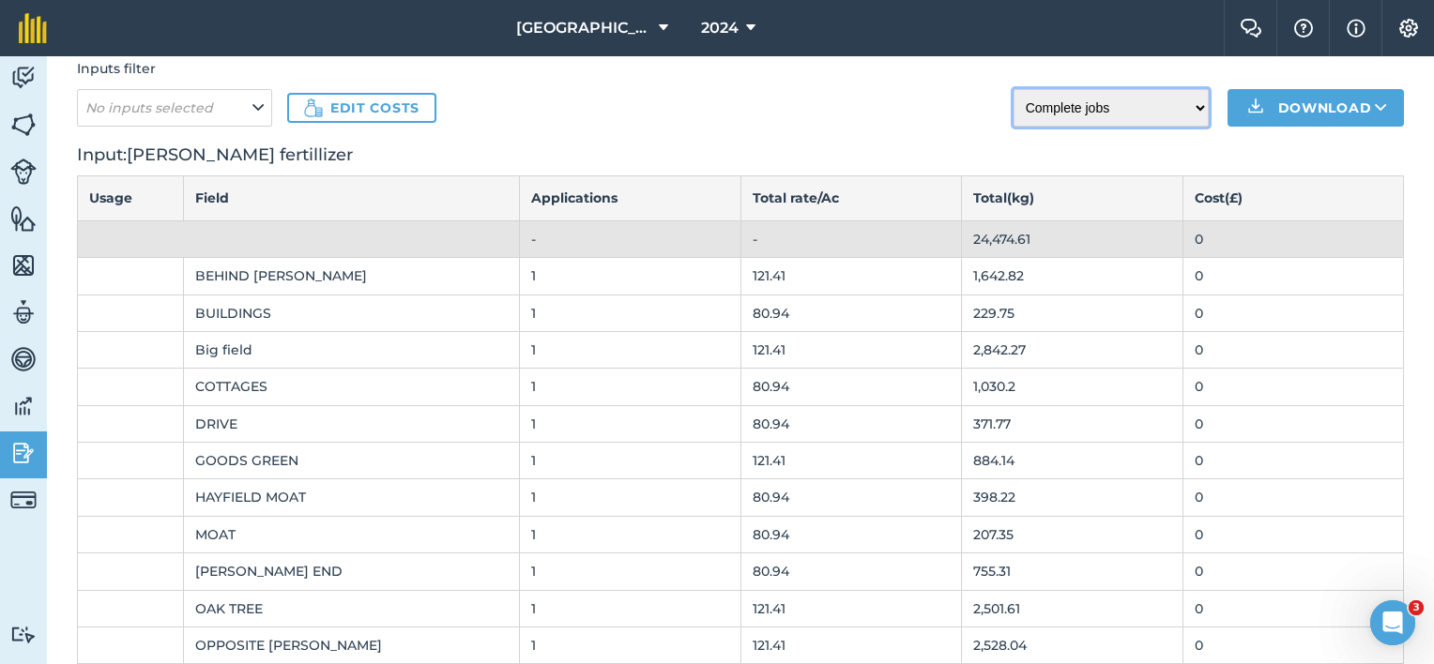
scroll to position [188, 0]
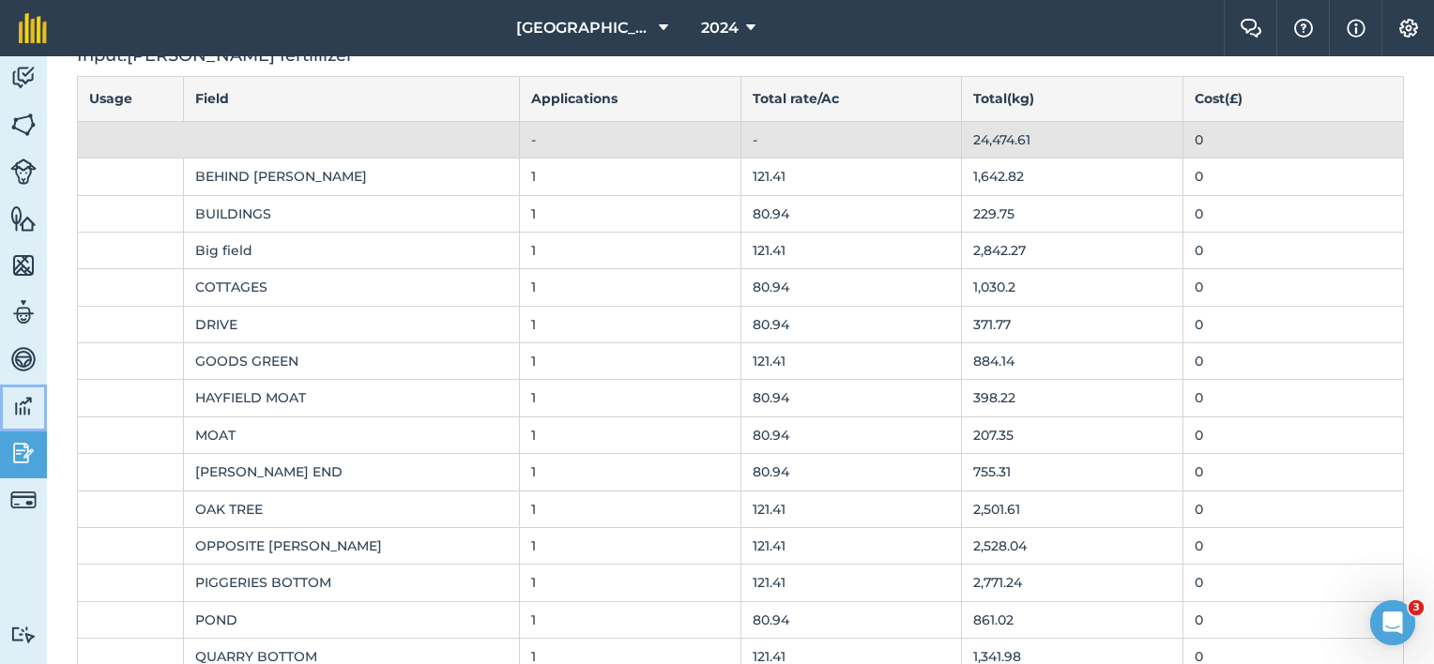
click at [17, 398] on img at bounding box center [23, 406] width 26 height 28
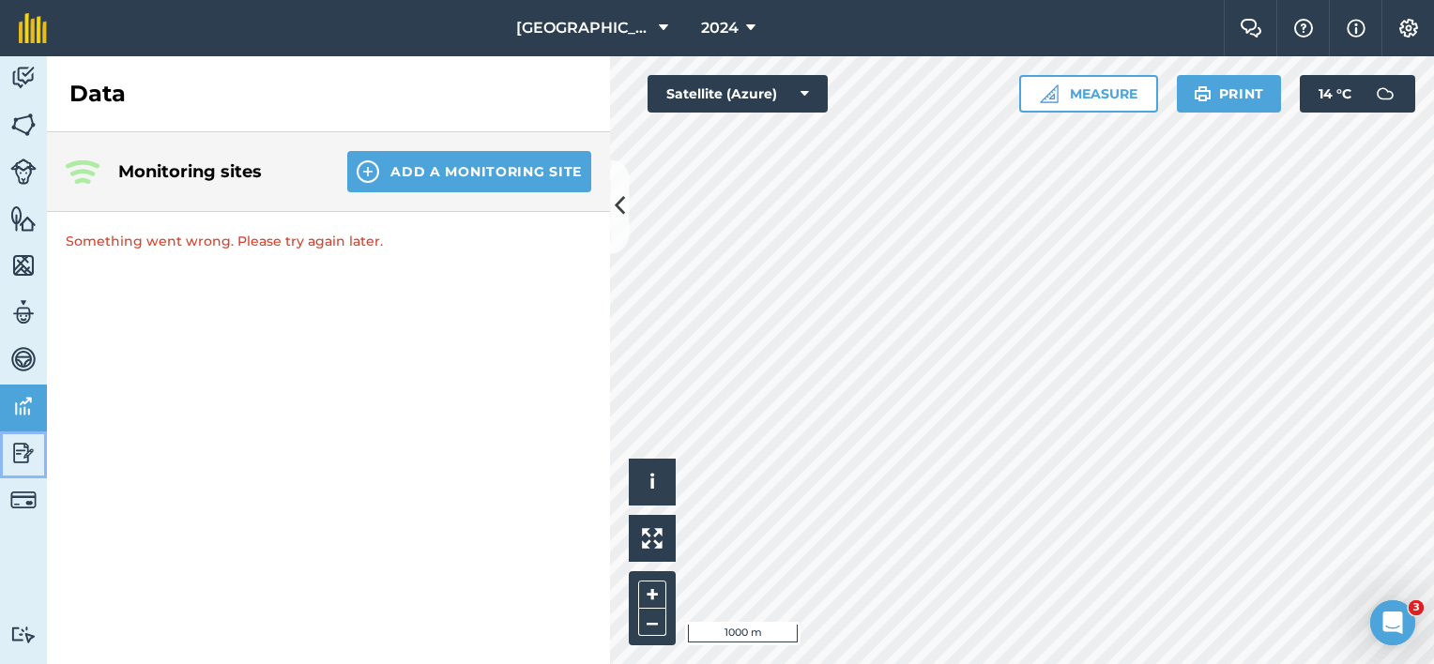
click at [19, 445] on img at bounding box center [23, 453] width 26 height 28
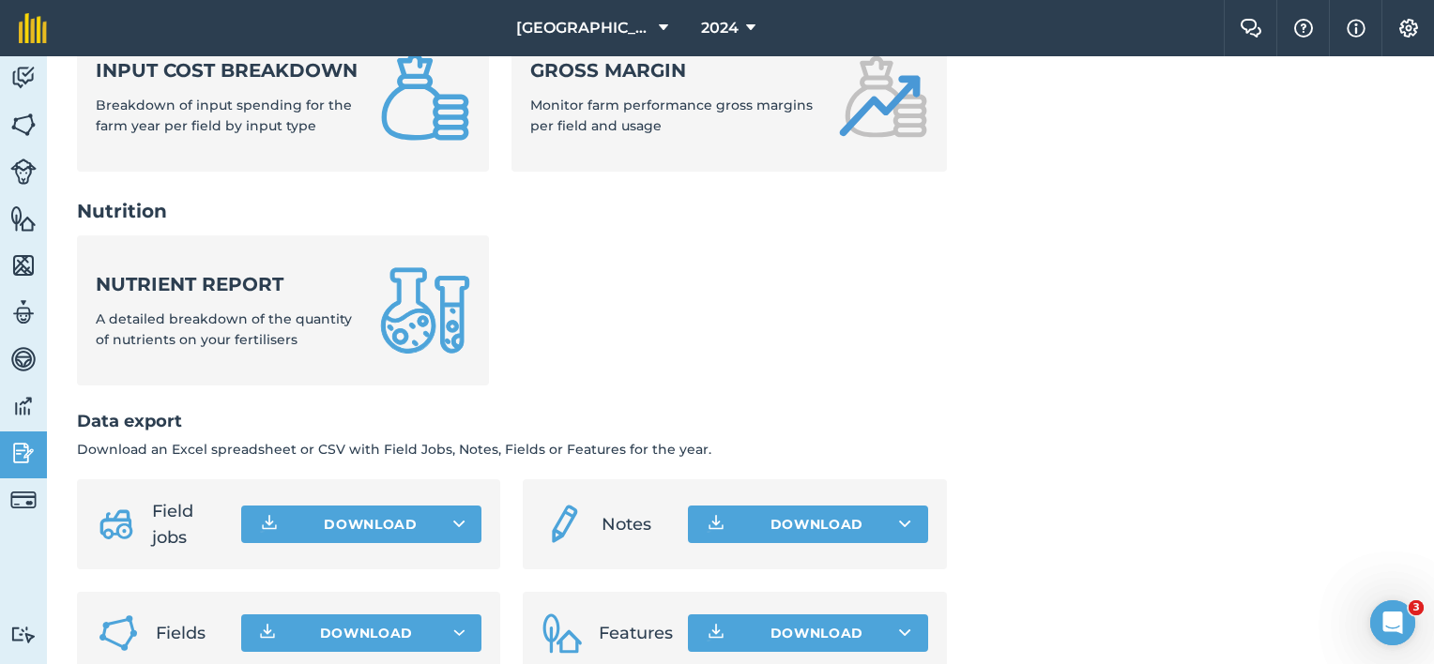
scroll to position [837, 0]
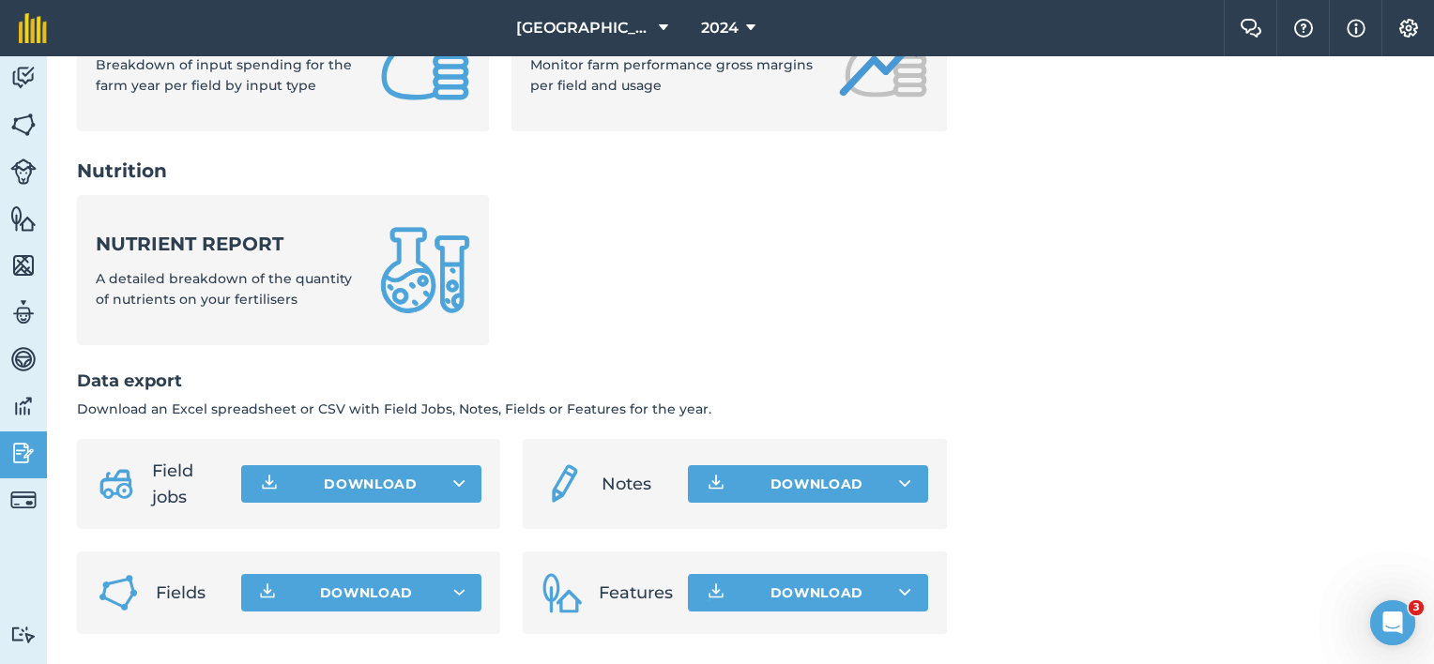
click at [165, 483] on span "Field jobs" at bounding box center [189, 484] width 74 height 53
click at [382, 476] on button "Download" at bounding box center [361, 484] width 240 height 38
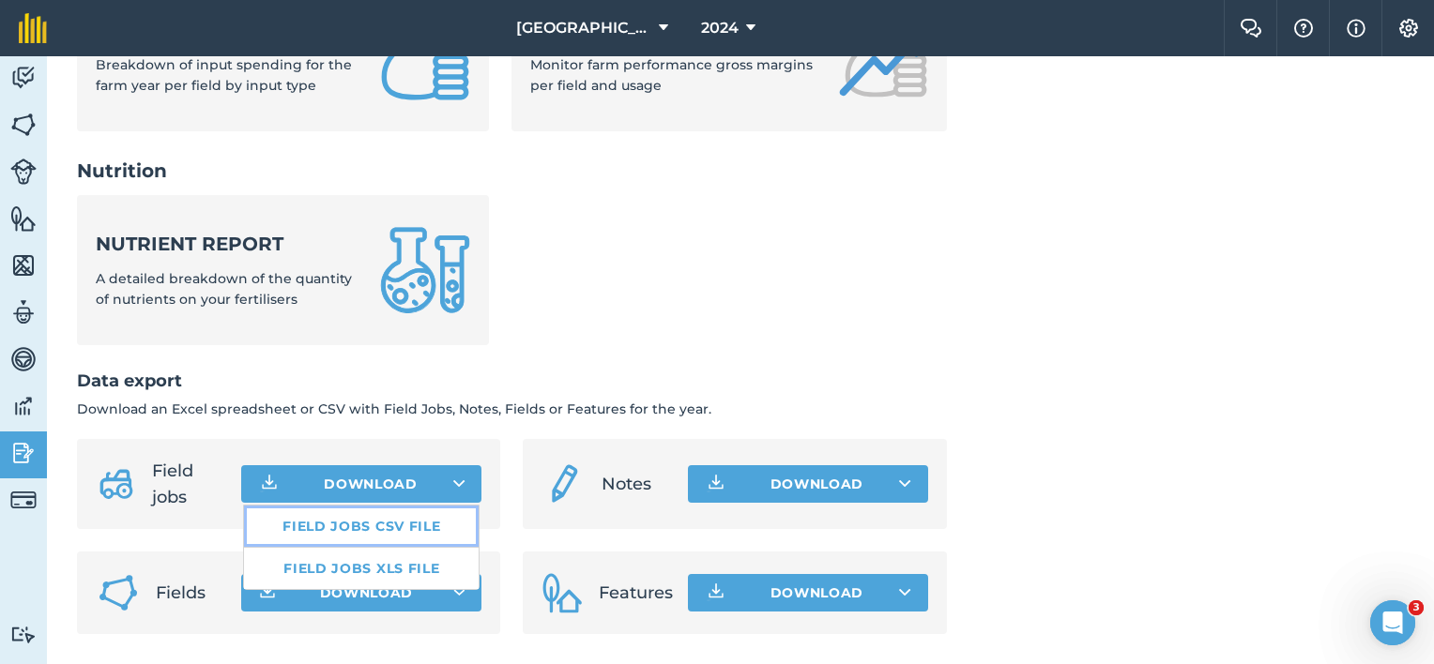
click at [383, 531] on link "Field jobs CSV file" at bounding box center [361, 526] width 235 height 41
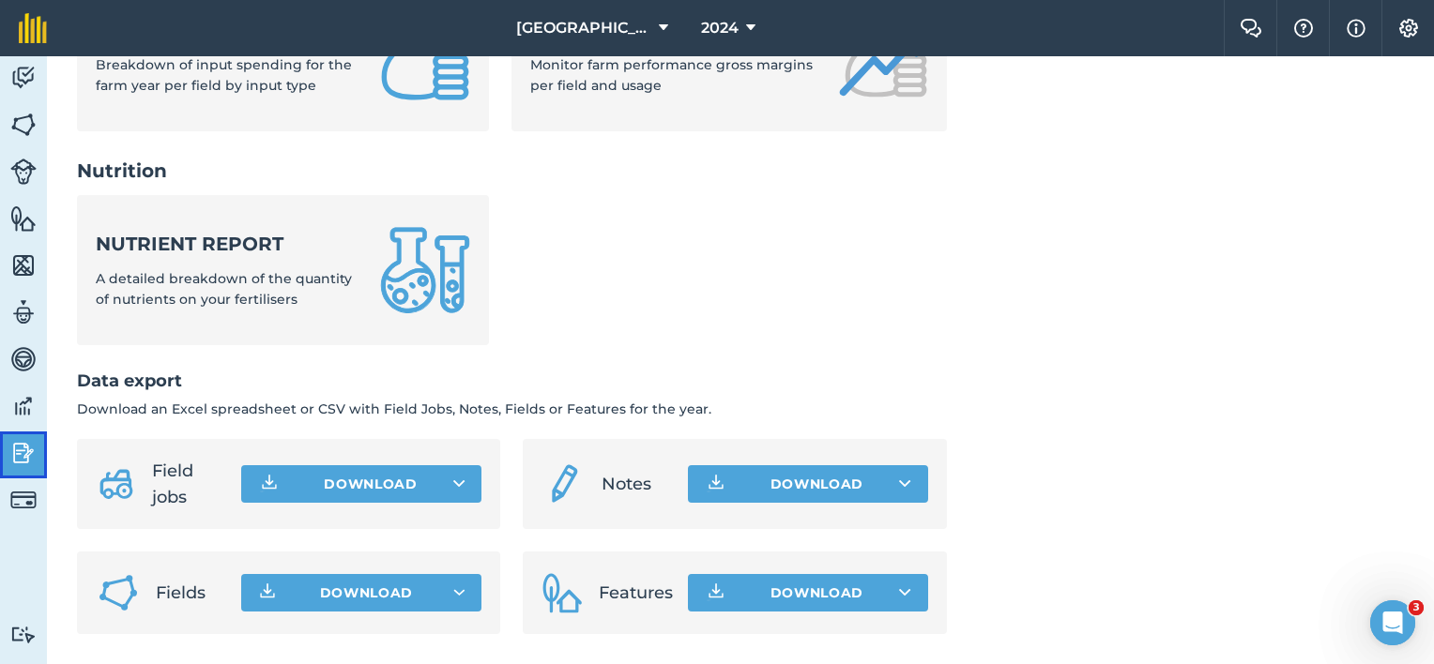
click at [20, 451] on img at bounding box center [23, 453] width 26 height 28
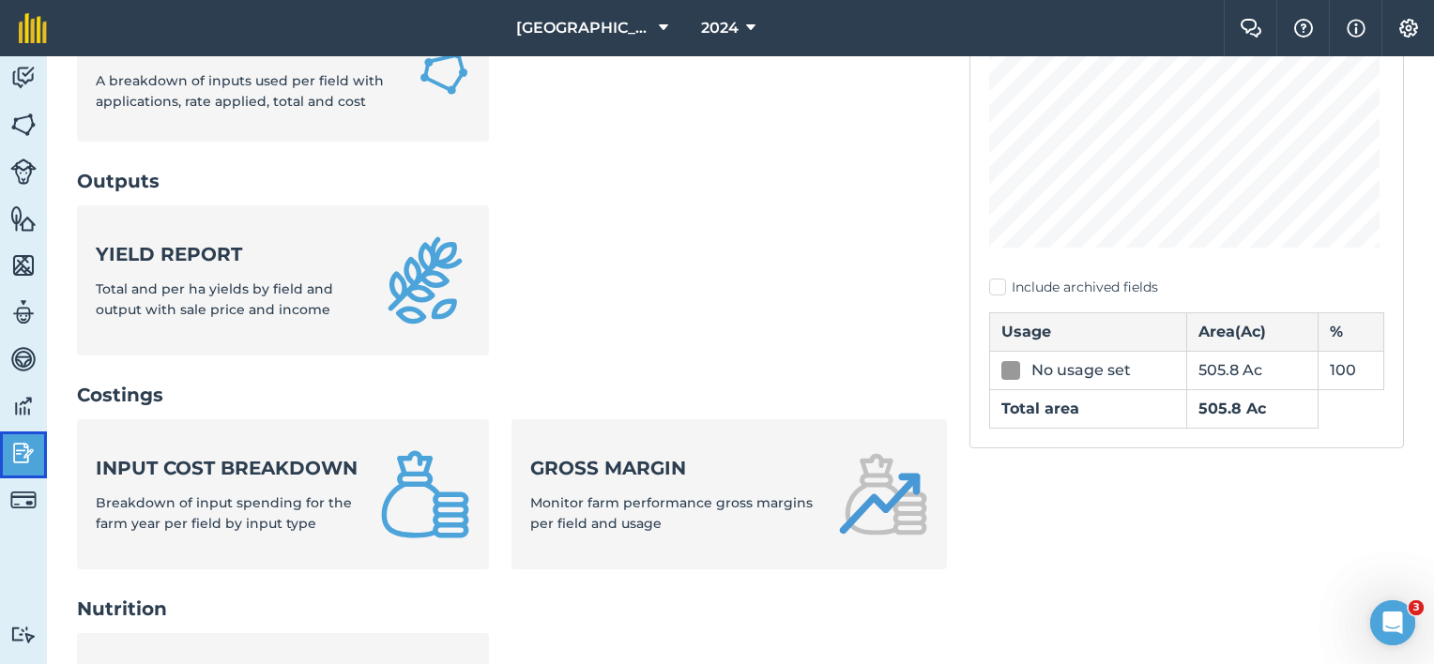
scroll to position [368, 0]
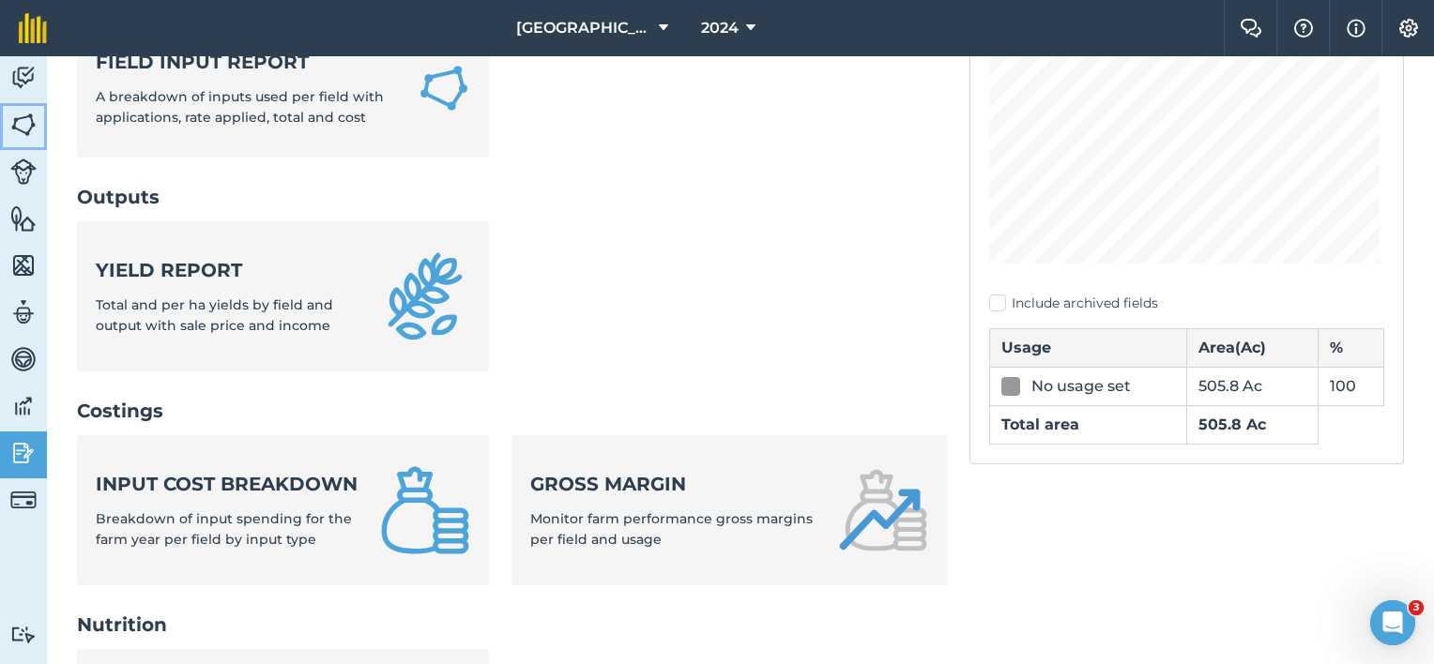
click at [30, 126] on img at bounding box center [23, 125] width 26 height 28
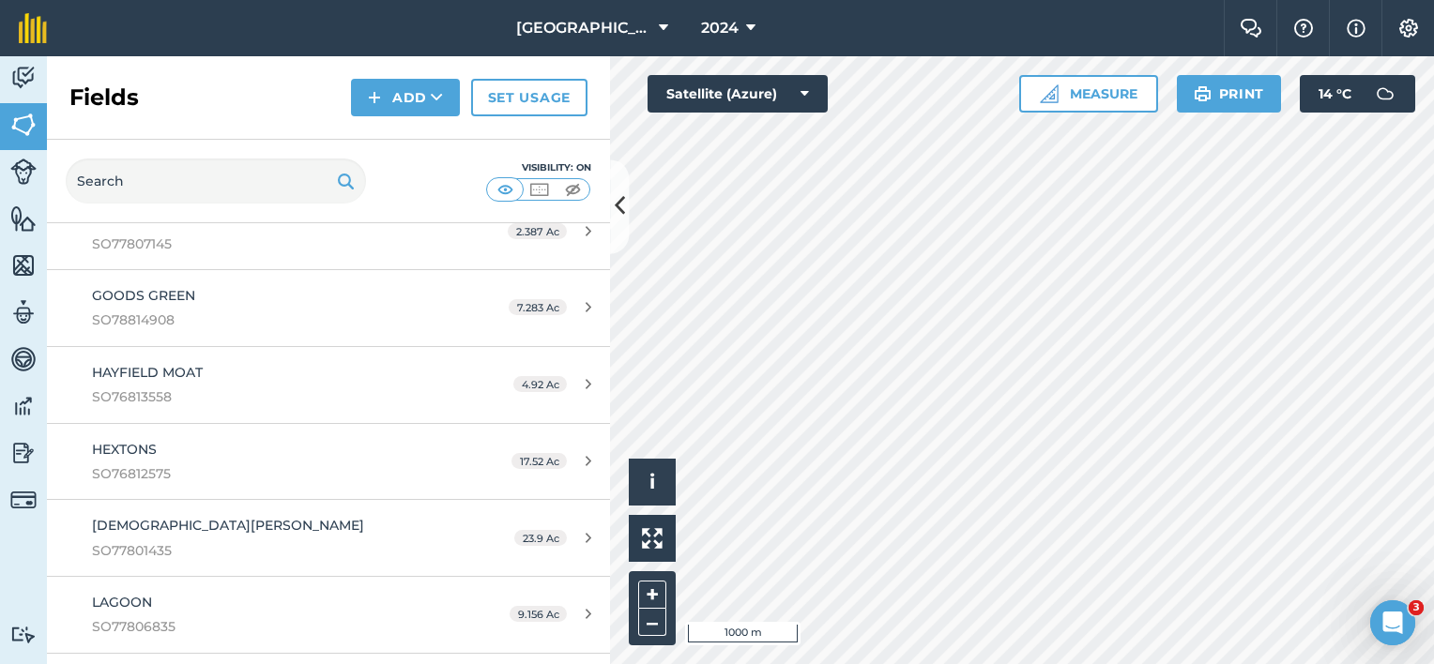
scroll to position [1066, 0]
click at [14, 84] on img at bounding box center [23, 78] width 26 height 28
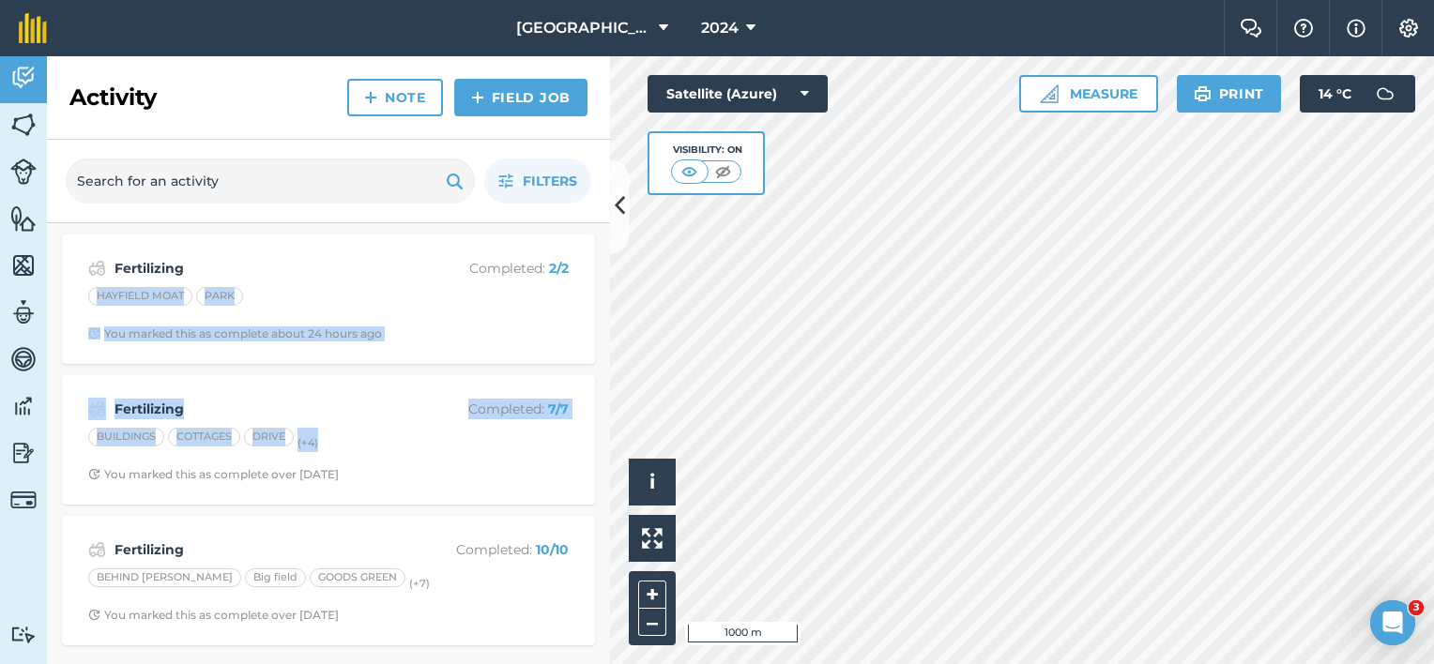
drag, startPoint x: 605, startPoint y: 258, endPoint x: 602, endPoint y: 439, distance: 181.1
click at [602, 439] on div "Fertilizing Completed : 2 / 2 HAYFIELD MOAT PARK You marked this as complete ab…" at bounding box center [328, 440] width 563 height 434
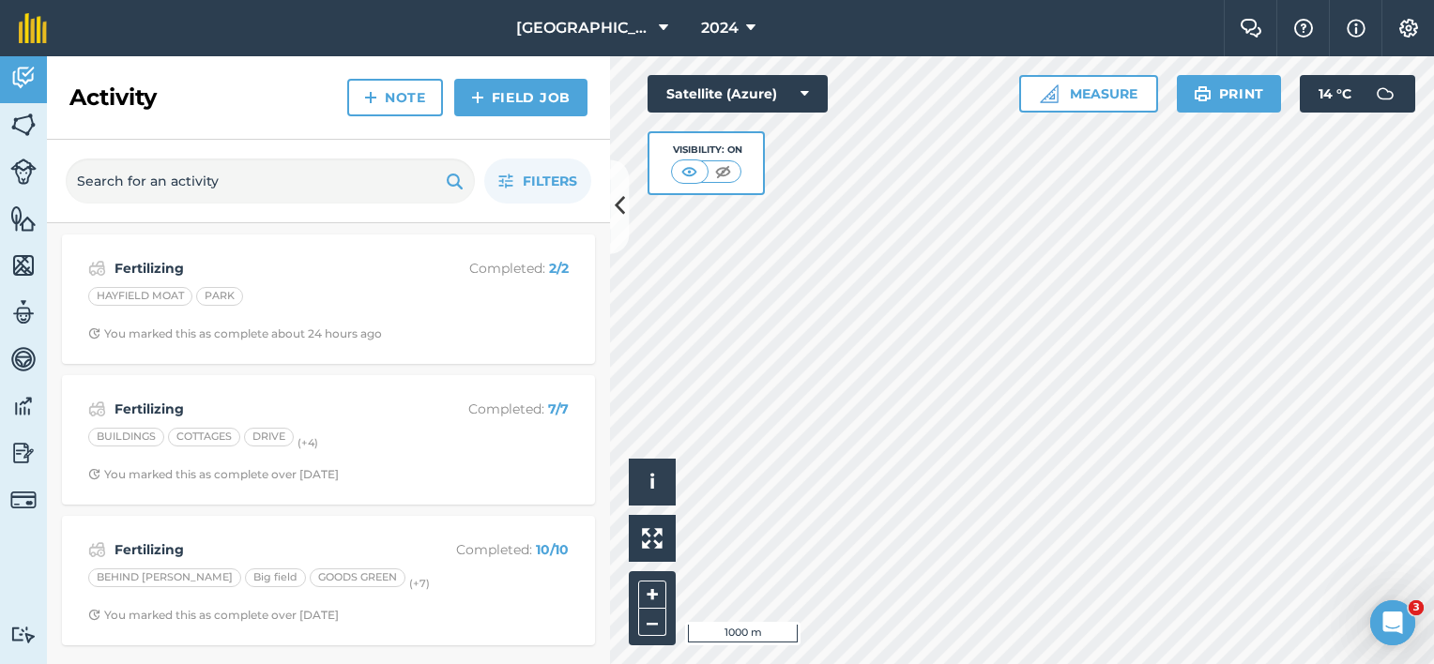
click at [413, 518] on div "Fertilizing Completed : 10 / 10 BEHIND BATEMANS Big field GOODS GREEN (+ 7 ) Yo…" at bounding box center [328, 581] width 533 height 130
click at [731, 23] on button "2024" at bounding box center [728, 28] width 69 height 56
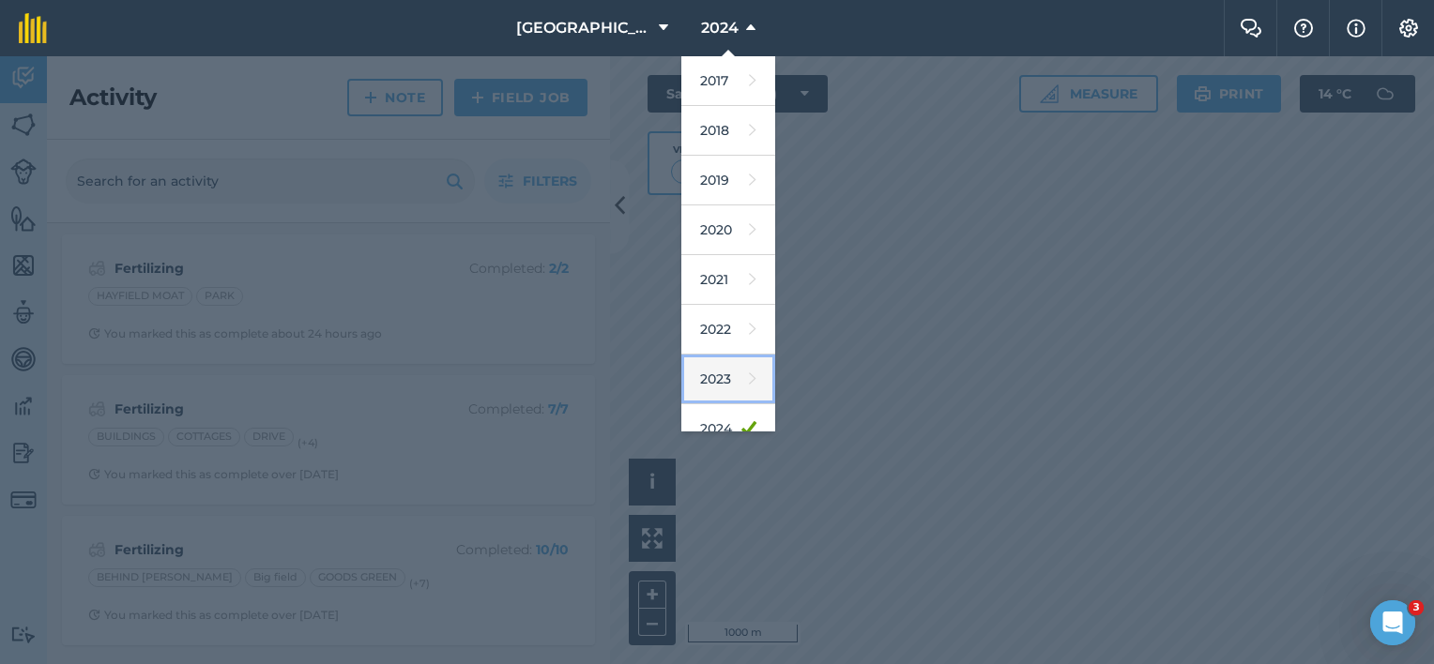
click at [706, 384] on link "2023" at bounding box center [728, 380] width 94 height 50
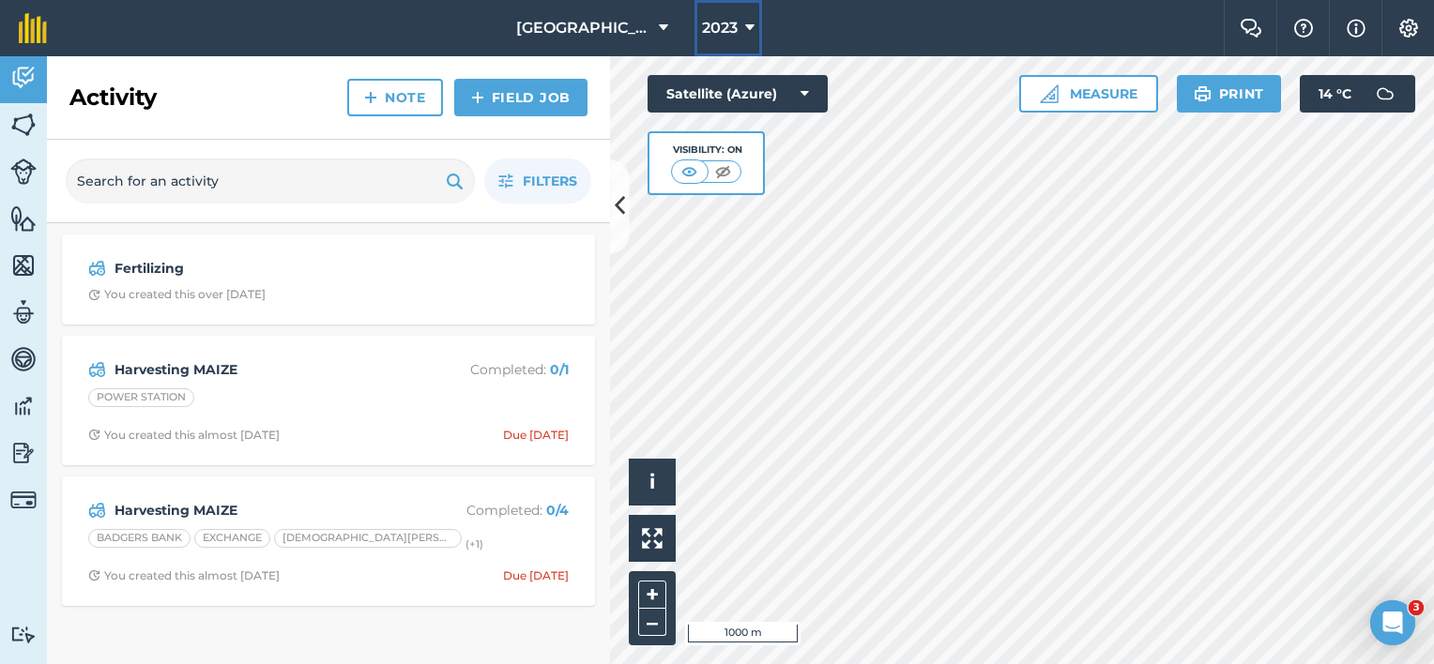
click at [745, 26] on icon at bounding box center [749, 28] width 9 height 23
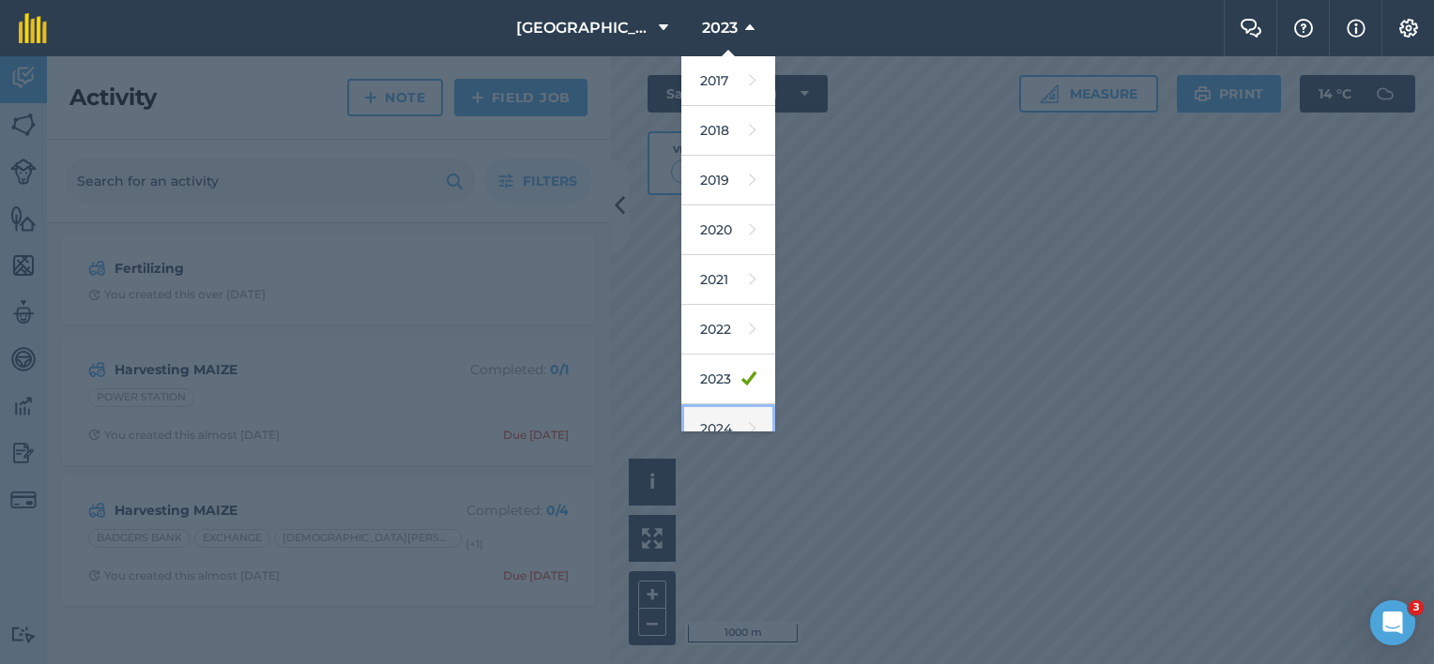
click at [697, 419] on link "2024" at bounding box center [728, 429] width 94 height 50
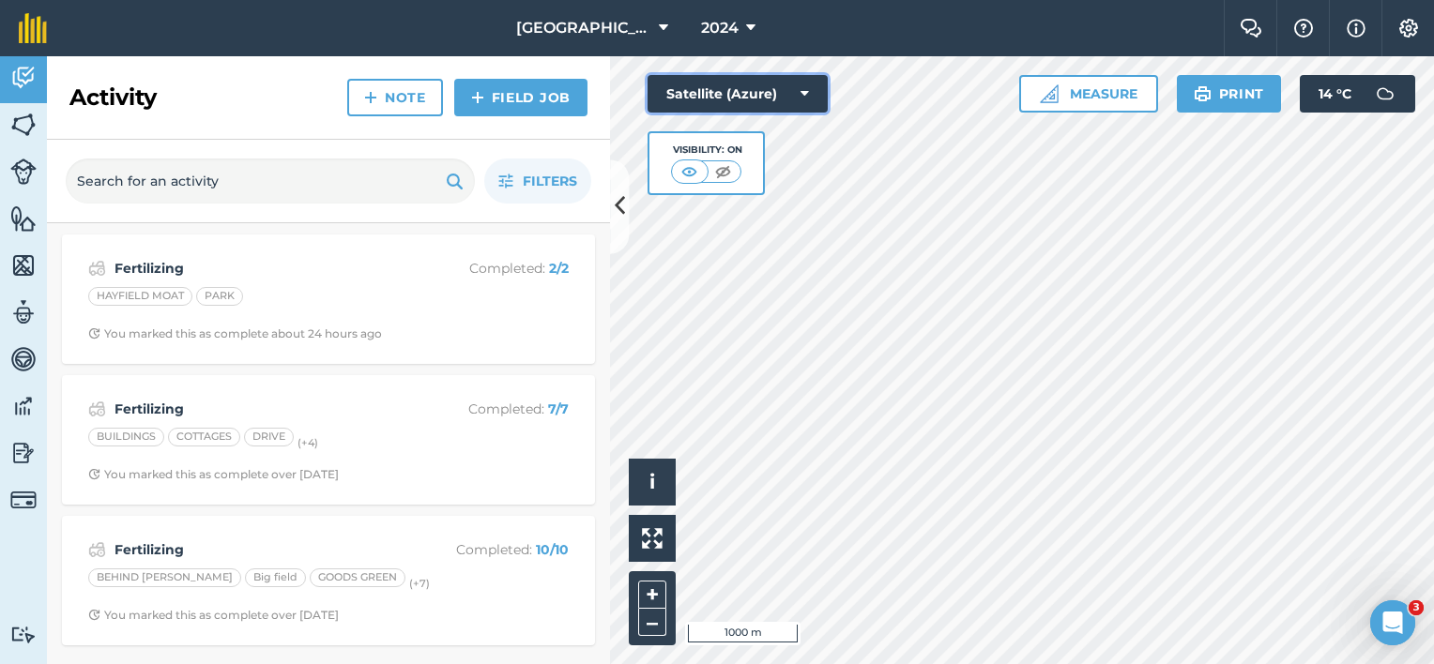
click at [811, 98] on button "Satellite (Azure)" at bounding box center [738, 94] width 180 height 38
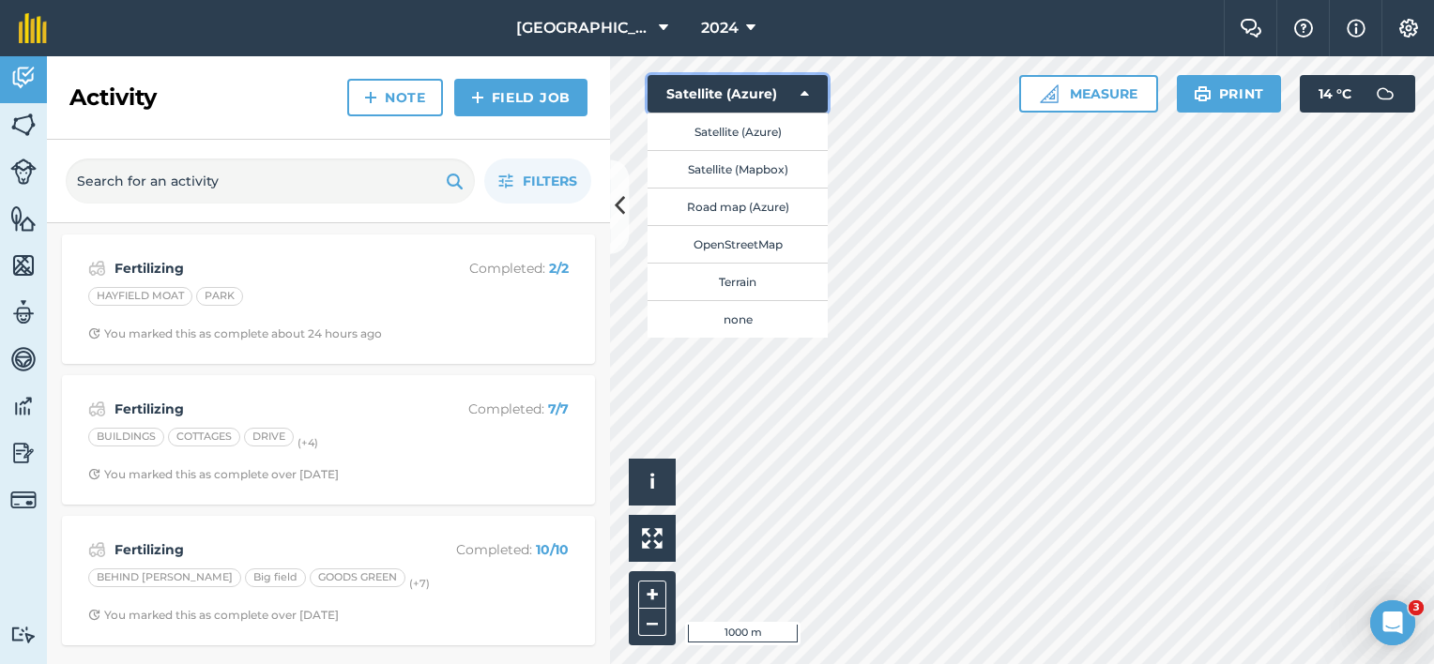
click at [799, 90] on button "Satellite (Azure)" at bounding box center [738, 94] width 180 height 38
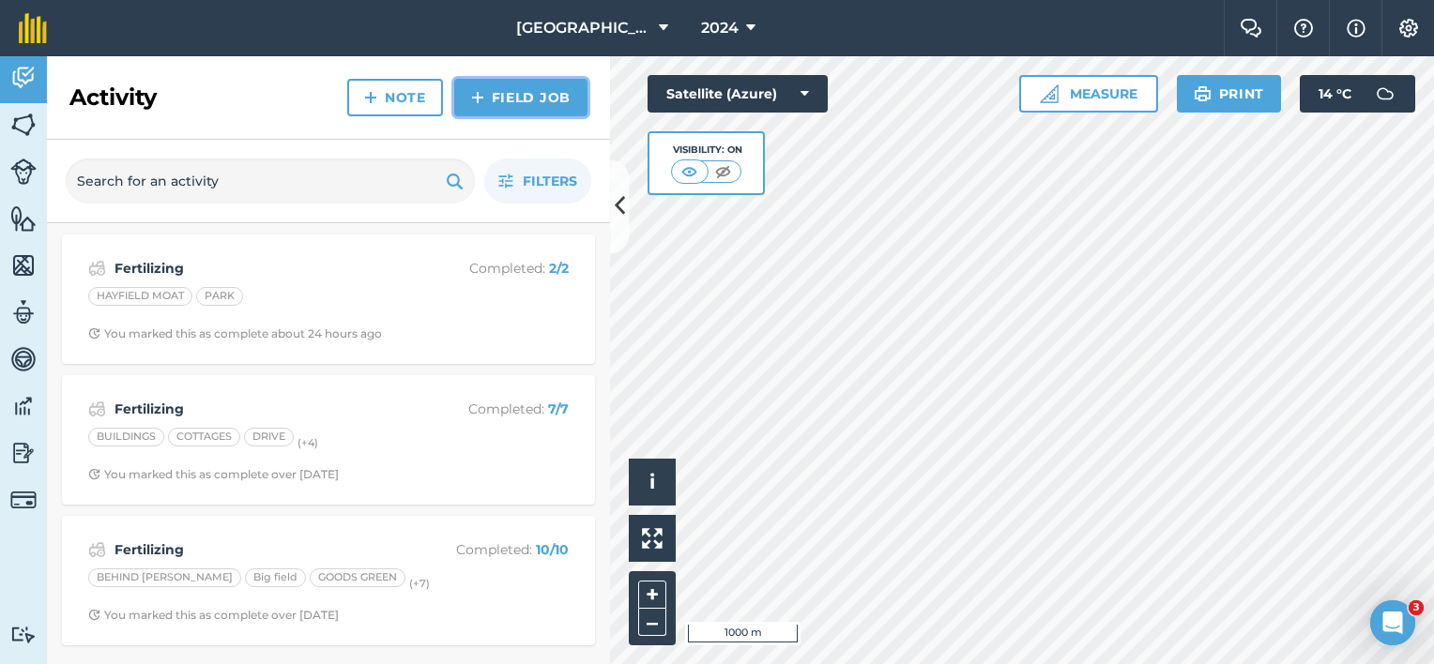
click at [512, 99] on link "Field Job" at bounding box center [520, 98] width 133 height 38
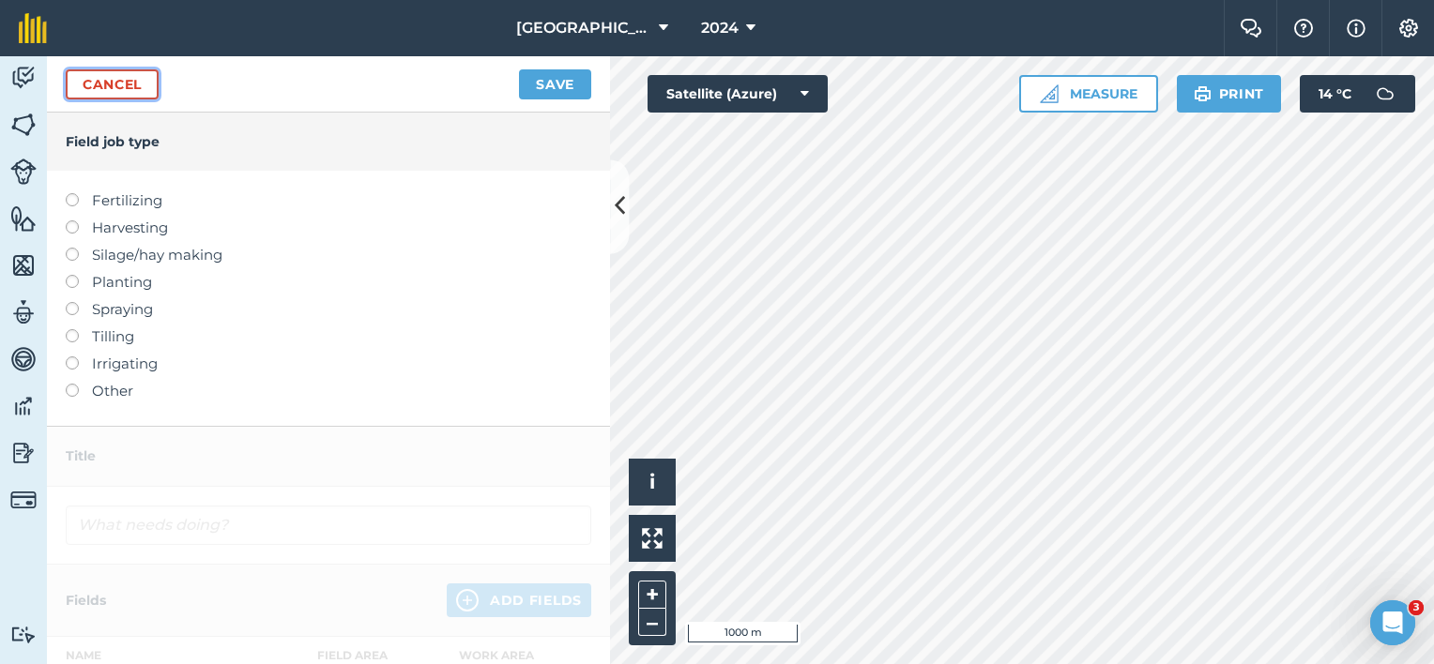
click at [98, 86] on link "Cancel" at bounding box center [112, 84] width 93 height 30
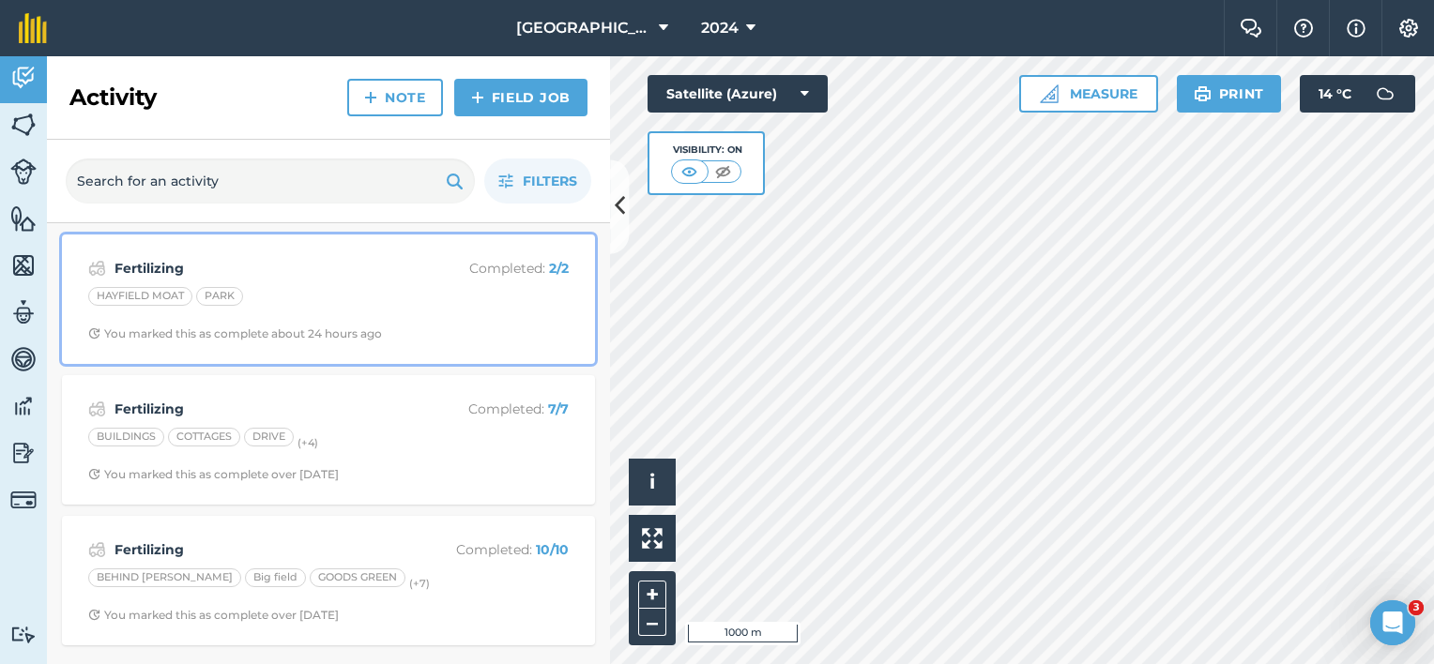
click at [260, 308] on div "[GEOGRAPHIC_DATA]" at bounding box center [328, 299] width 480 height 24
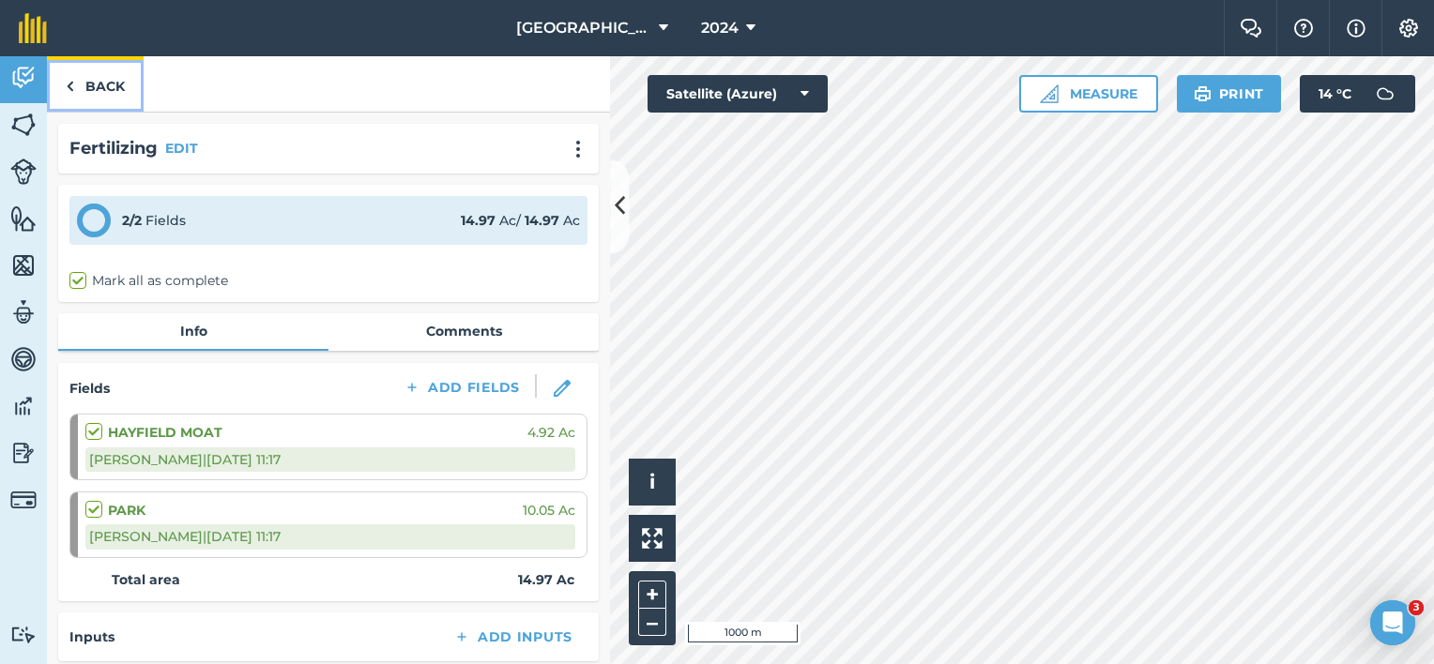
click at [114, 91] on link "Back" at bounding box center [95, 83] width 97 height 55
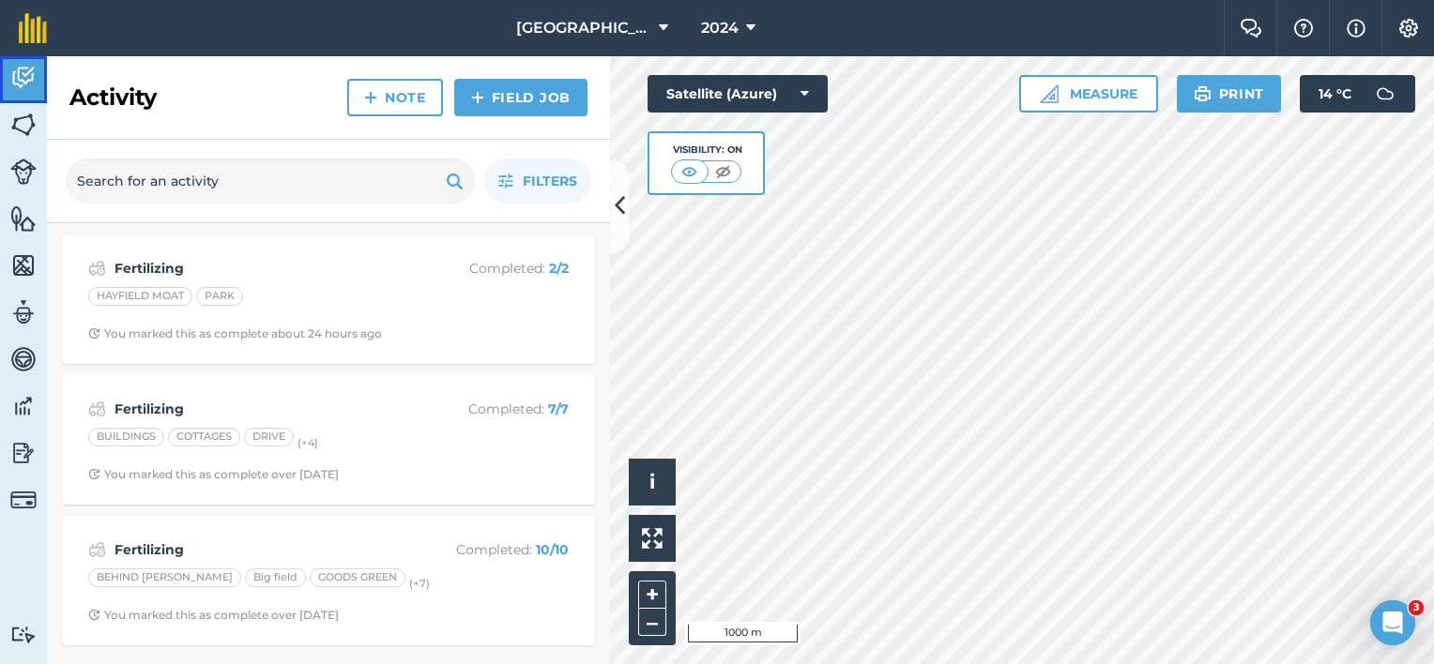
click at [24, 78] on img at bounding box center [23, 78] width 26 height 28
click at [20, 452] on img at bounding box center [23, 453] width 26 height 28
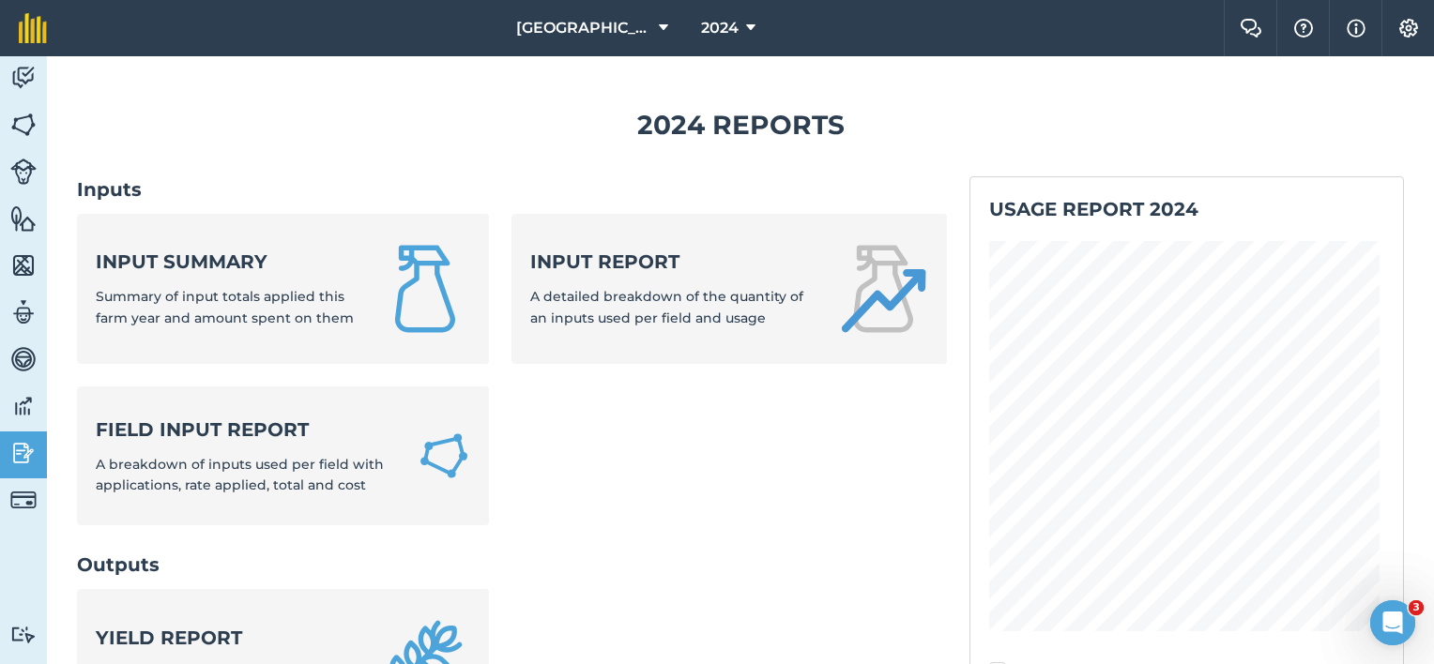
click at [20, 452] on img at bounding box center [23, 453] width 26 height 28
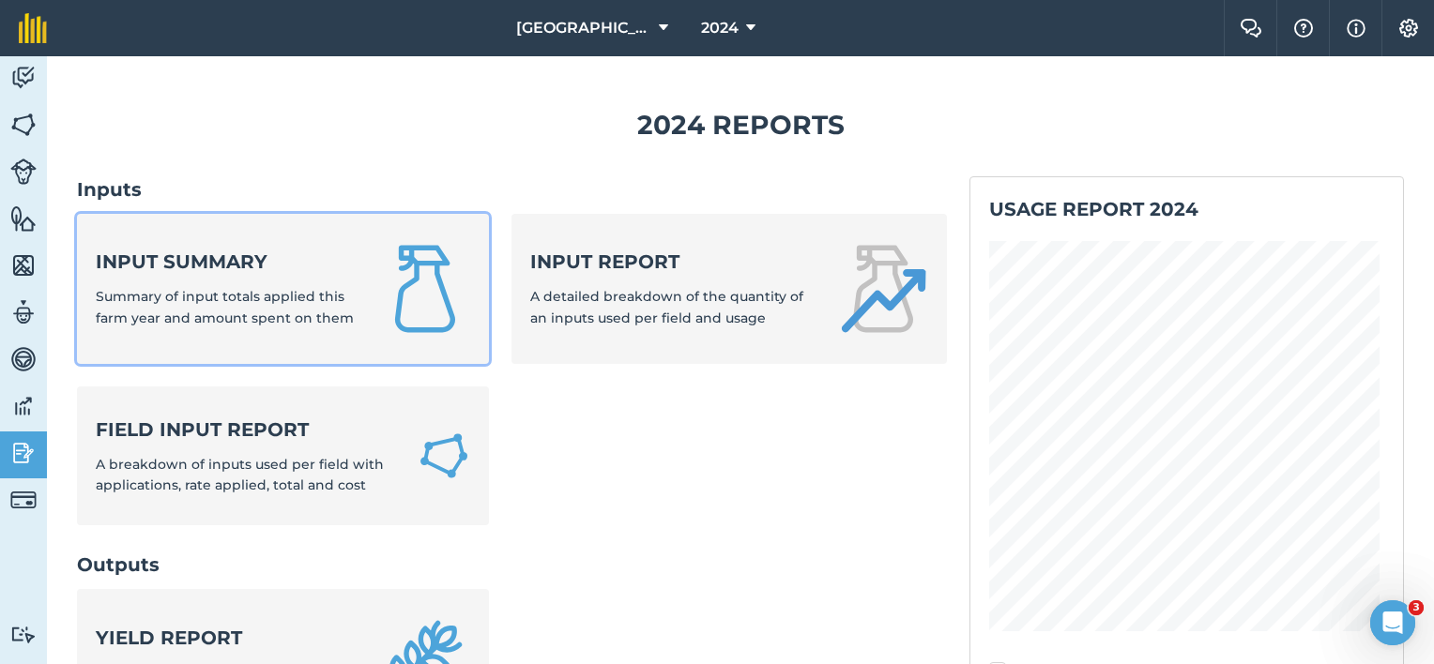
click at [169, 321] on span "Summary of input totals applied this farm year and amount spent on them" at bounding box center [225, 307] width 258 height 38
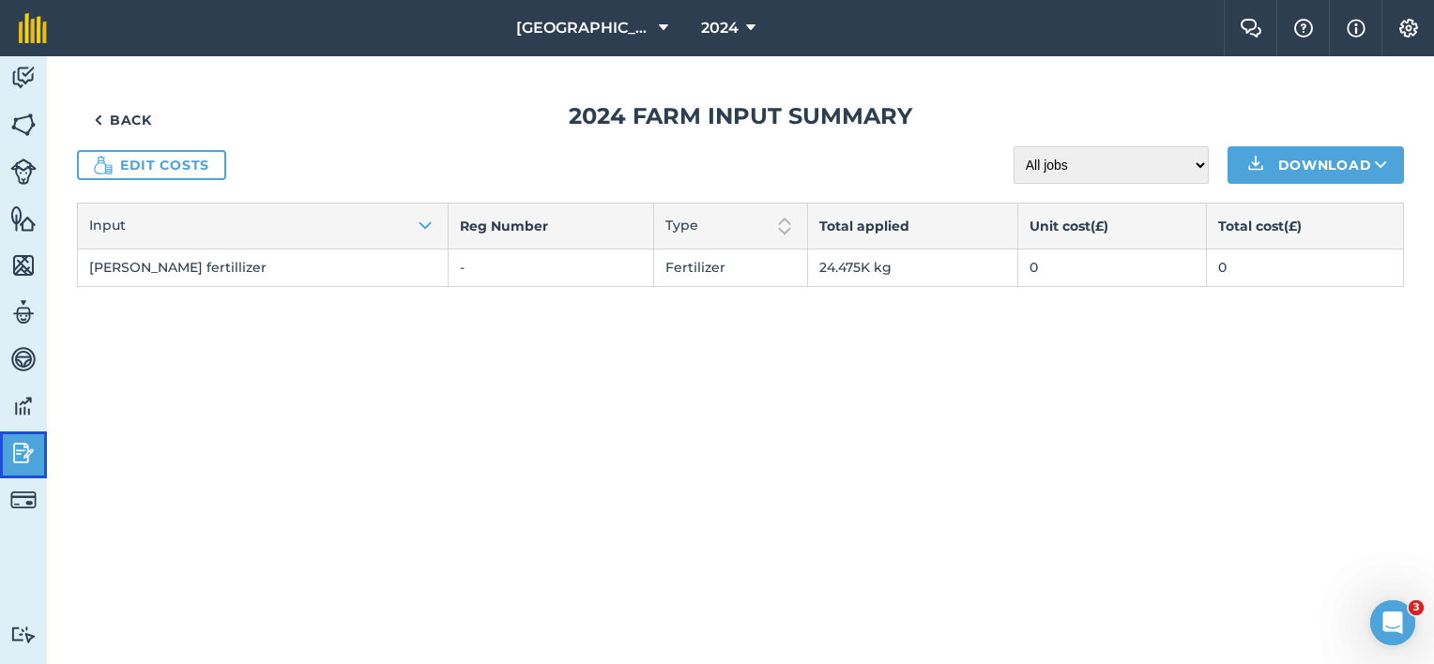
click at [23, 454] on img at bounding box center [23, 453] width 26 height 28
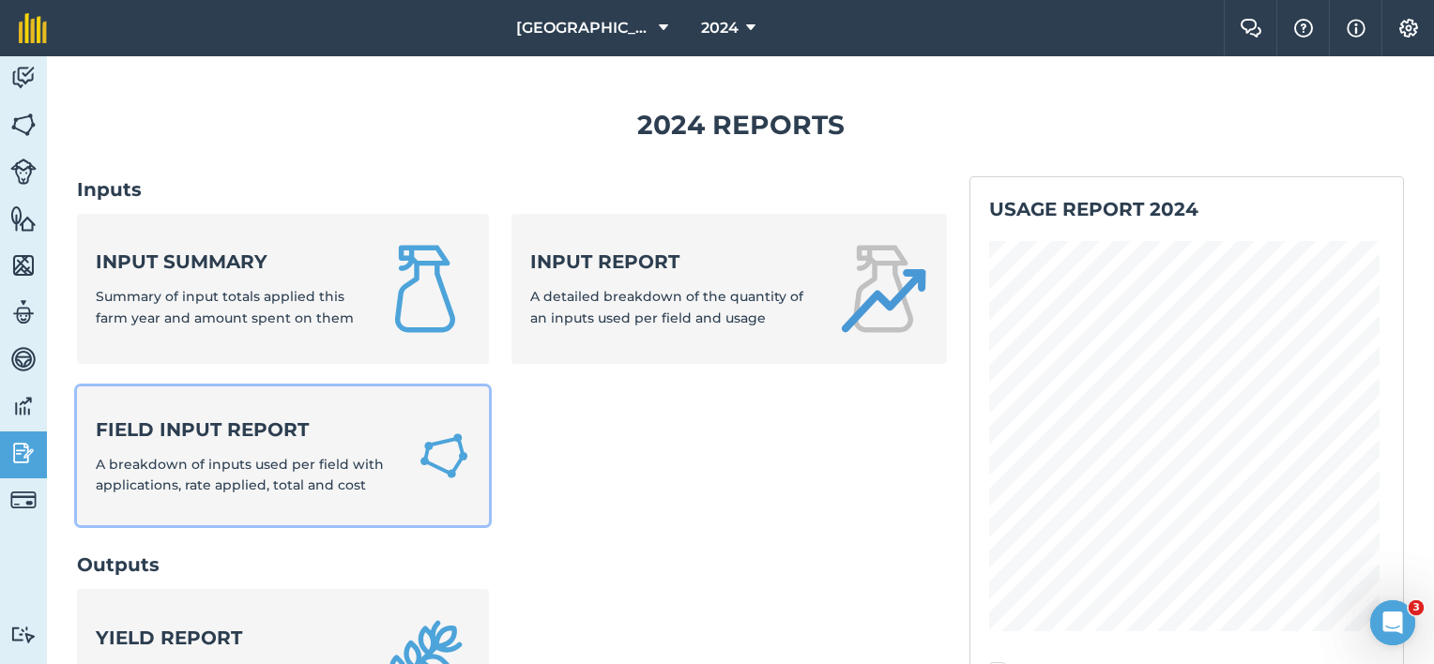
click at [206, 453] on div "Field Input Report A breakdown of inputs used per field with applications, rate…" at bounding box center [245, 457] width 299 height 80
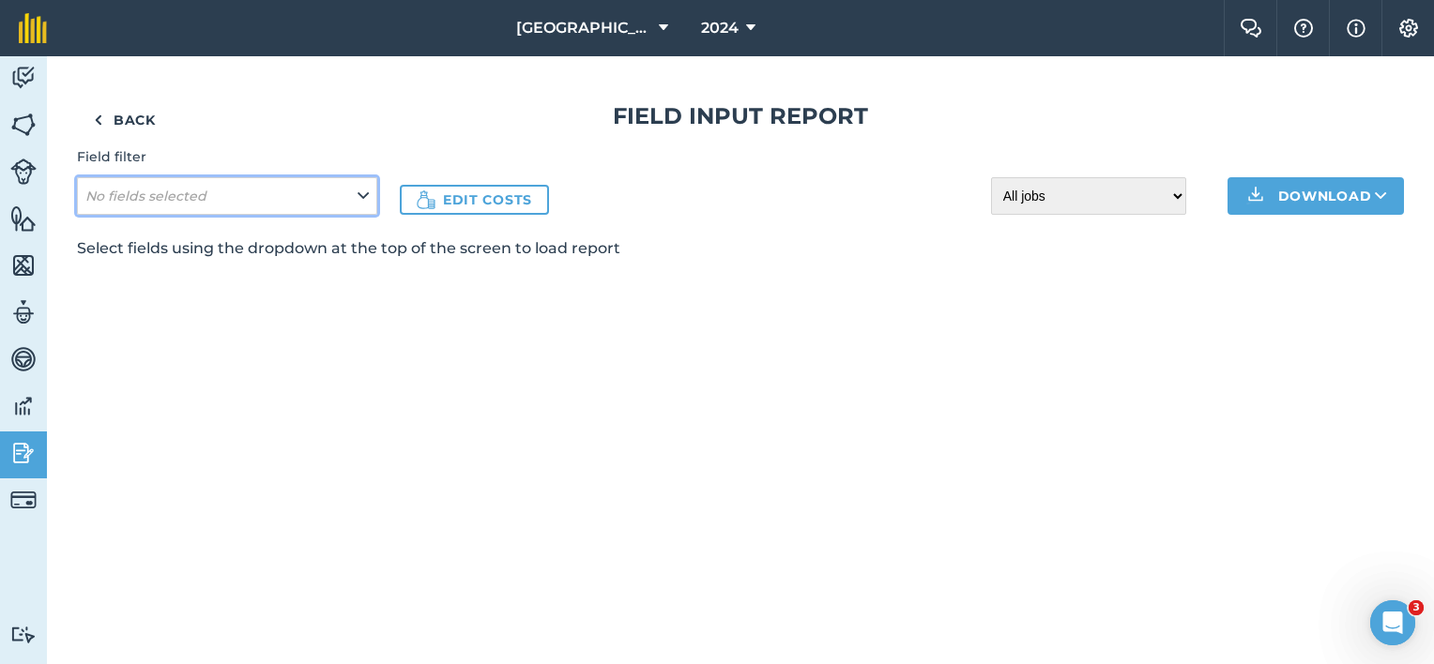
drag, startPoint x: 358, startPoint y: 191, endPoint x: 349, endPoint y: 211, distance: 22.7
click at [359, 191] on icon at bounding box center [363, 196] width 11 height 21
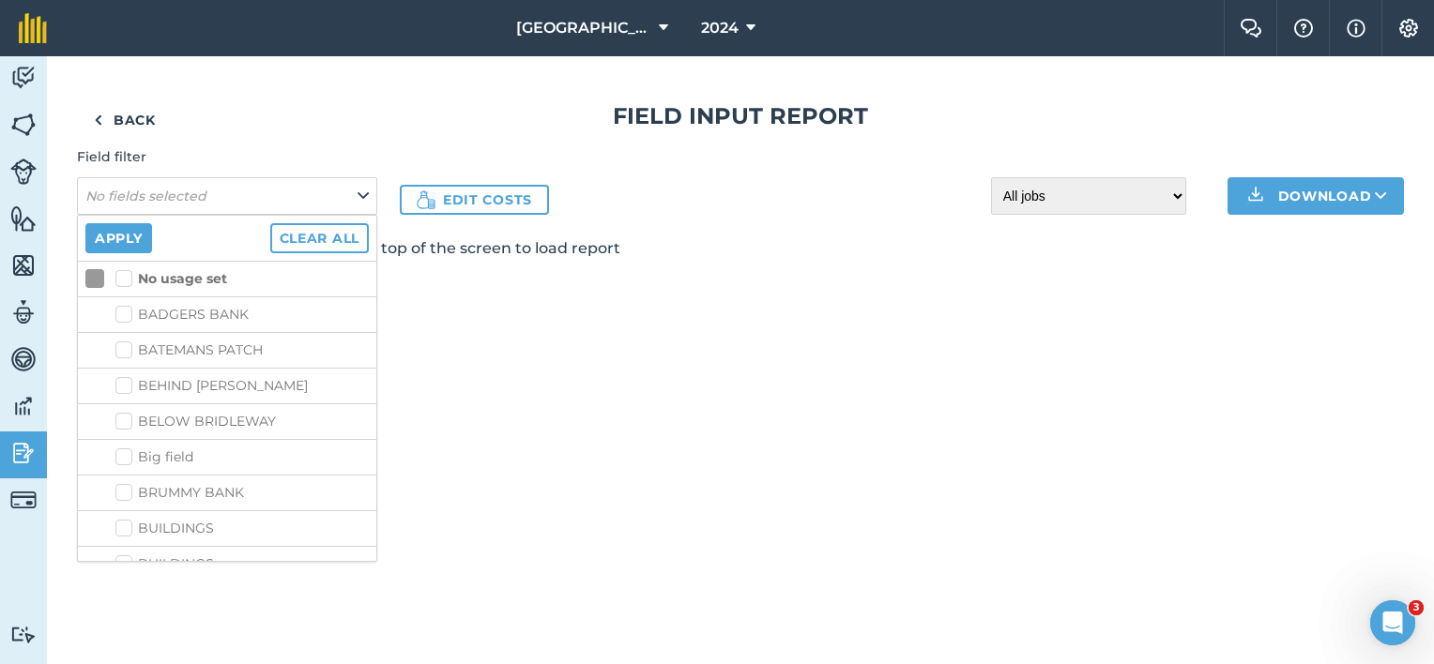
click at [193, 274] on strong "No usage set" at bounding box center [182, 278] width 89 height 17
click at [128, 274] on input "No usage set" at bounding box center [121, 275] width 12 height 12
checkbox input "true"
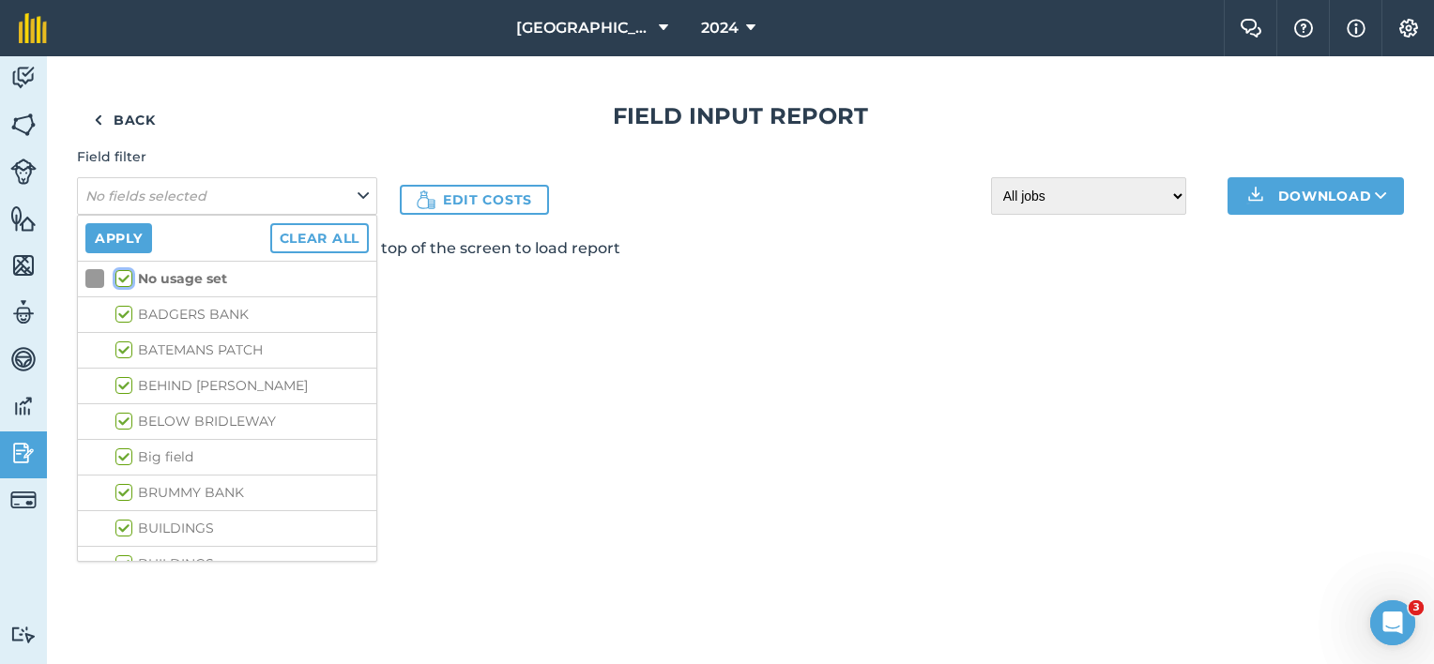
checkbox input "true"
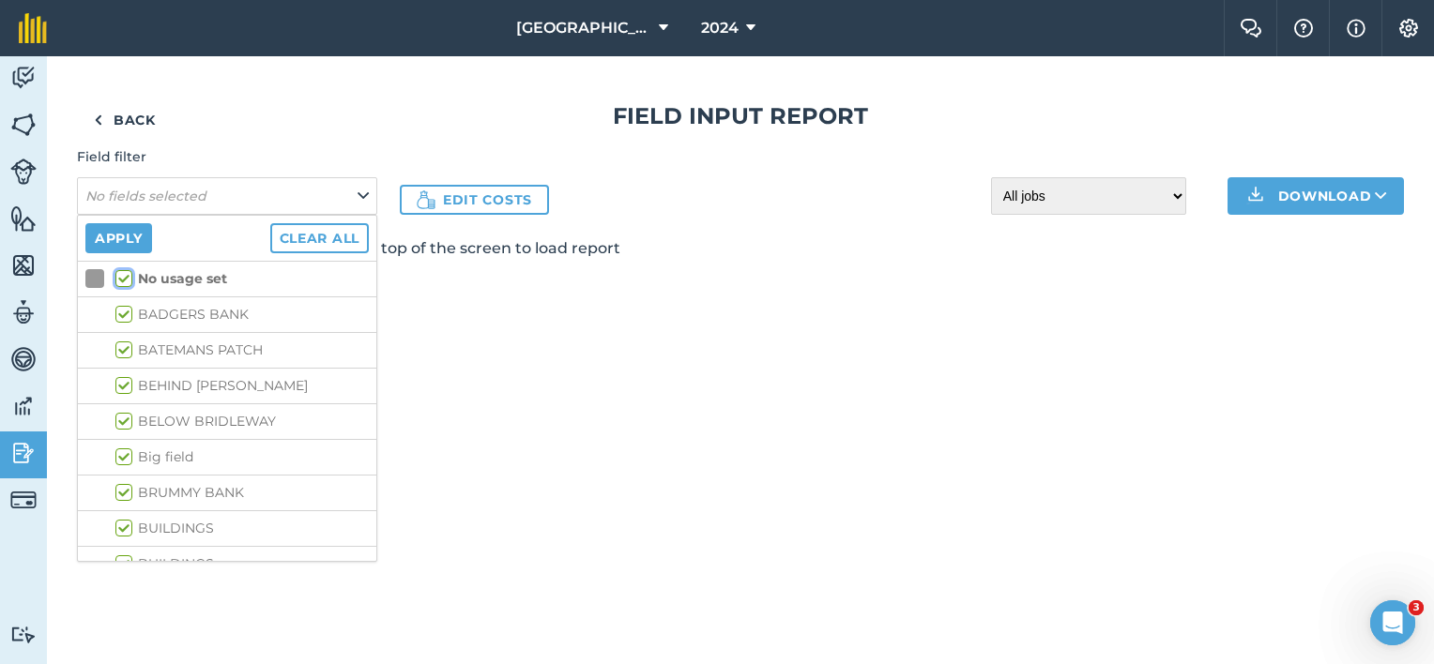
checkbox input "true"
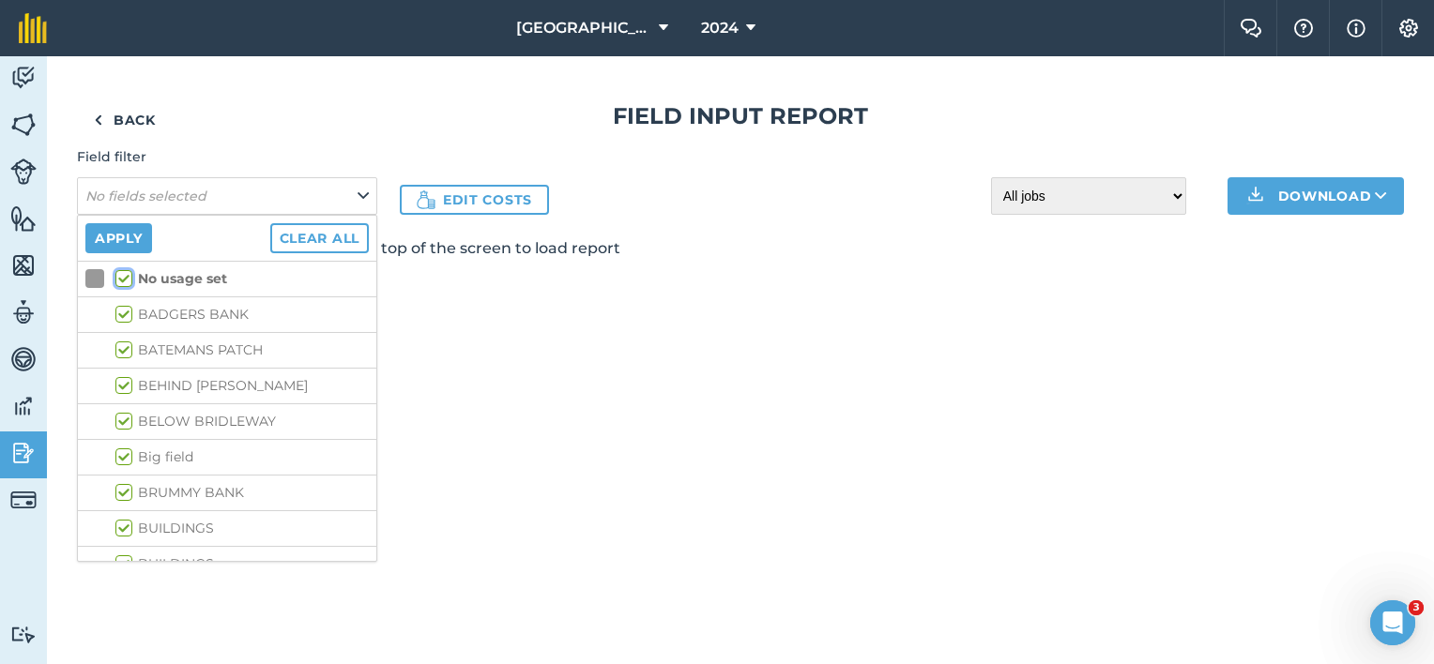
checkbox input "true"
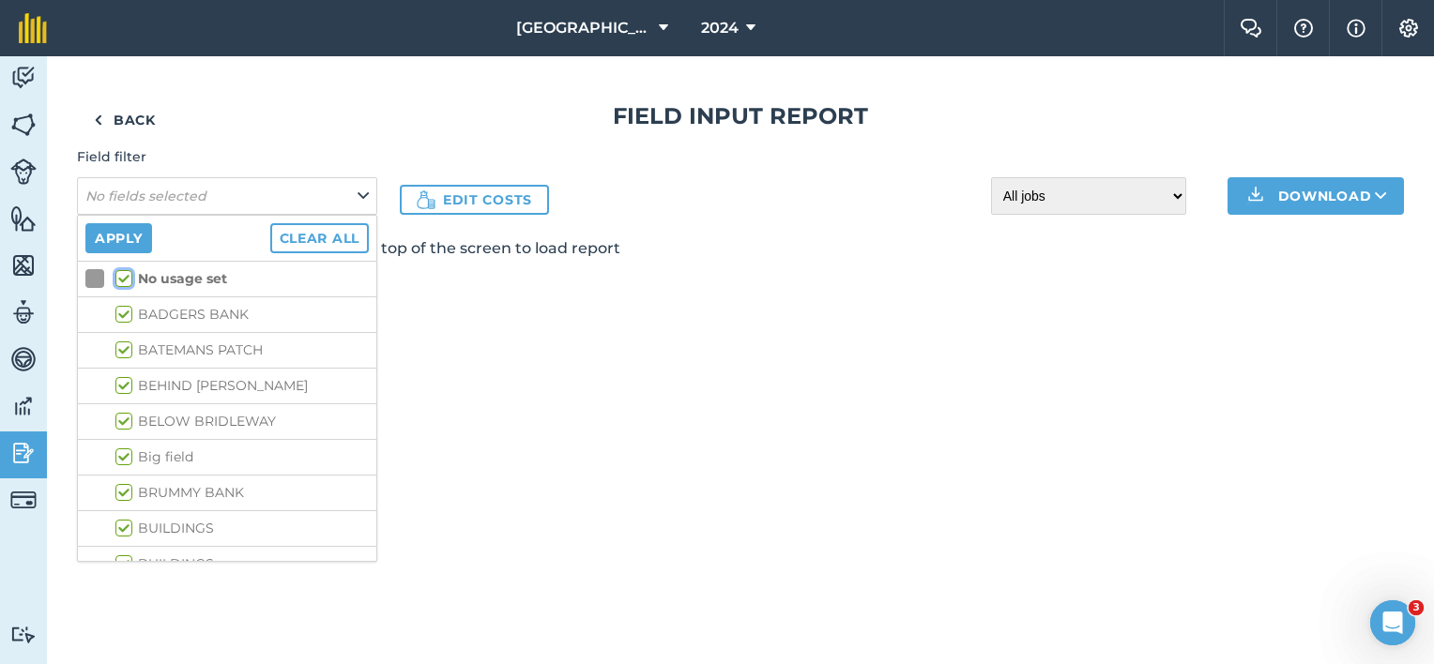
checkbox input "true"
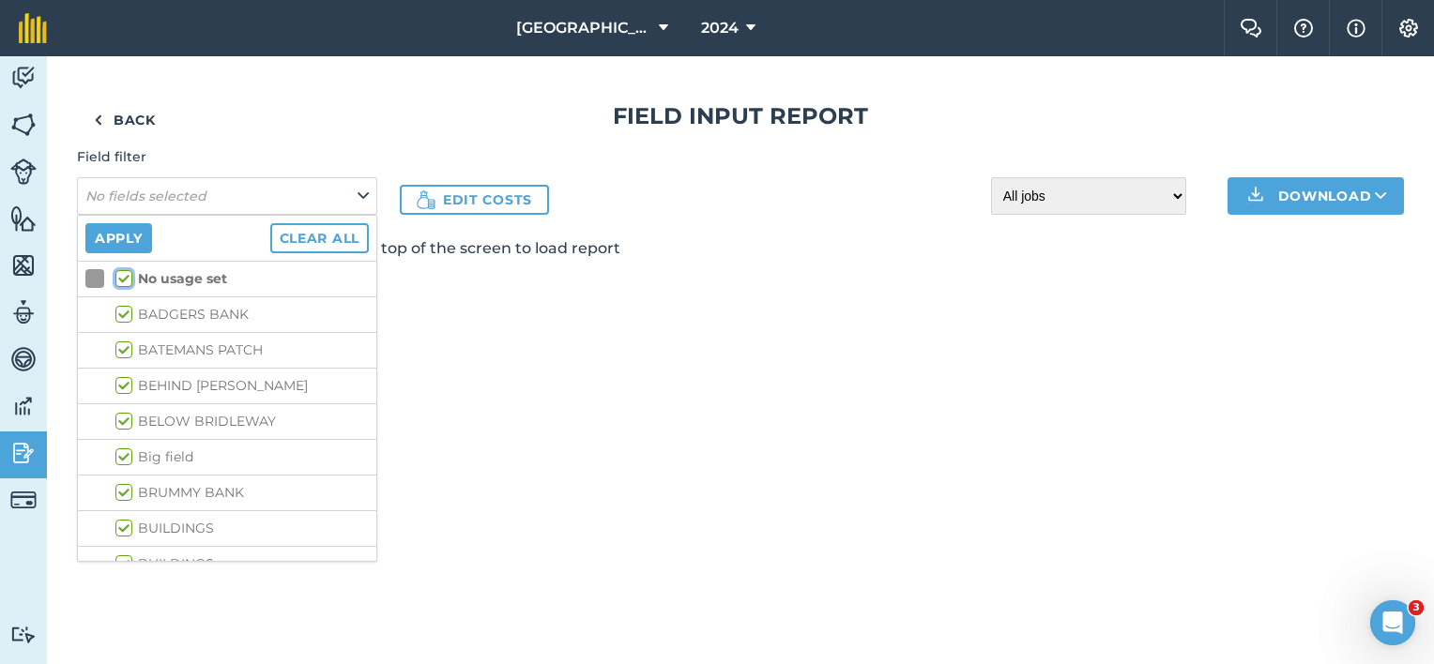
checkbox input "true"
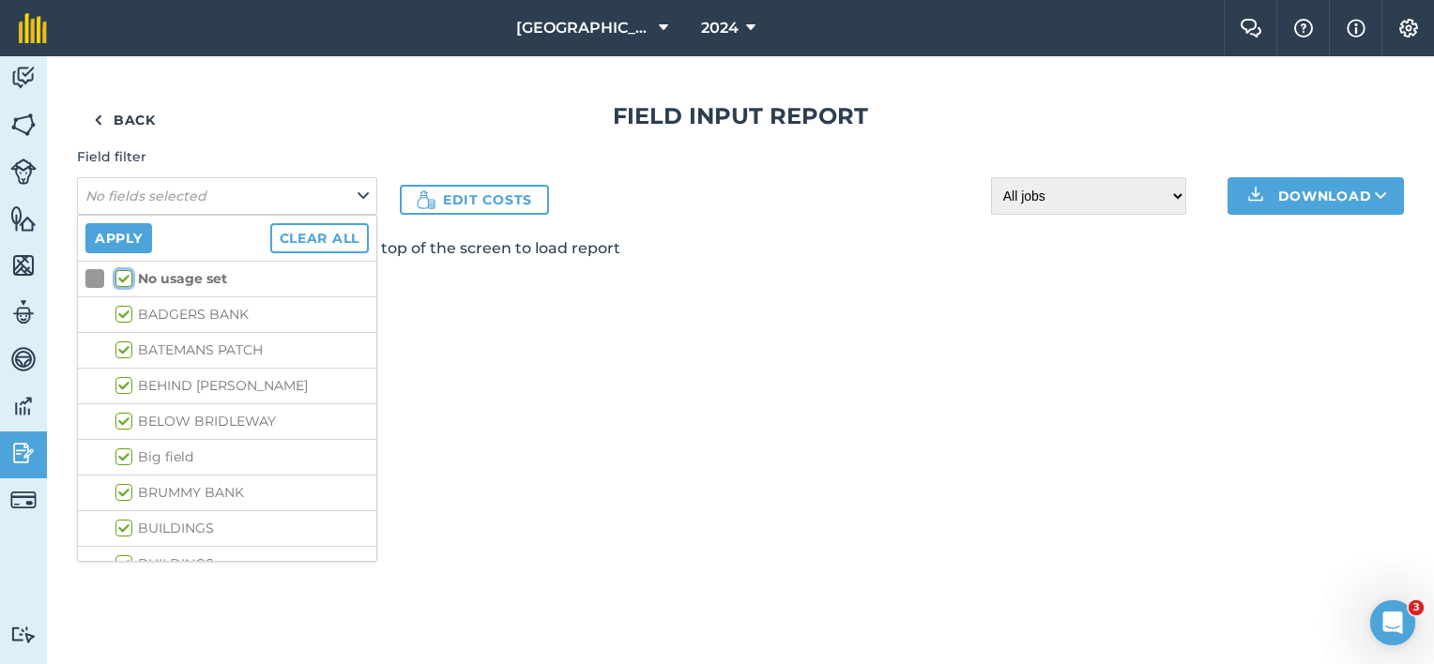
checkbox input "true"
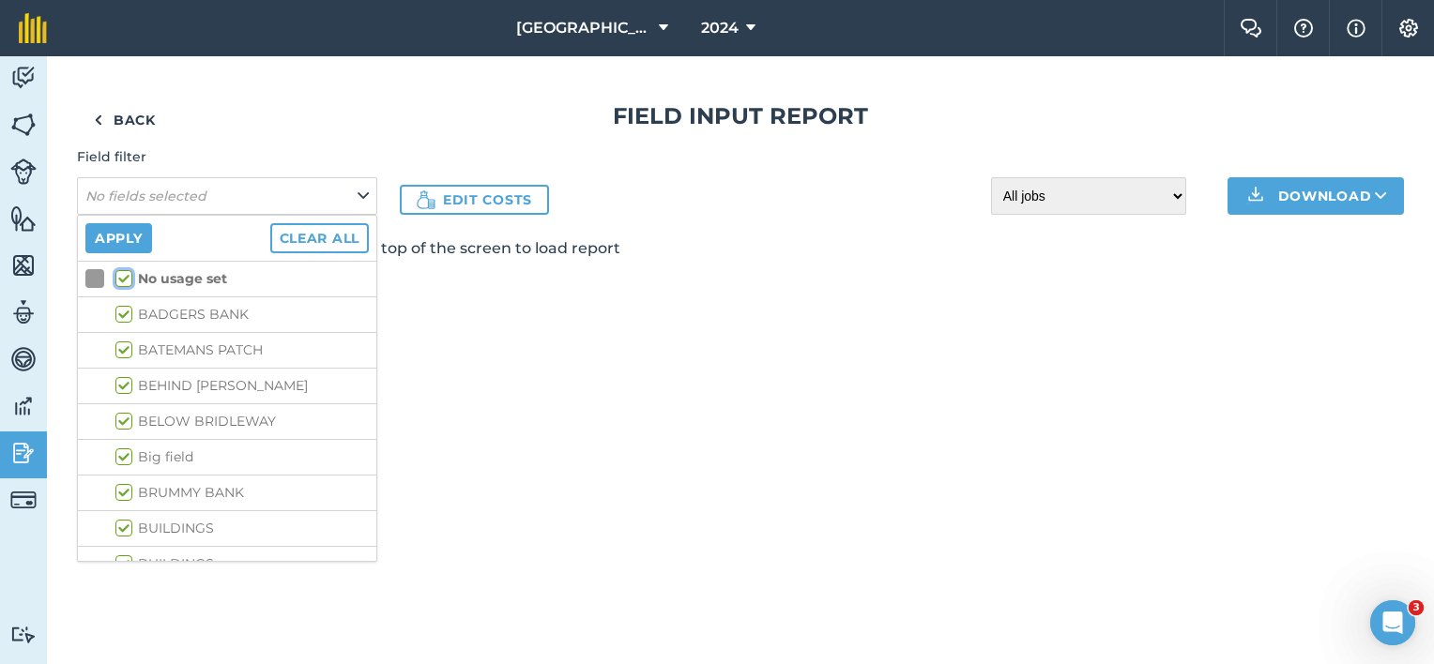
checkbox input "true"
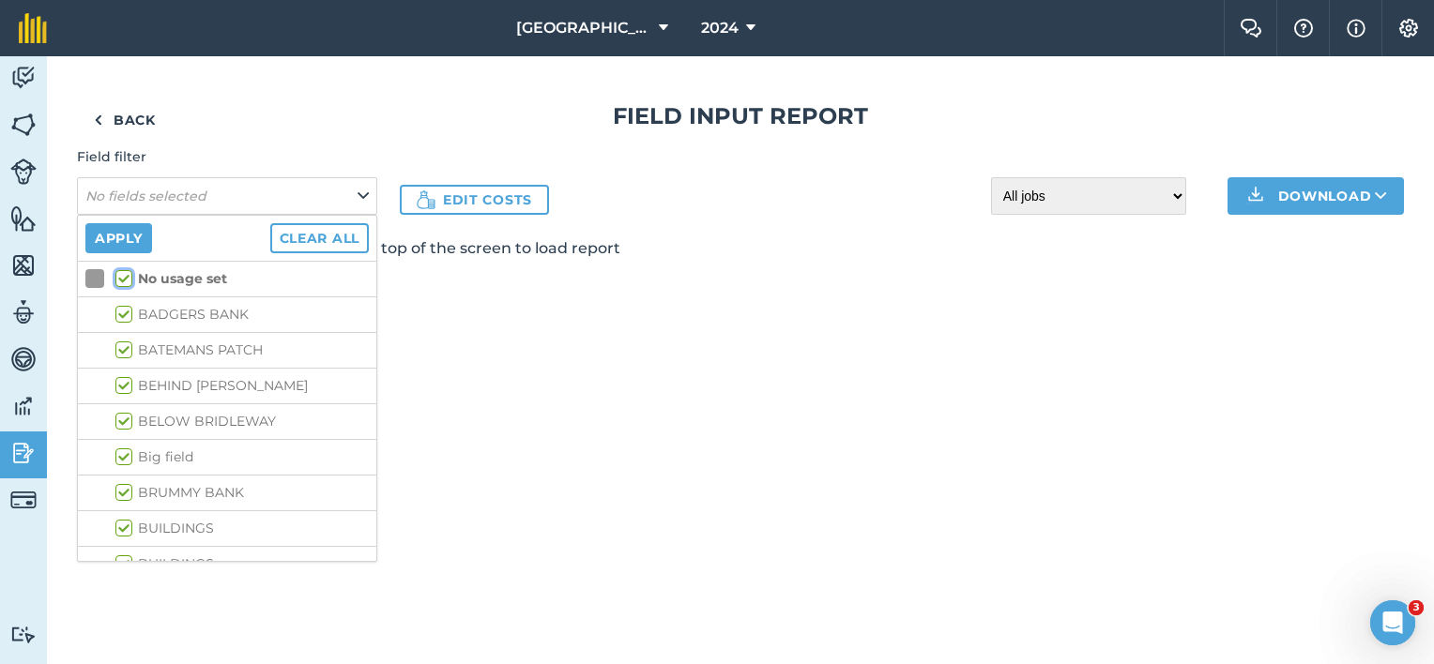
checkbox input "true"
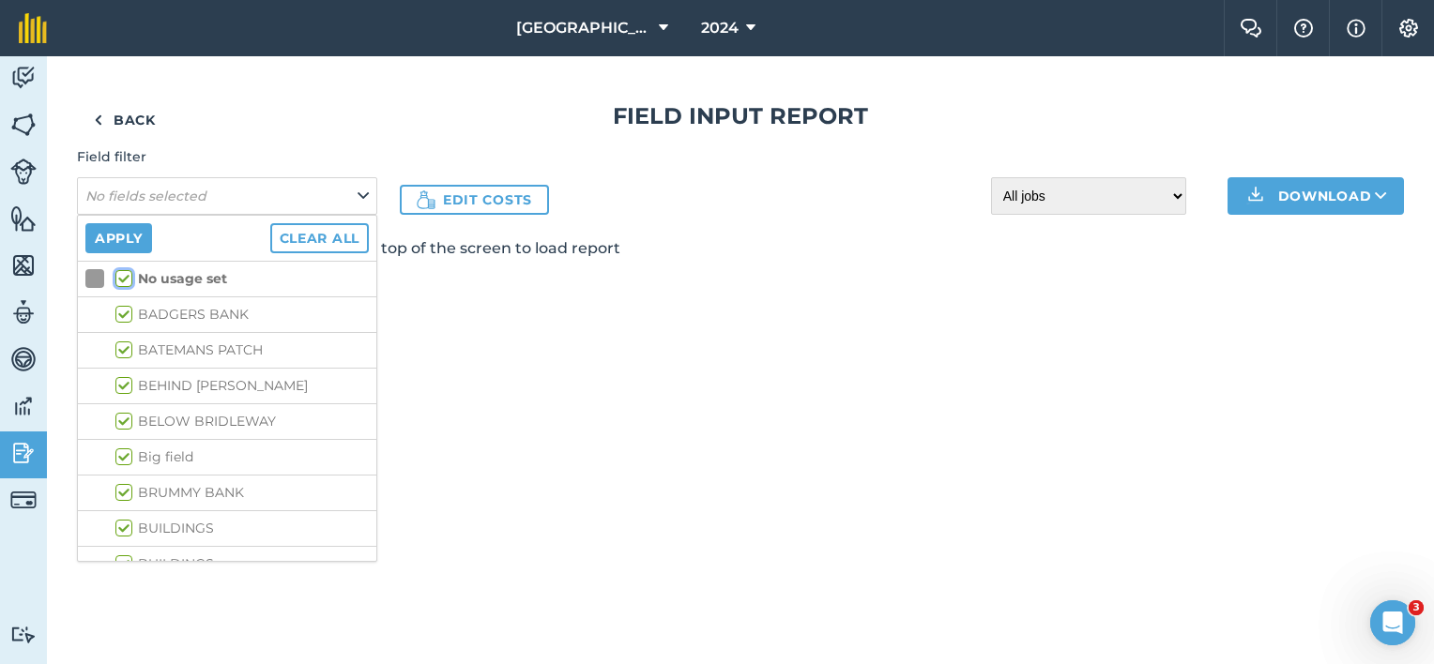
checkbox input "true"
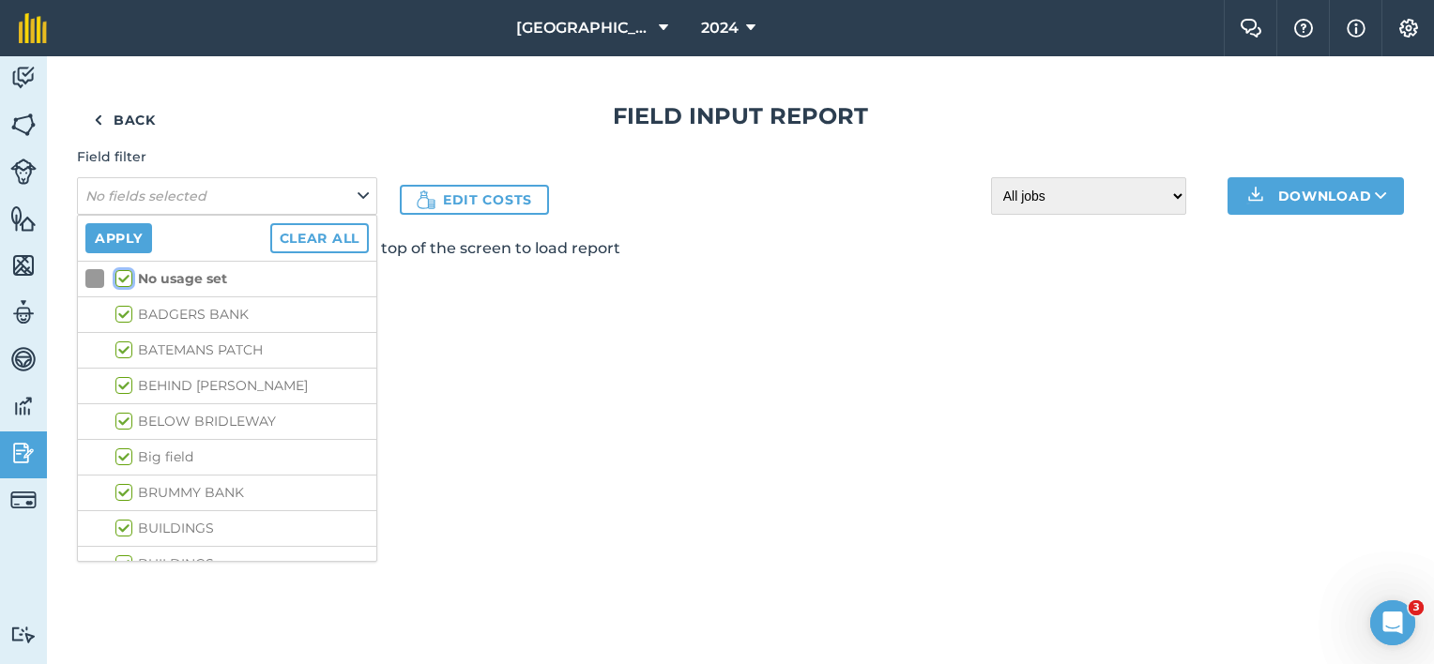
checkbox input "true"
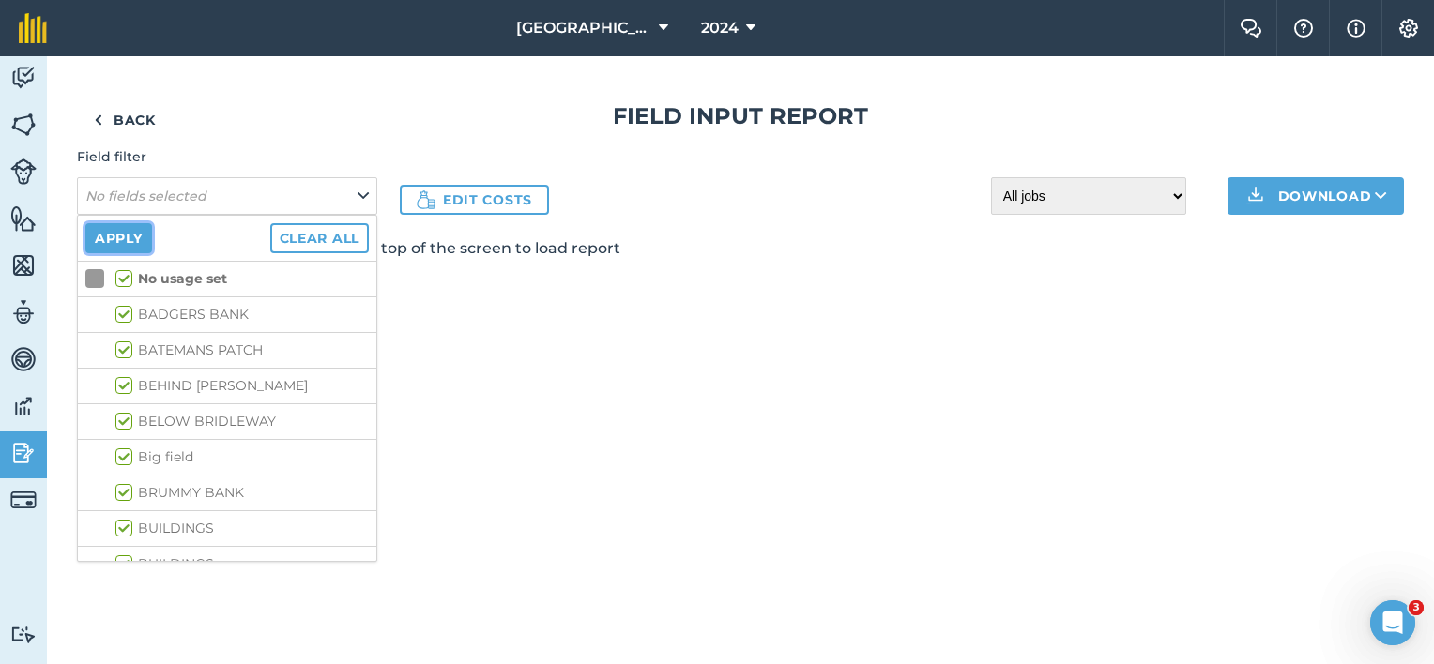
click at [118, 237] on button "Apply" at bounding box center [118, 238] width 67 height 30
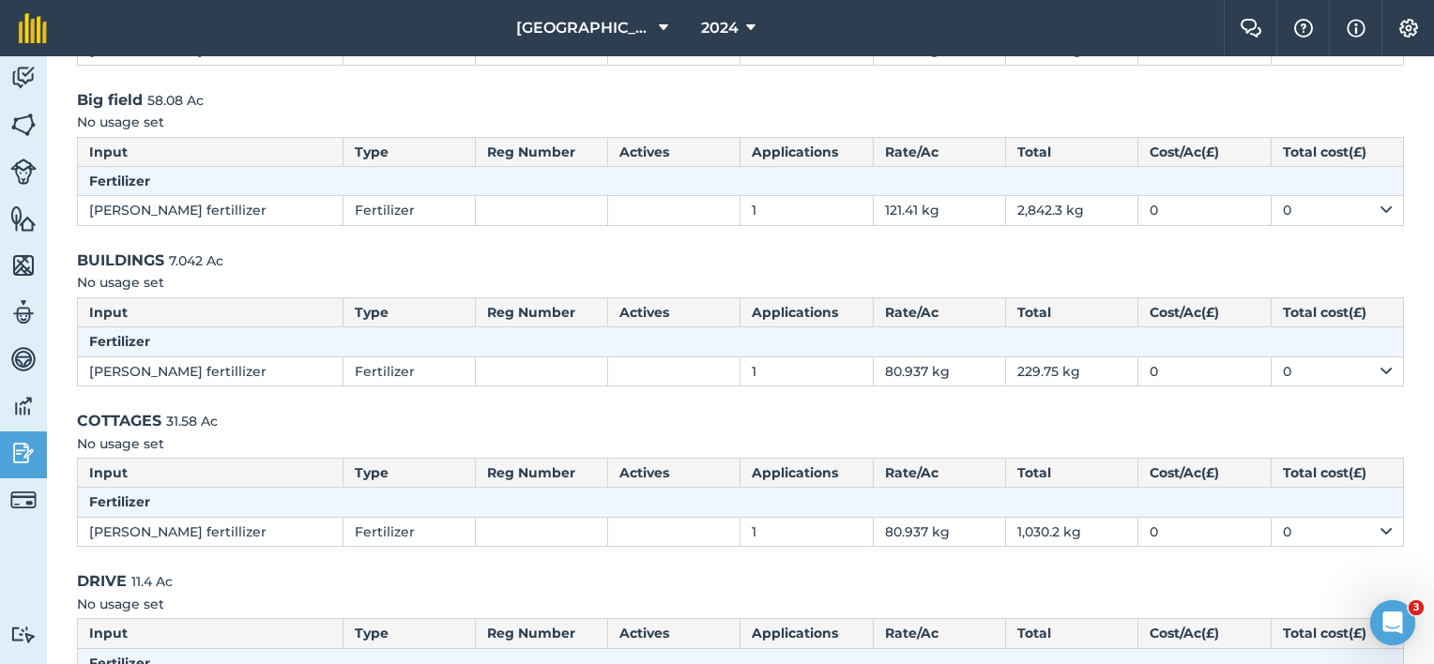
scroll to position [375, 0]
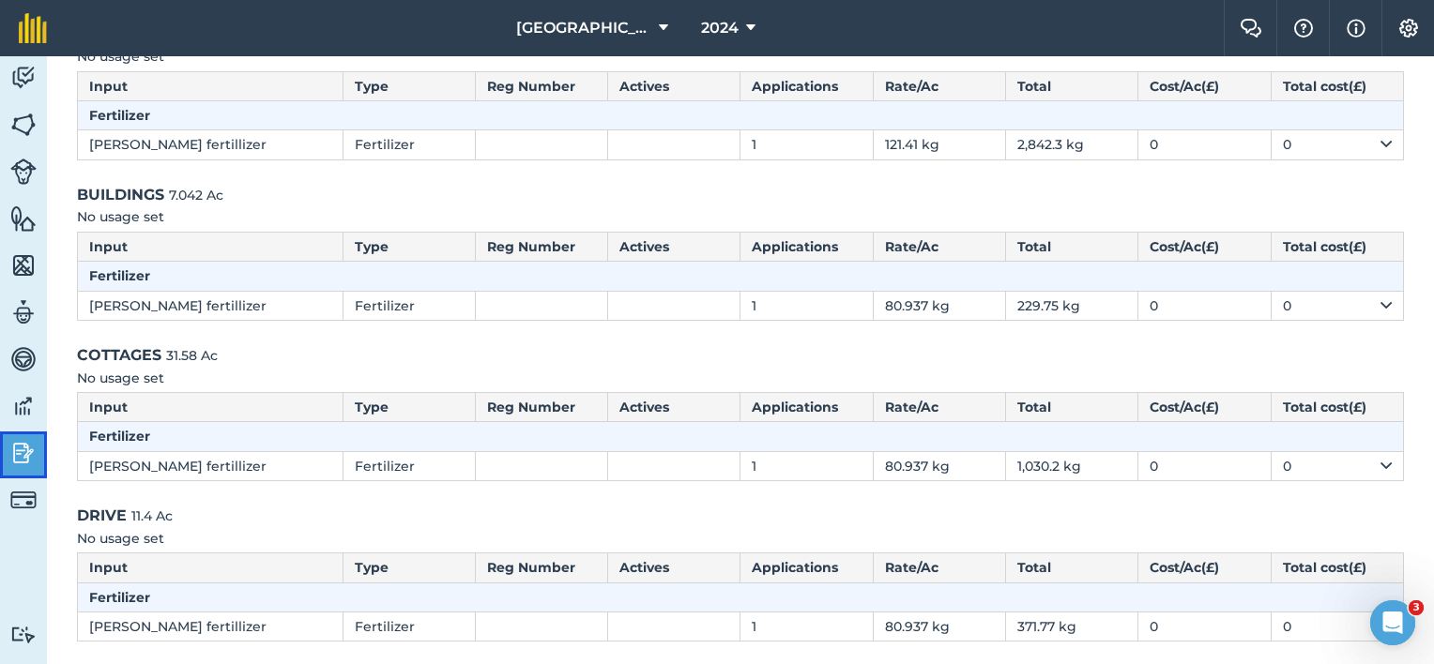
click at [21, 447] on img at bounding box center [23, 453] width 26 height 28
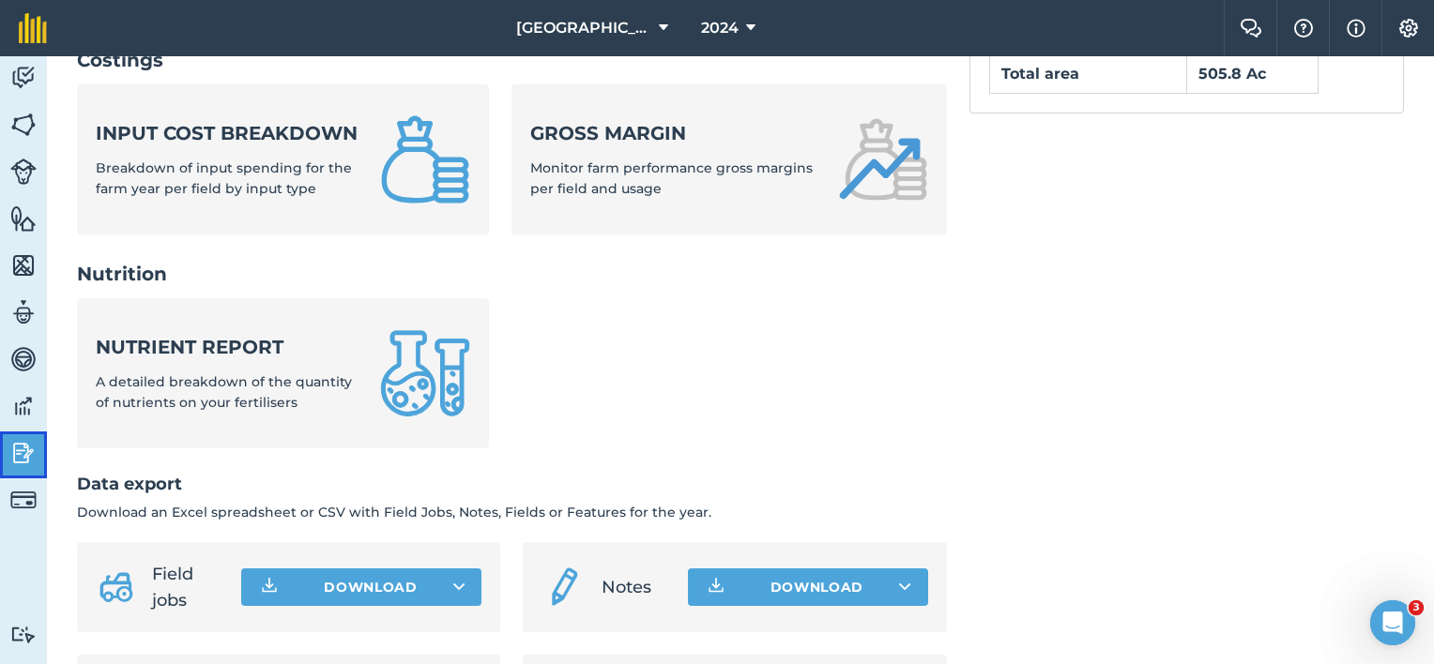
scroll to position [751, 0]
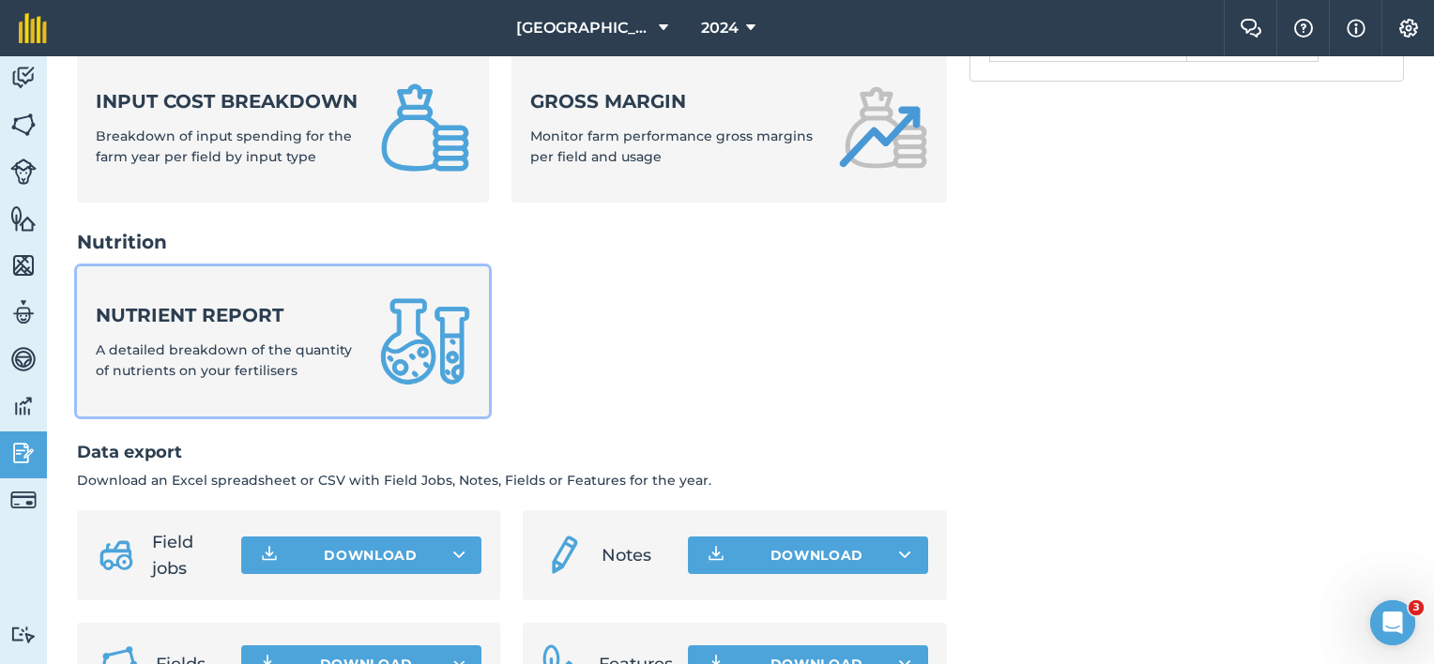
click at [185, 357] on span "A detailed breakdown of the quantity of nutrients on your fertilisers" at bounding box center [224, 361] width 256 height 38
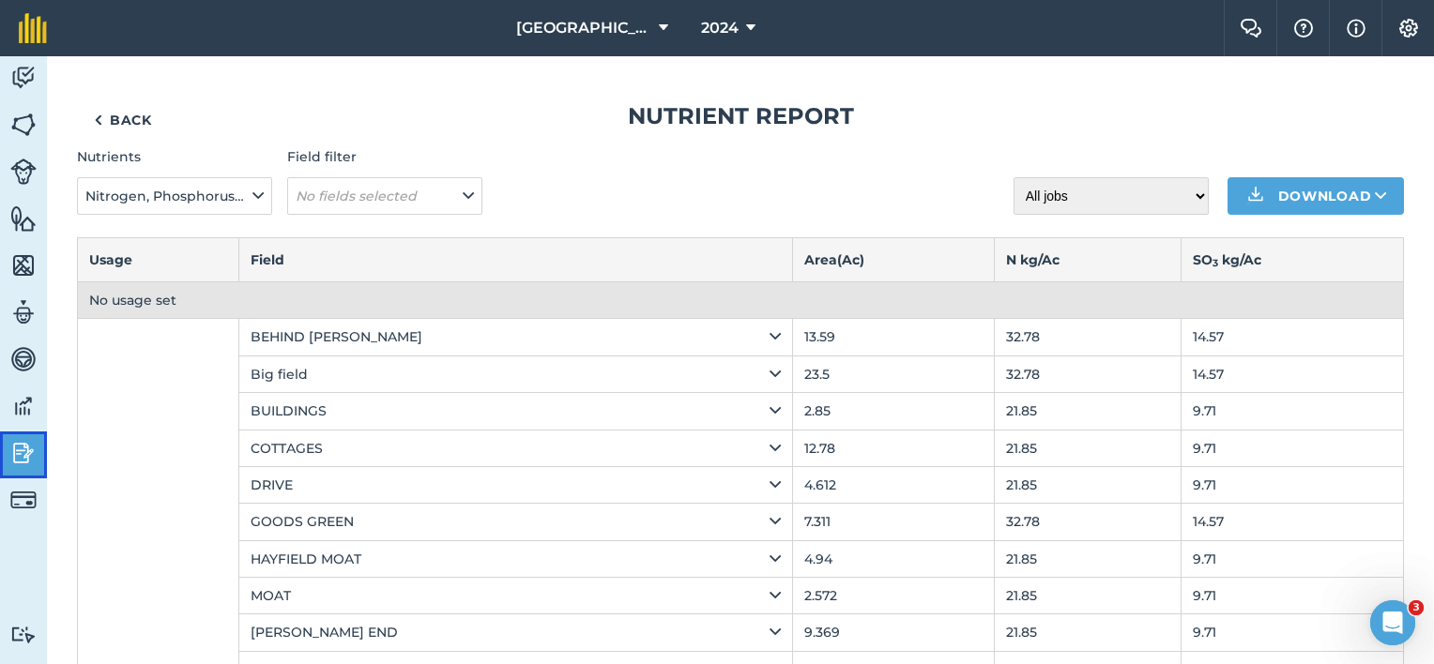
click at [19, 456] on img at bounding box center [23, 453] width 26 height 28
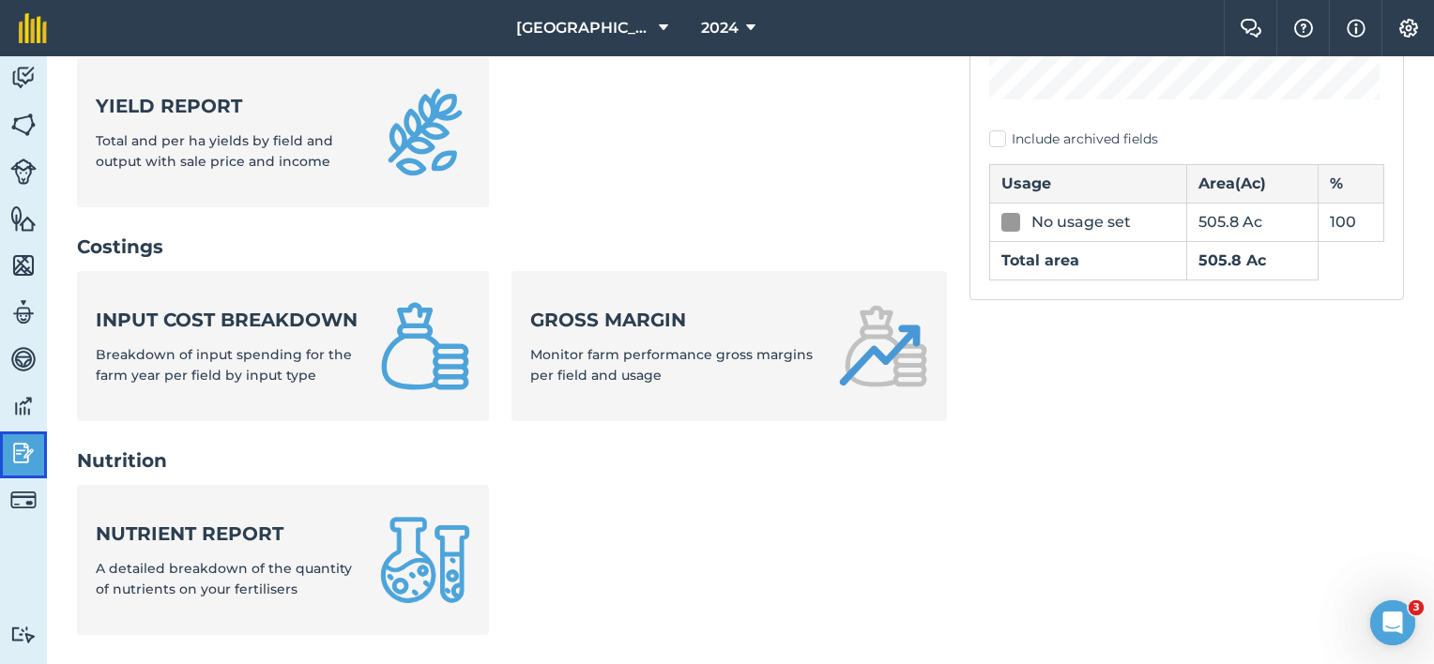
scroll to position [563, 0]
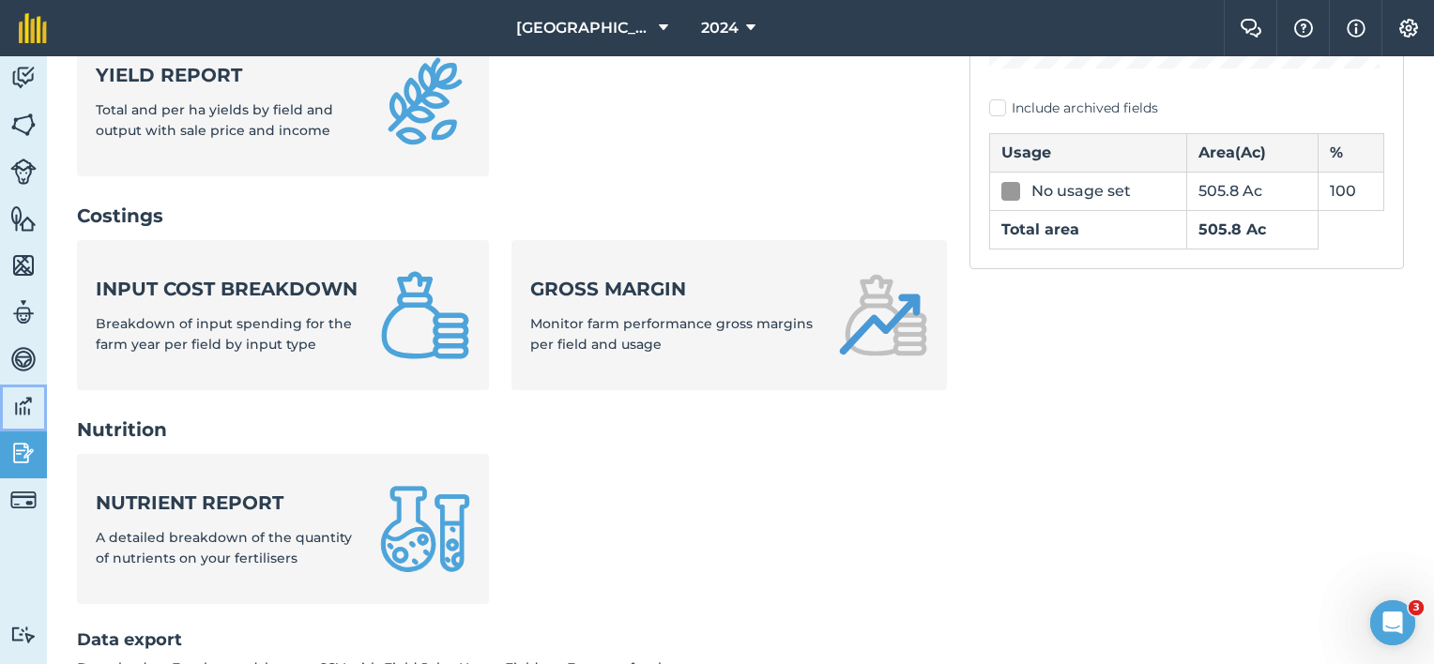
click at [19, 402] on img at bounding box center [23, 406] width 26 height 28
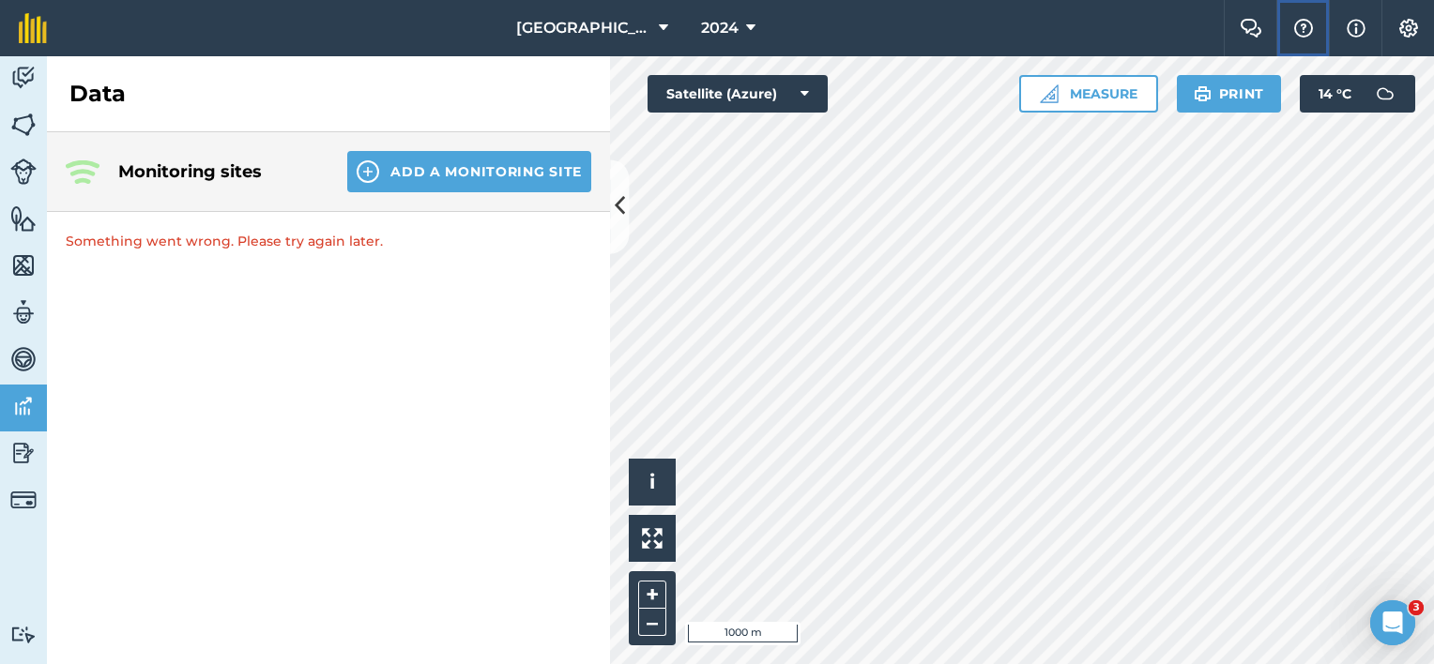
click at [1302, 34] on img at bounding box center [1303, 28] width 23 height 19
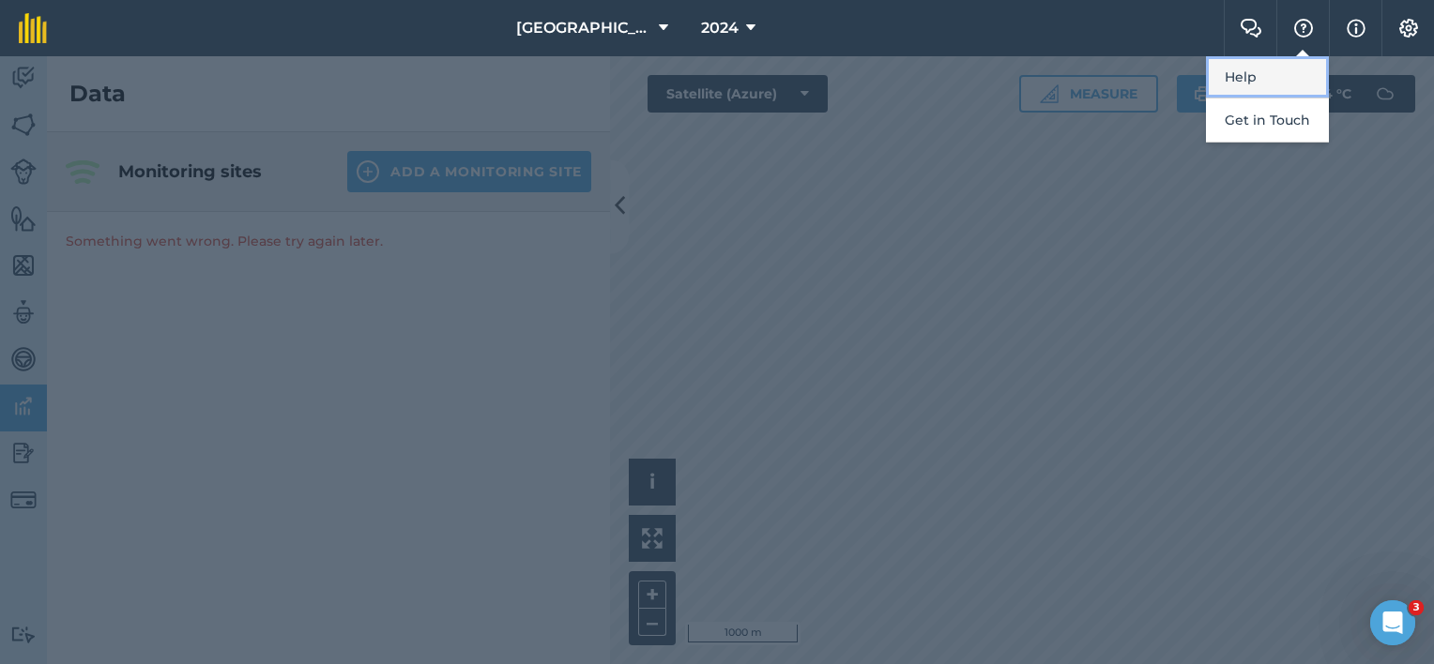
click at [1257, 79] on link "Help" at bounding box center [1267, 77] width 123 height 42
click at [19, 371] on div at bounding box center [717, 360] width 1434 height 608
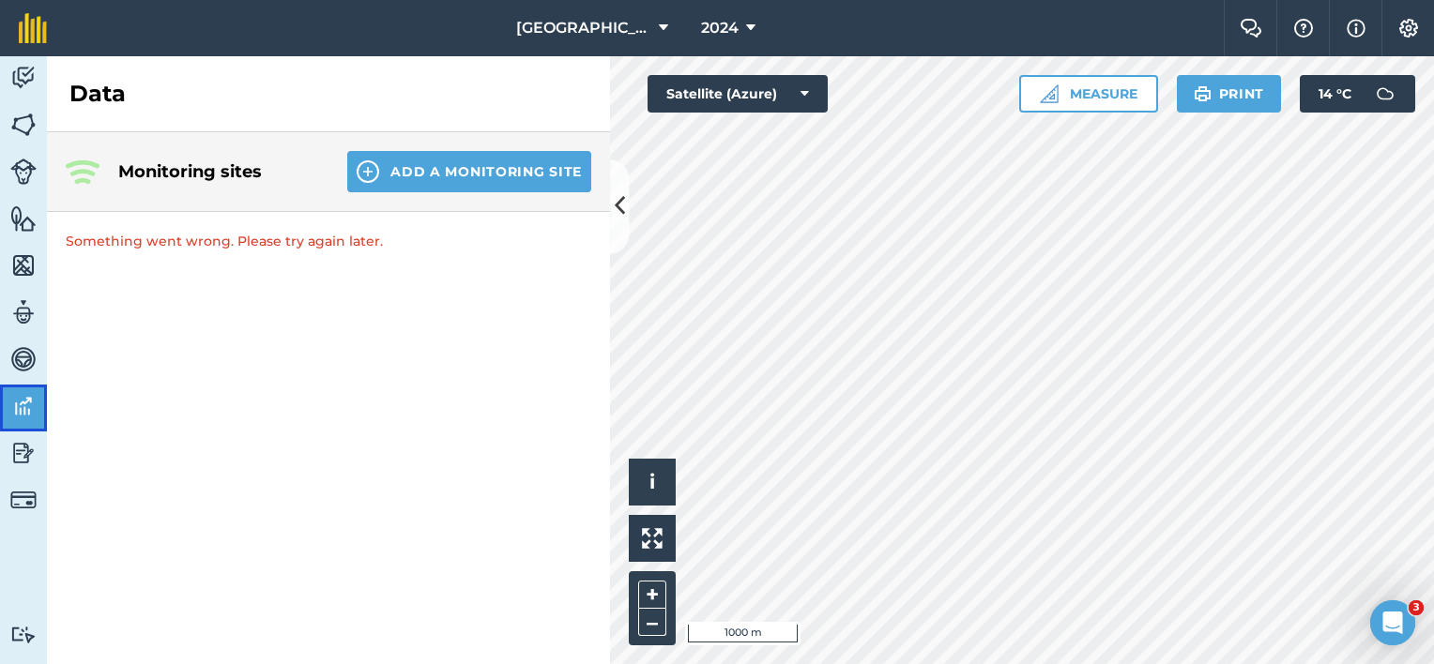
click at [37, 413] on link "Data" at bounding box center [23, 408] width 47 height 47
click at [15, 121] on img at bounding box center [23, 125] width 26 height 28
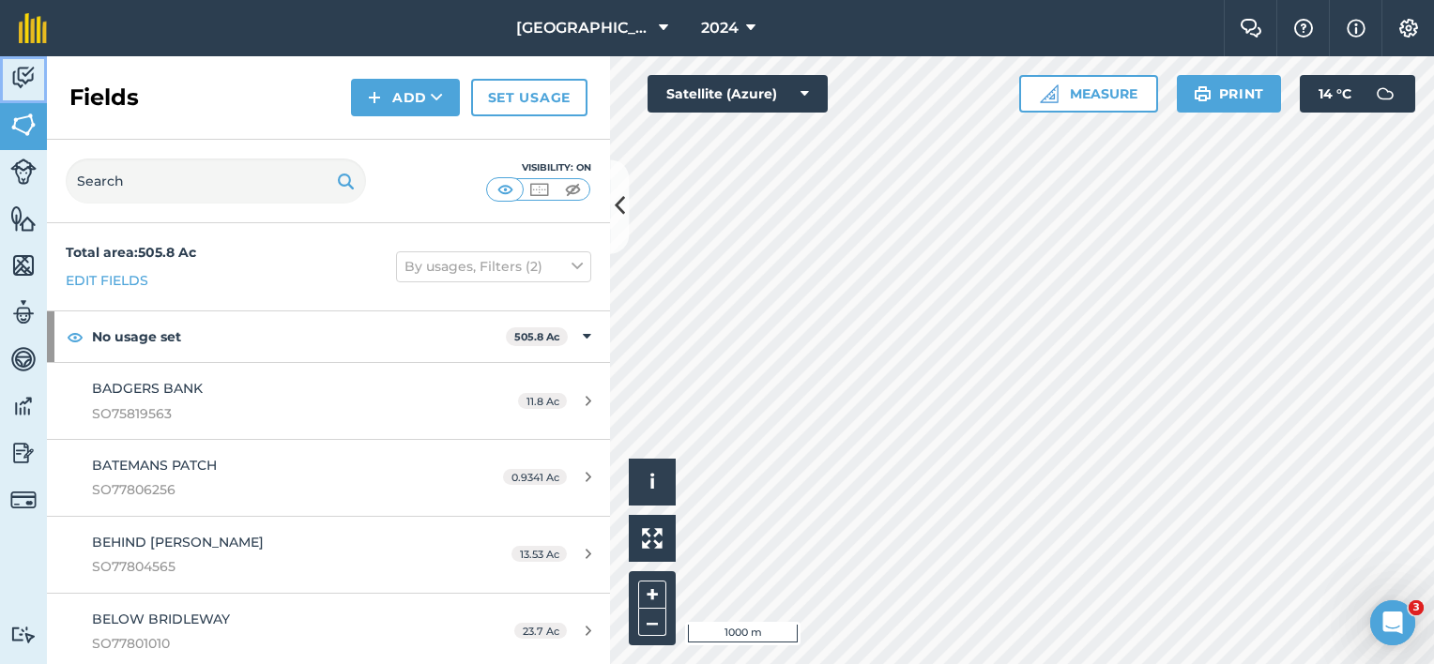
click at [29, 80] on img at bounding box center [23, 78] width 26 height 28
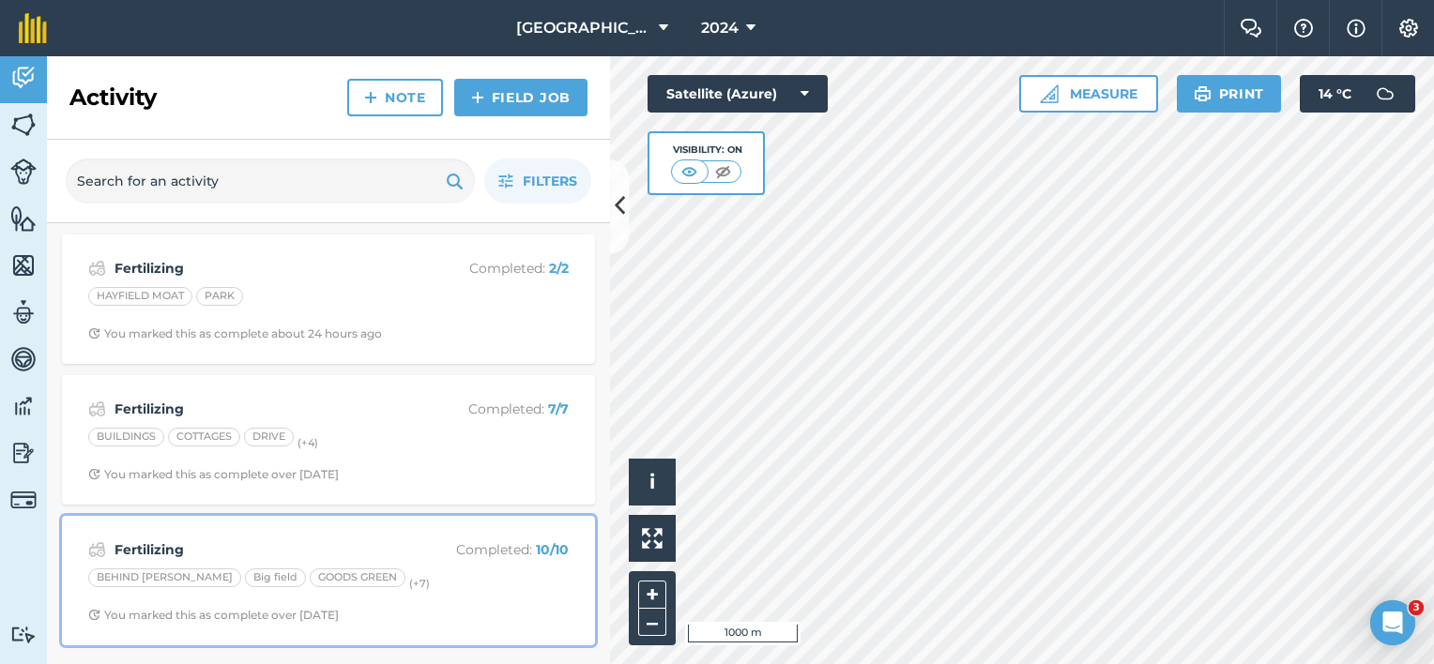
click at [192, 550] on strong "Fertilizing" at bounding box center [262, 550] width 297 height 21
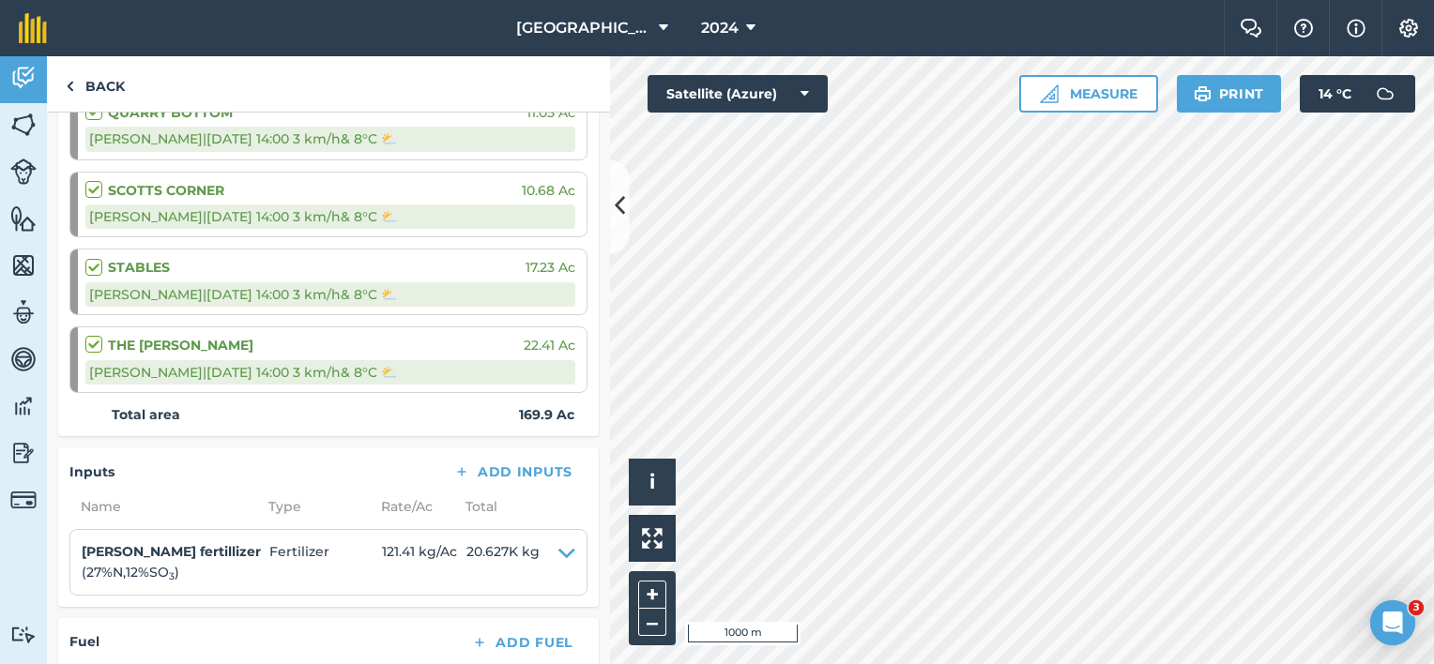
scroll to position [579, 0]
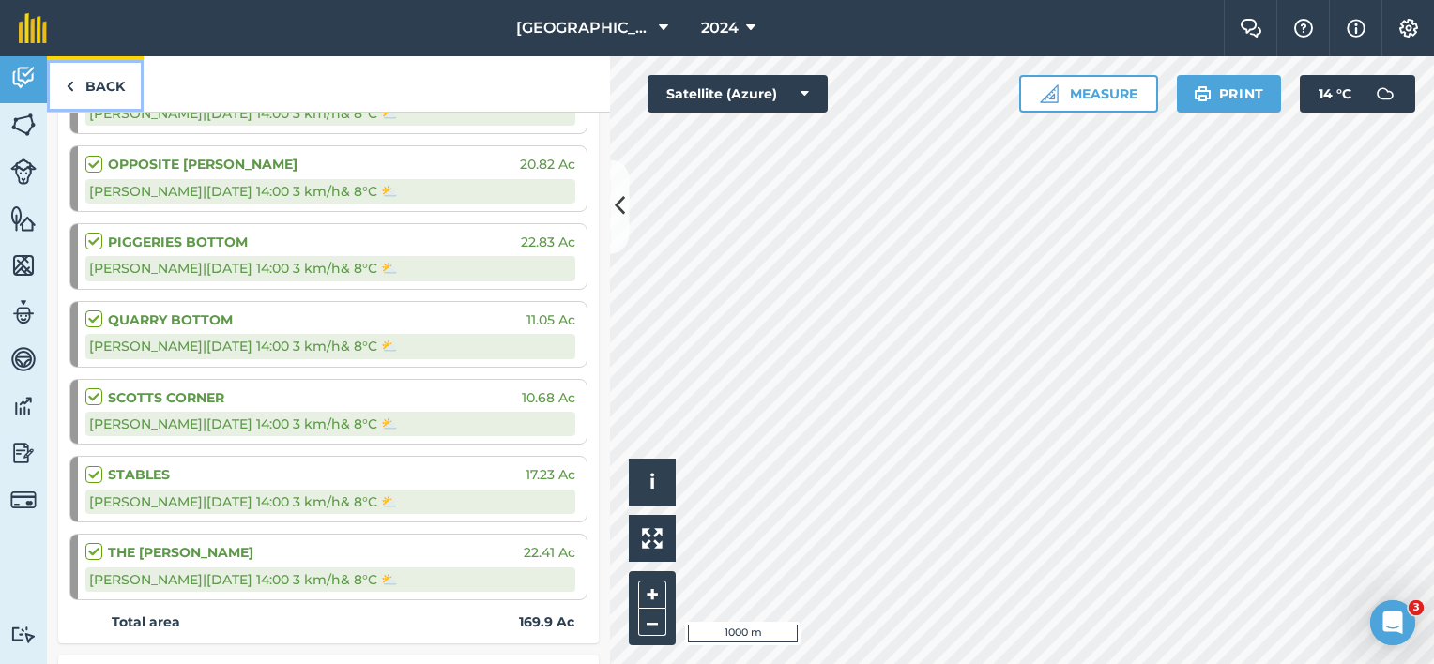
click at [94, 93] on link "Back" at bounding box center [95, 83] width 97 height 55
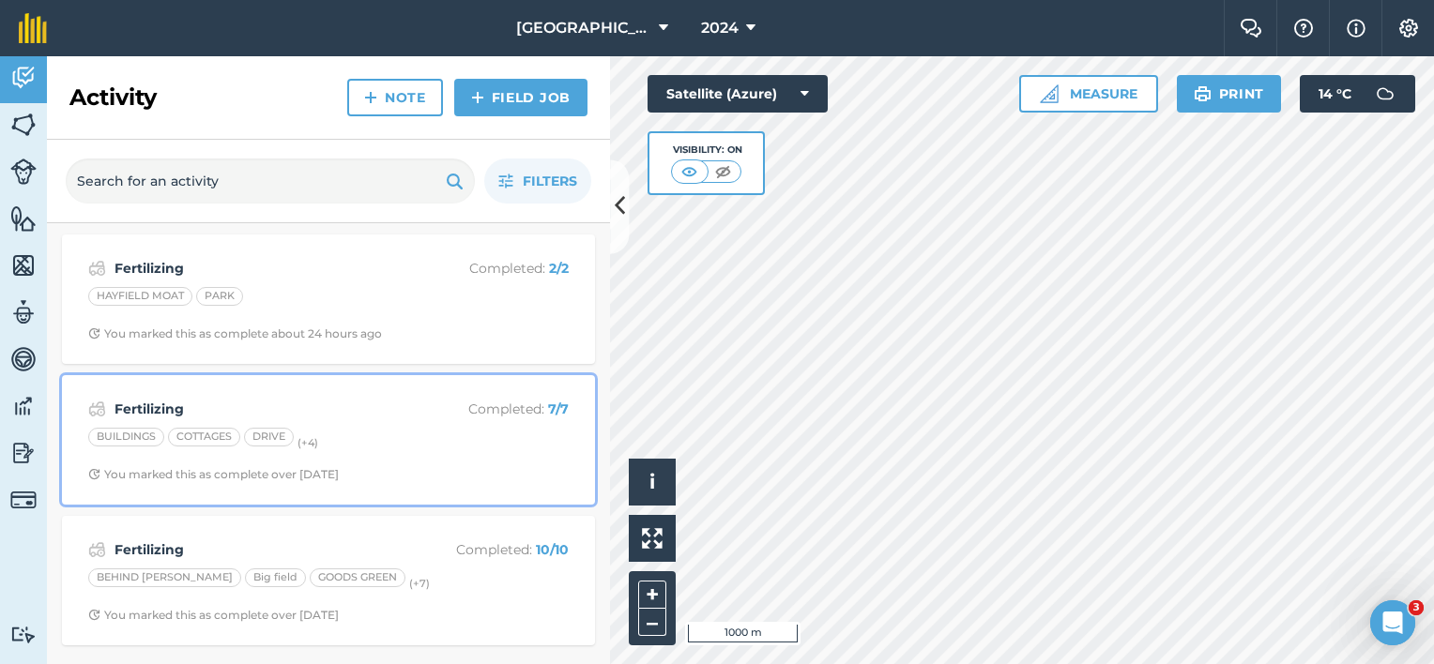
click at [154, 394] on div "Fertilizing Completed : 7 / 7 BUILDINGS COTTAGES DRIVE (+ 4 ) You marked this a…" at bounding box center [328, 440] width 511 height 107
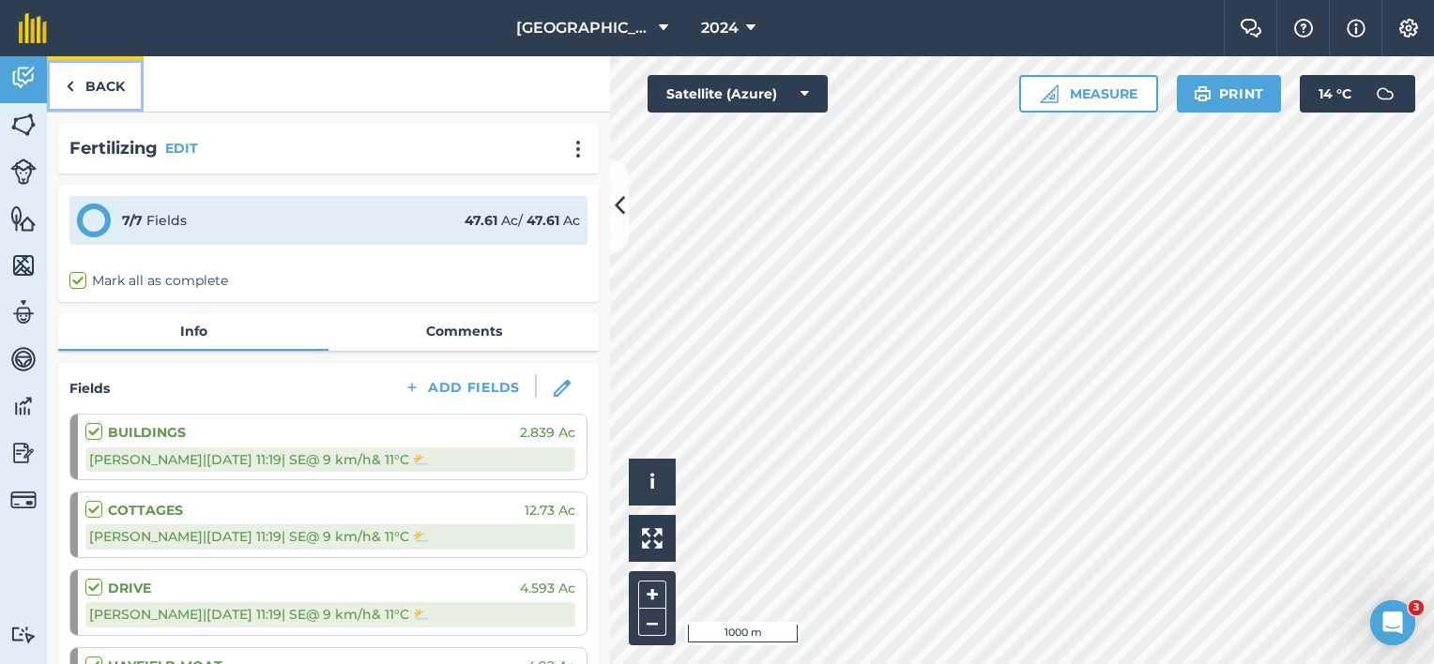
click at [96, 86] on link "Back" at bounding box center [95, 83] width 97 height 55
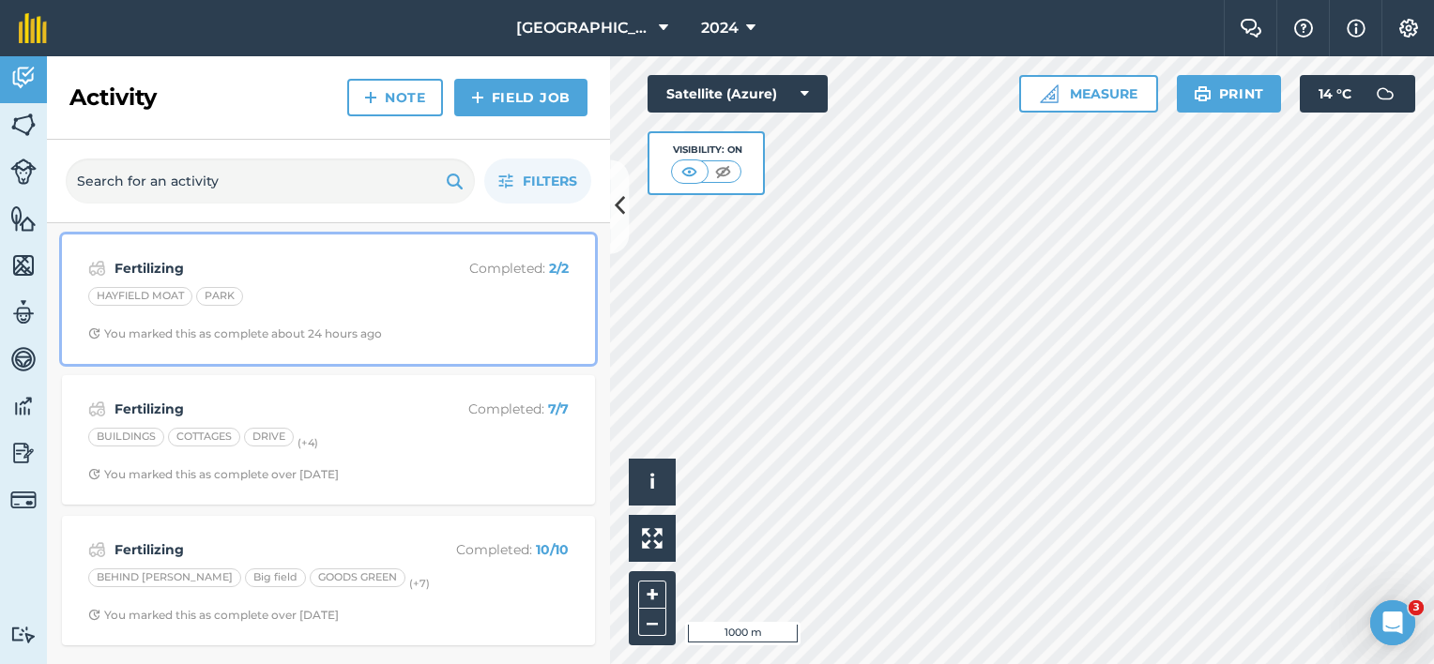
click at [144, 271] on strong "Fertilizing" at bounding box center [262, 268] width 297 height 21
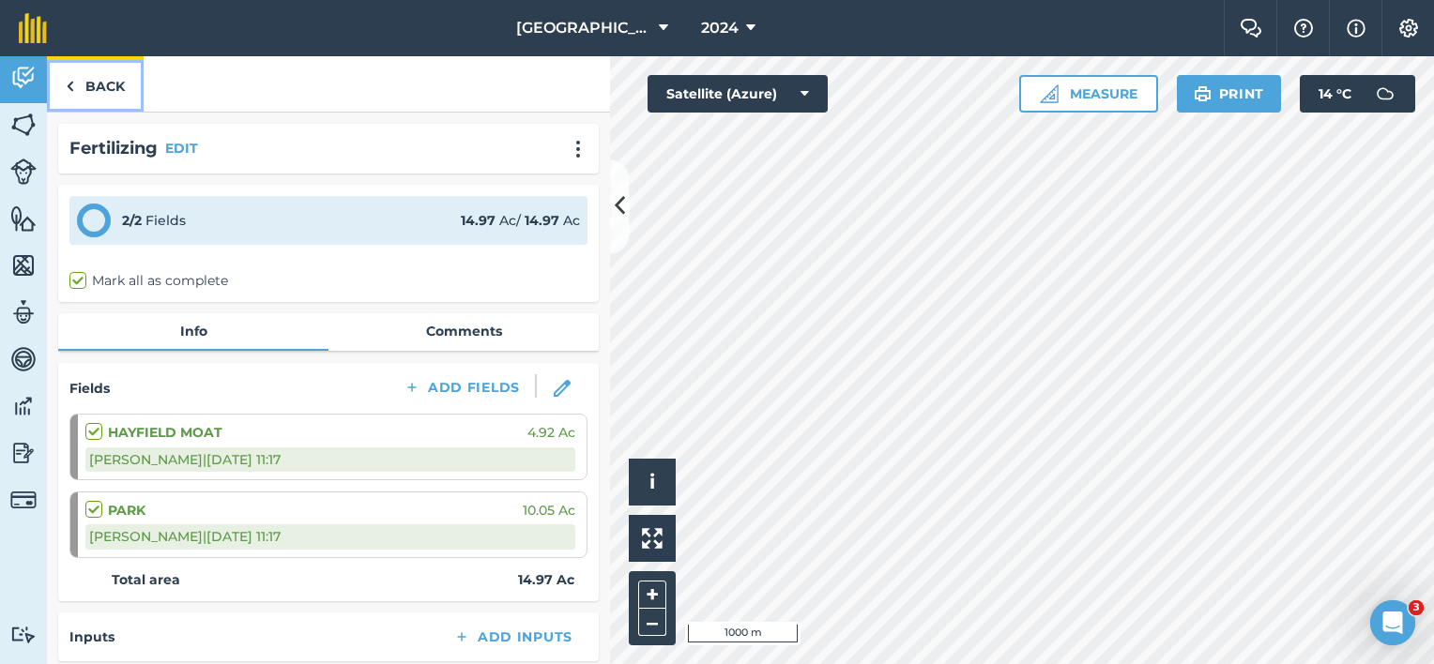
click at [106, 86] on link "Back" at bounding box center [95, 83] width 97 height 55
